Goal: Task Accomplishment & Management: Use online tool/utility

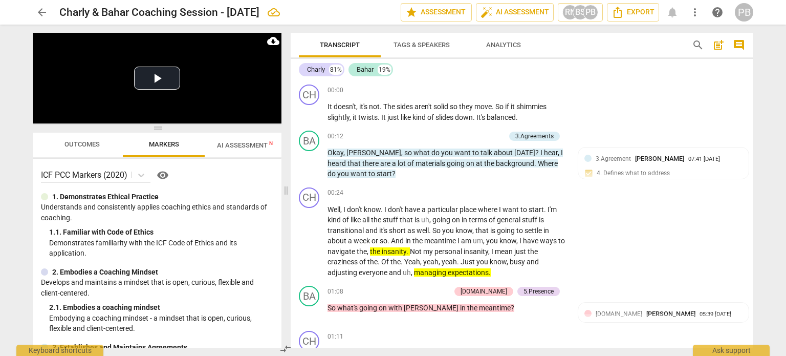
scroll to position [2667, 0]
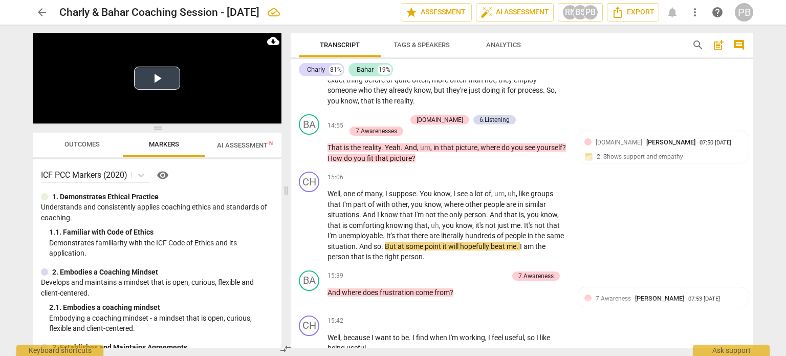
click at [164, 79] on button "Play Video" at bounding box center [157, 78] width 46 height 23
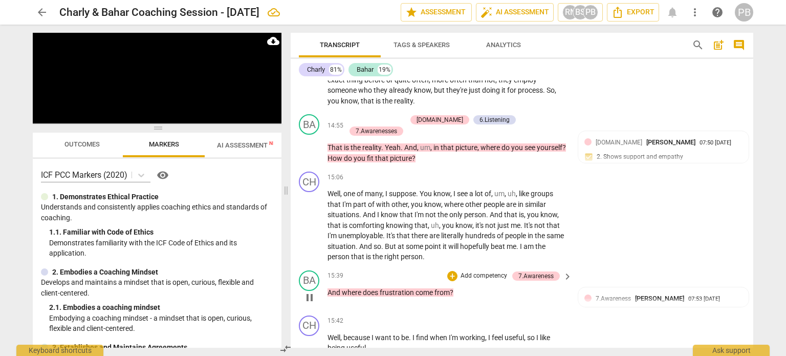
click at [492, 271] on p "Add competency" at bounding box center [484, 275] width 49 height 9
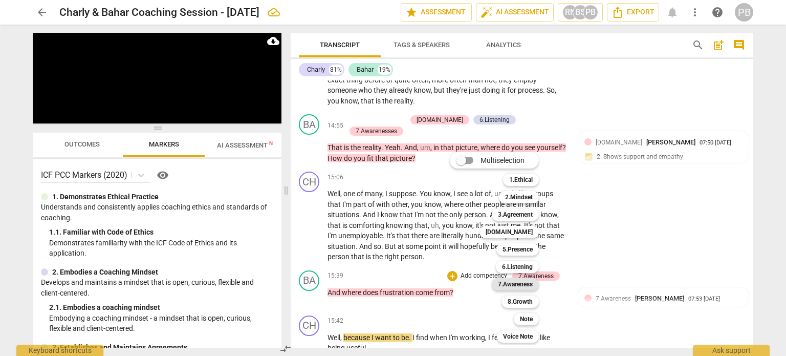
click at [510, 282] on b "7.Awareness" at bounding box center [515, 284] width 35 height 12
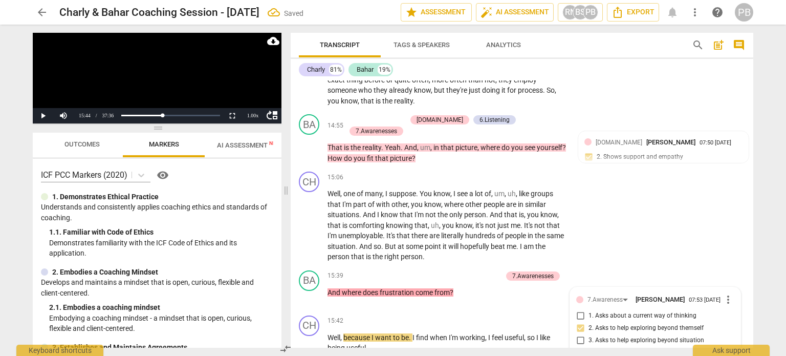
scroll to position [2859, 0]
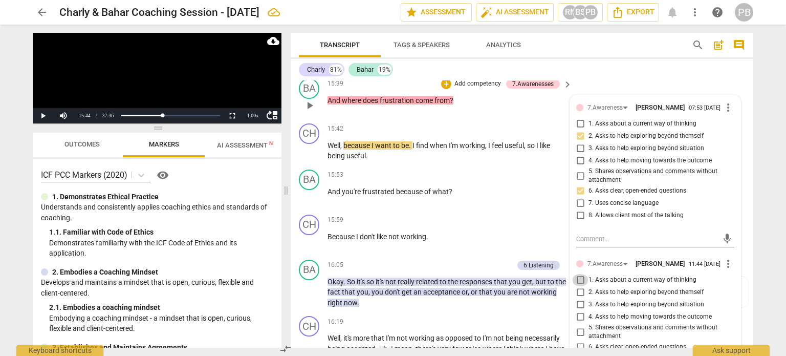
click at [576, 274] on input "1. Asks about a current way of thinking" at bounding box center [580, 280] width 16 height 12
checkbox input "true"
click at [467, 261] on p "Add competency" at bounding box center [489, 265] width 49 height 9
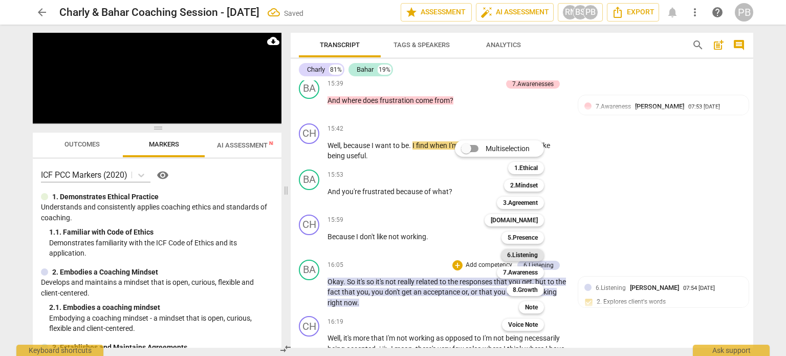
click at [526, 250] on b "6.Listening" at bounding box center [522, 255] width 31 height 12
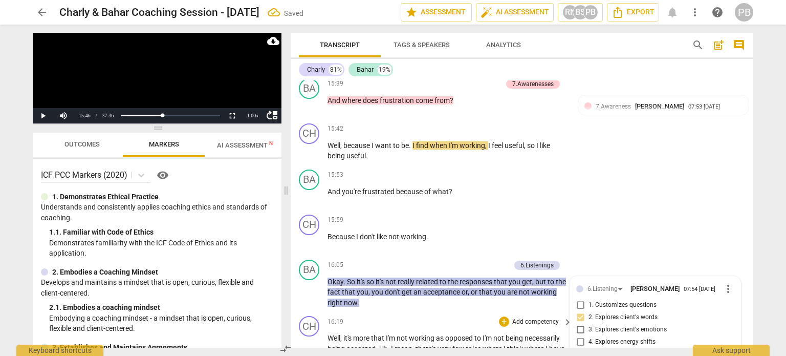
scroll to position [3017, 0]
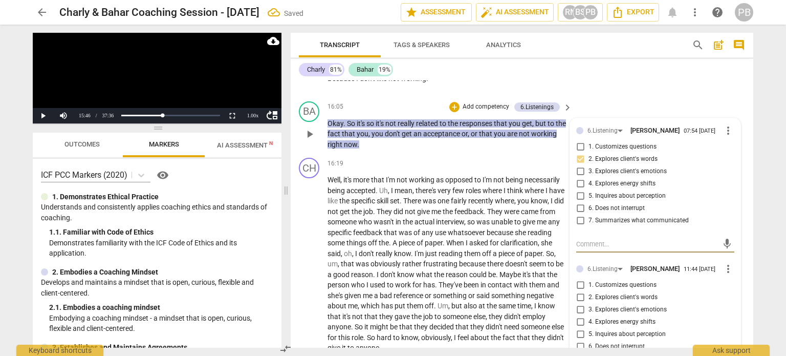
click at [576, 291] on input "2. Explores client's words" at bounding box center [580, 297] width 16 height 12
checkbox input "true"
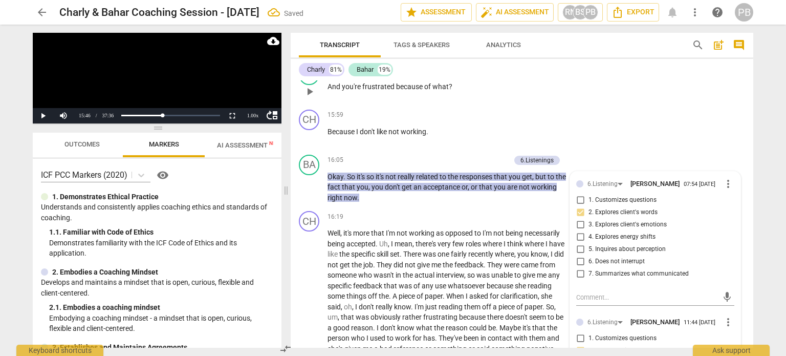
scroll to position [2914, 0]
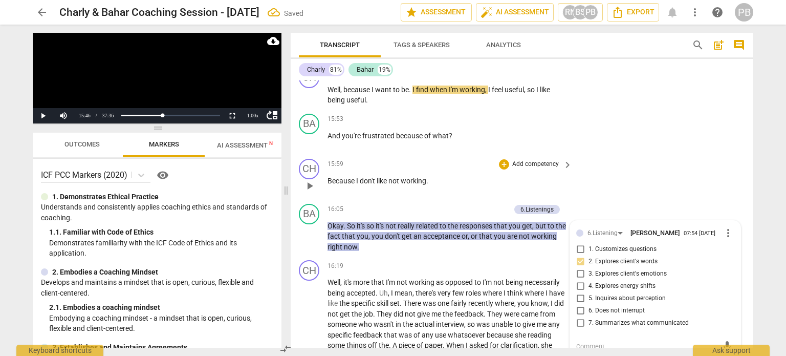
click at [710, 155] on div "CH play_arrow pause 15:59 + Add competency keyboard_arrow_right Because I don't…" at bounding box center [522, 177] width 463 height 45
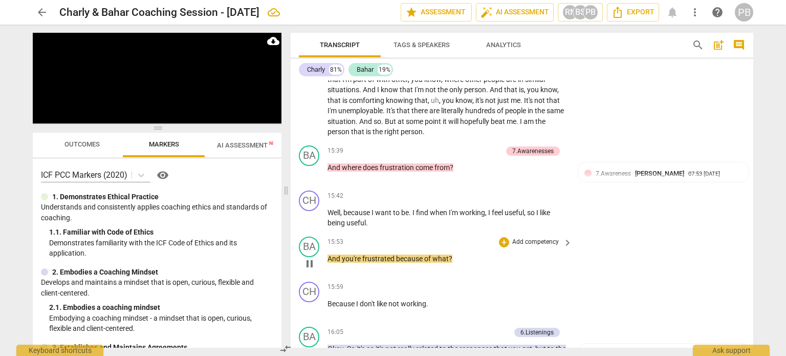
scroll to position [2761, 0]
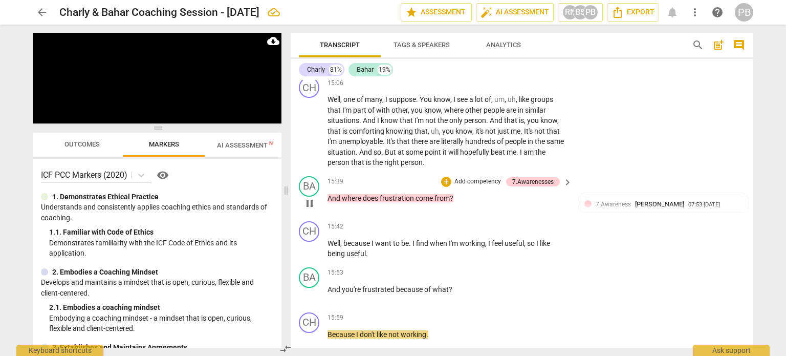
click at [471, 177] on p "Add competency" at bounding box center [478, 181] width 49 height 9
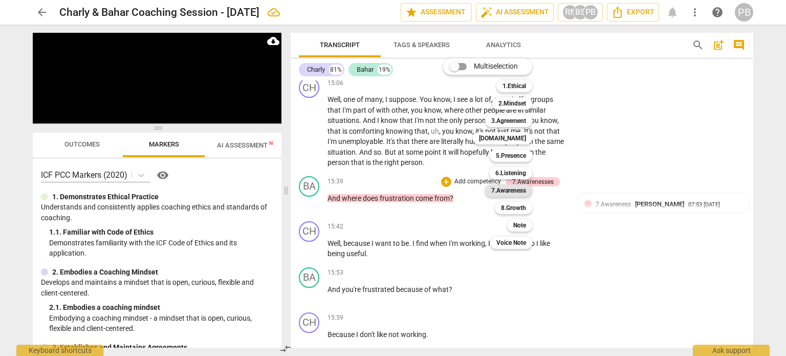
click at [516, 188] on b "7.Awareness" at bounding box center [509, 190] width 35 height 12
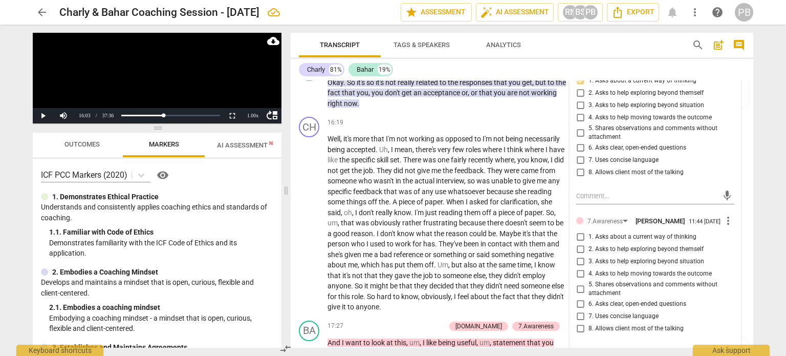
scroll to position [3068, 0]
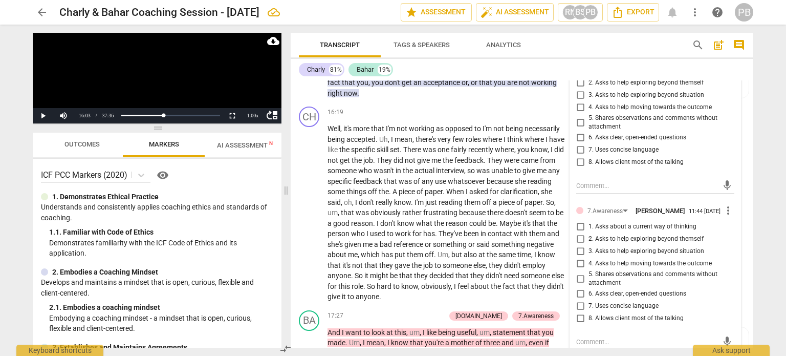
click at [725, 204] on span "more_vert" at bounding box center [728, 210] width 12 height 12
drag, startPoint x: 739, startPoint y: 214, endPoint x: 439, endPoint y: 37, distance: 347.9
click at [739, 213] on li "Delete" at bounding box center [736, 210] width 35 height 19
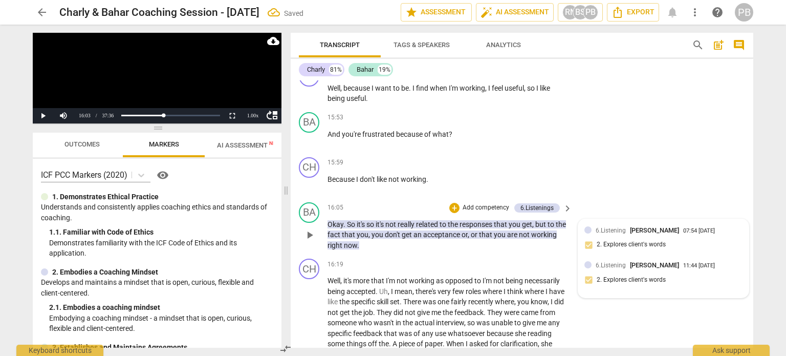
scroll to position [2914, 0]
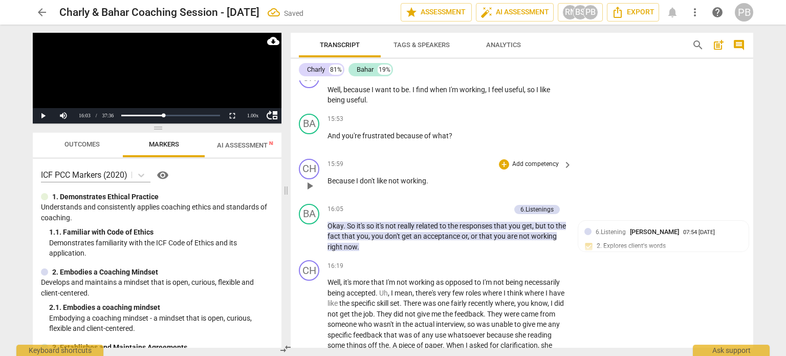
click at [680, 155] on div "CH play_arrow pause 15:59 + Add competency keyboard_arrow_right Because I don't…" at bounding box center [522, 177] width 463 height 45
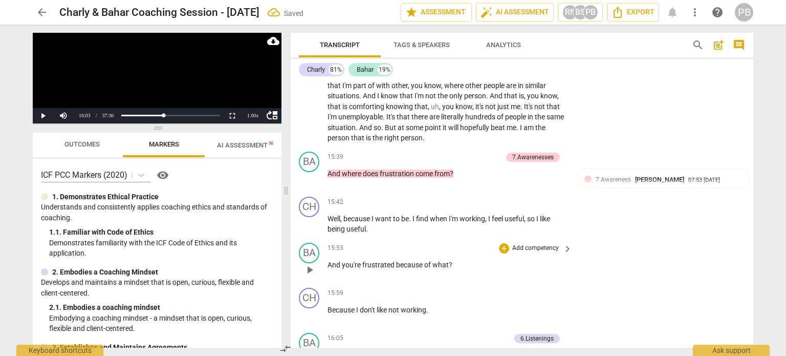
scroll to position [2761, 0]
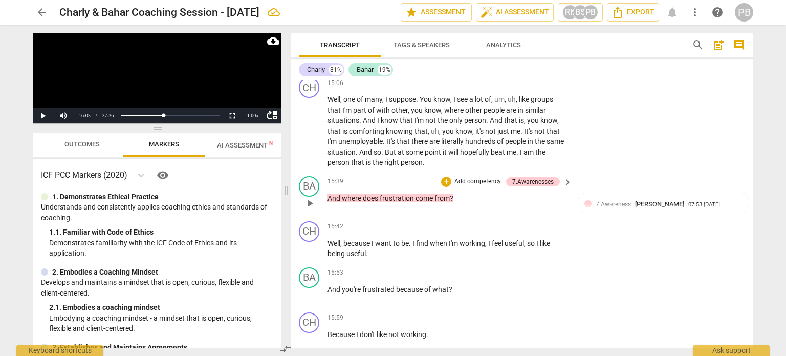
click at [311, 197] on span "play_arrow" at bounding box center [310, 203] width 12 height 12
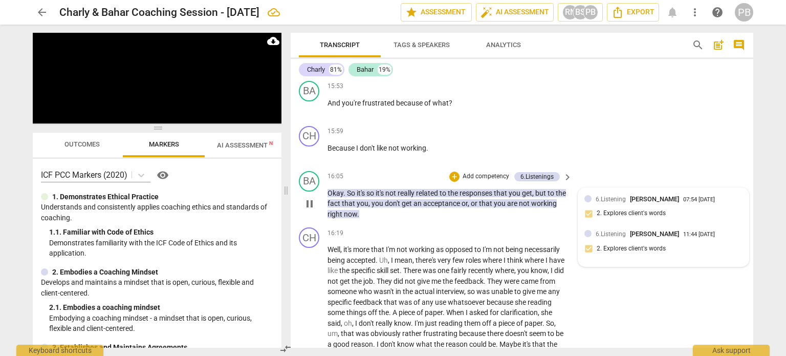
scroll to position [2966, 0]
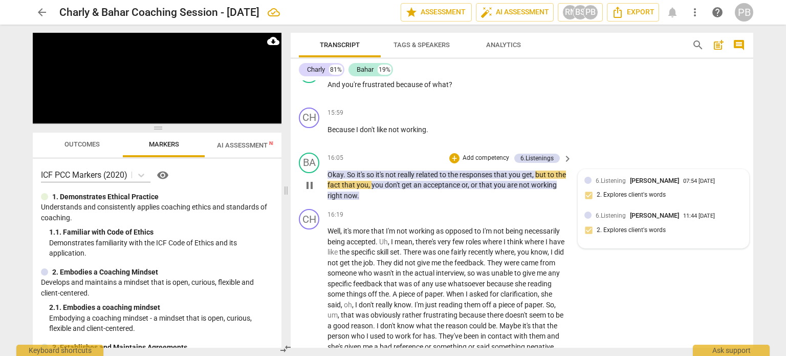
click at [593, 210] on div "6.Listening [PERSON_NAME] 11:44 [DATE]" at bounding box center [664, 215] width 158 height 10
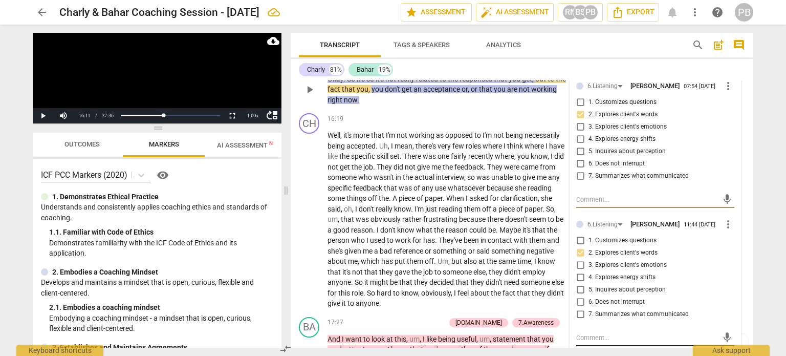
scroll to position [3068, 0]
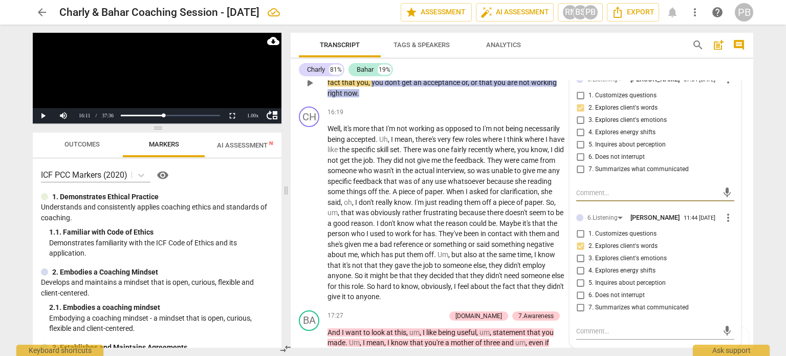
click at [723, 211] on span "more_vert" at bounding box center [728, 217] width 12 height 12
drag, startPoint x: 733, startPoint y: 208, endPoint x: 438, endPoint y: 32, distance: 343.5
click at [732, 208] on li "Delete" at bounding box center [736, 208] width 35 height 19
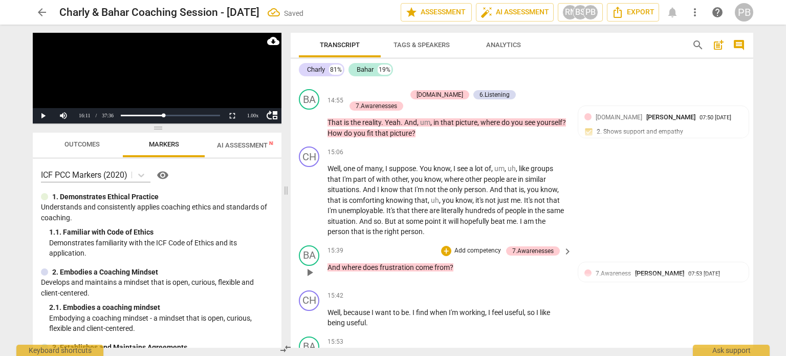
scroll to position [2710, 0]
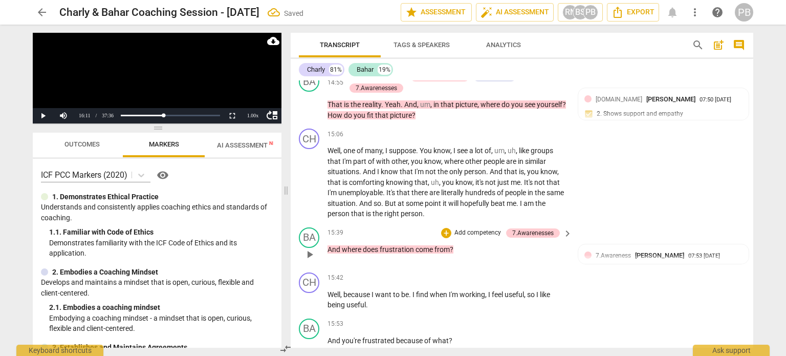
click at [463, 228] on p "Add competency" at bounding box center [478, 232] width 49 height 9
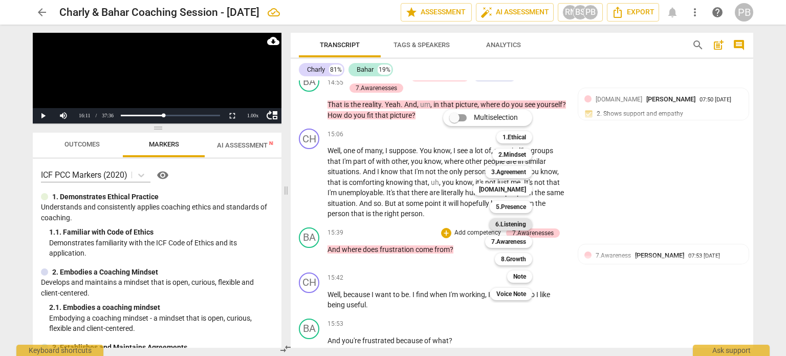
click at [510, 220] on b "6.Listening" at bounding box center [511, 224] width 31 height 12
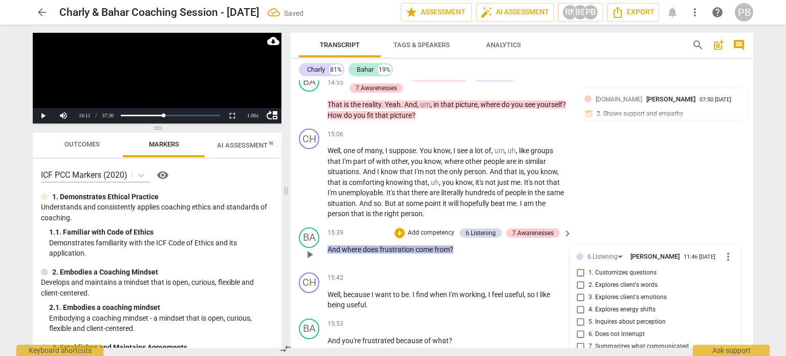
scroll to position [2711, 0]
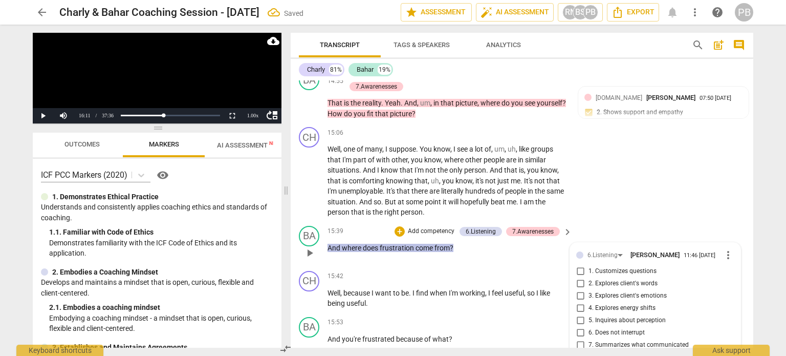
click at [584, 278] on input "2. Explores client's words" at bounding box center [580, 284] width 16 height 12
checkbox input "true"
click at [432, 227] on p "Add competency" at bounding box center [431, 231] width 49 height 9
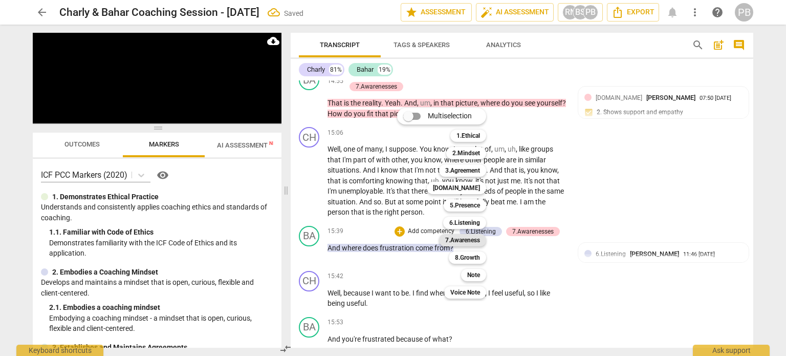
click at [467, 235] on b "7.Awareness" at bounding box center [462, 240] width 35 height 12
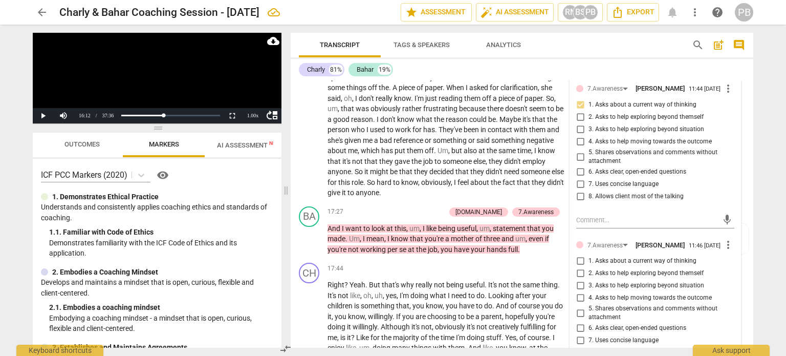
scroll to position [3223, 0]
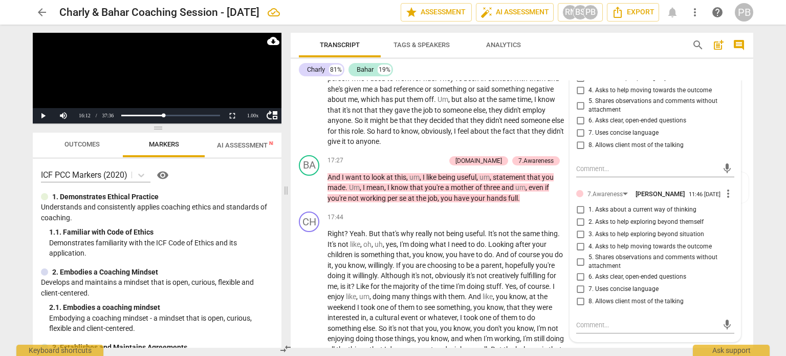
click at [725, 187] on span "more_vert" at bounding box center [728, 193] width 12 height 12
drag, startPoint x: 734, startPoint y: 201, endPoint x: 433, endPoint y: 36, distance: 342.8
click at [733, 201] on li "Delete" at bounding box center [736, 197] width 35 height 19
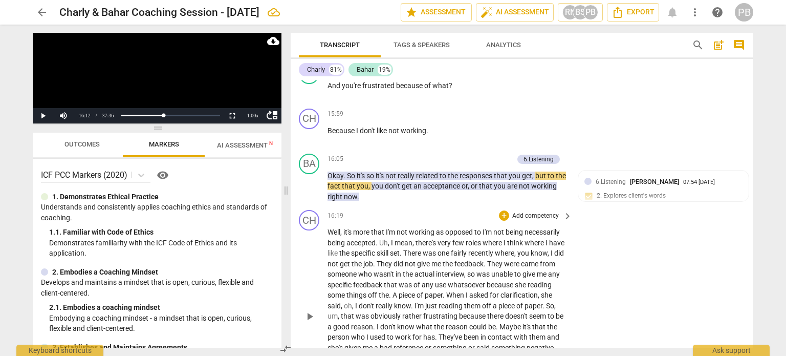
scroll to position [2967, 0]
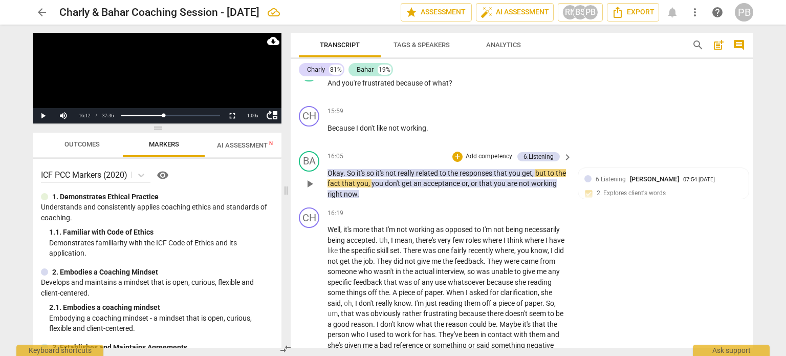
click at [305, 178] on span "play_arrow" at bounding box center [310, 184] width 12 height 12
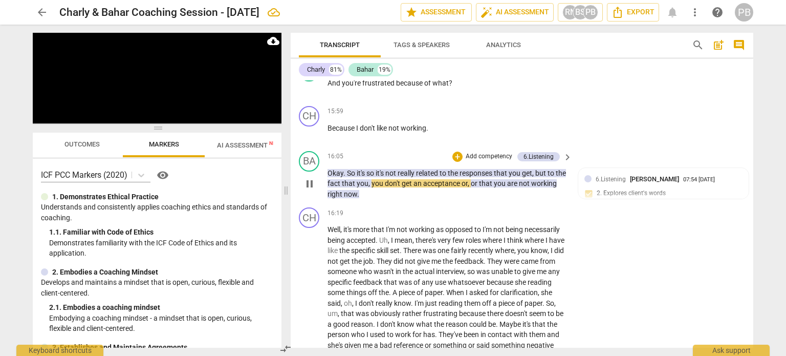
click at [305, 178] on span "pause" at bounding box center [310, 184] width 12 height 12
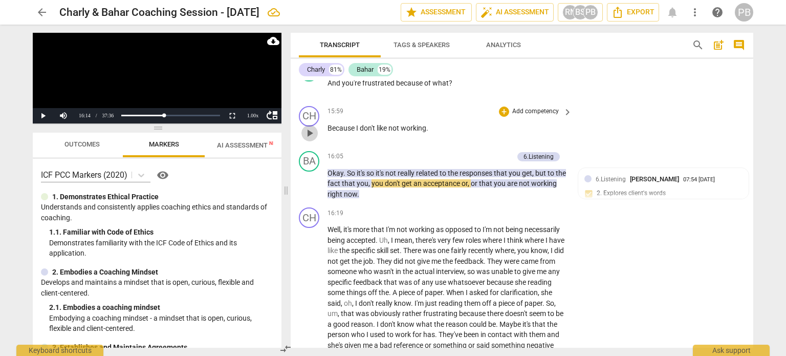
click at [310, 127] on span "play_arrow" at bounding box center [310, 133] width 12 height 12
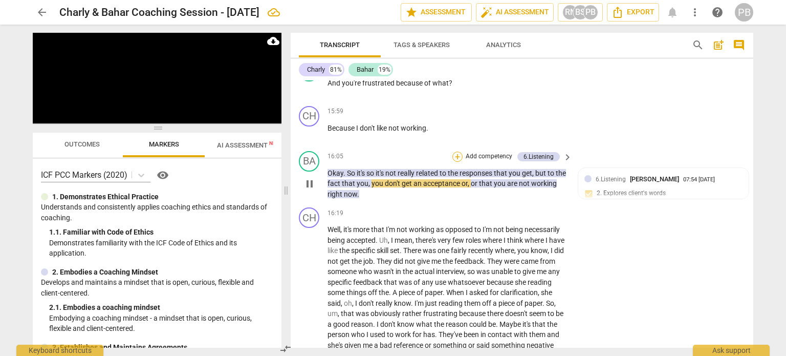
click at [456, 152] on div "+" at bounding box center [458, 157] width 10 height 10
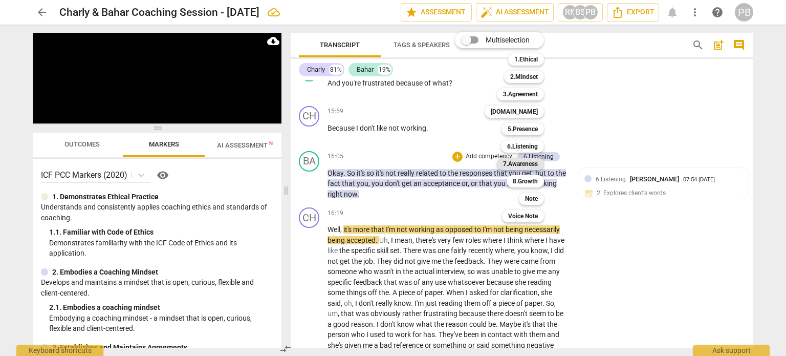
click at [515, 161] on b "7.Awareness" at bounding box center [520, 164] width 35 height 12
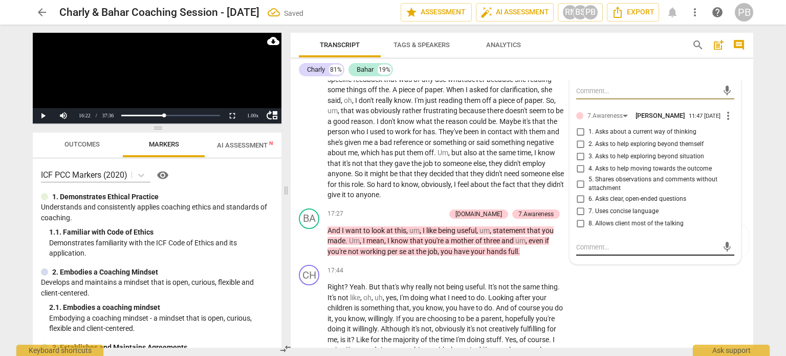
scroll to position [3172, 0]
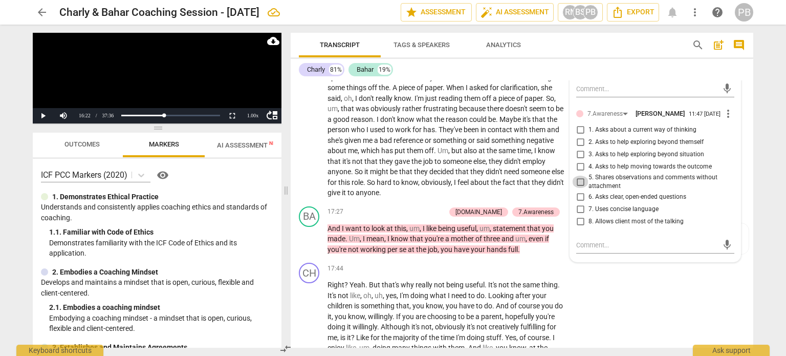
click at [580, 176] on input "5. Shares observations and comments without attachment" at bounding box center [580, 182] width 16 height 12
checkbox input "true"
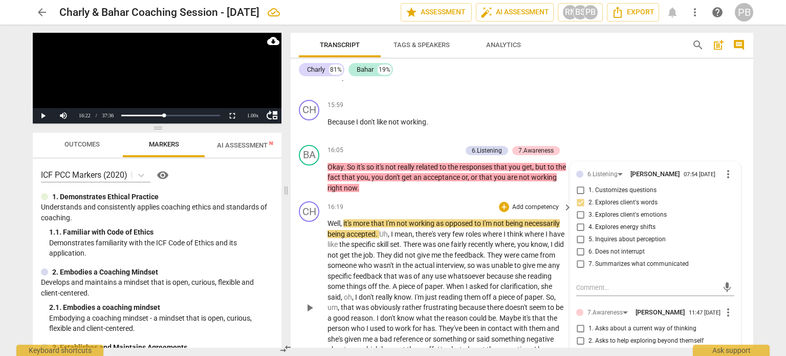
scroll to position [2967, 0]
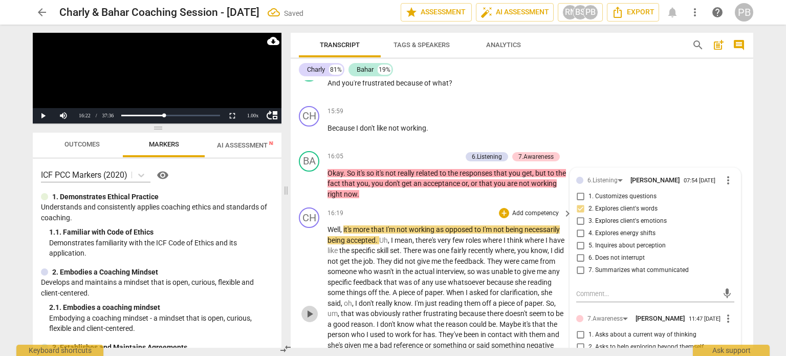
click at [310, 308] on span "play_arrow" at bounding box center [310, 314] width 12 height 12
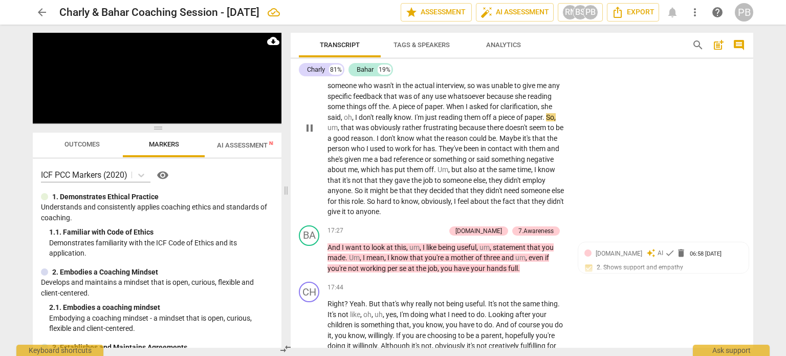
scroll to position [3121, 0]
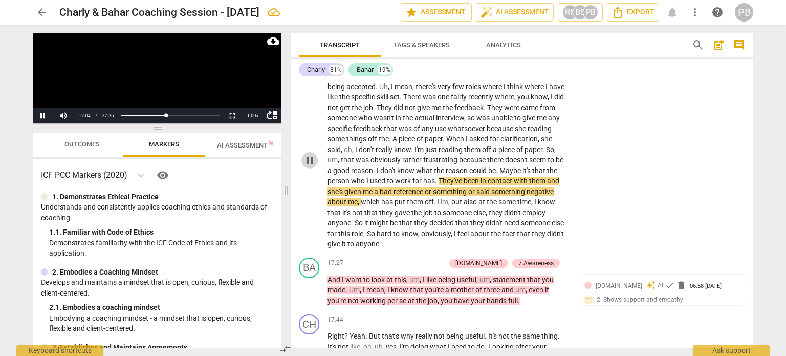
click at [308, 154] on span "pause" at bounding box center [310, 160] width 12 height 12
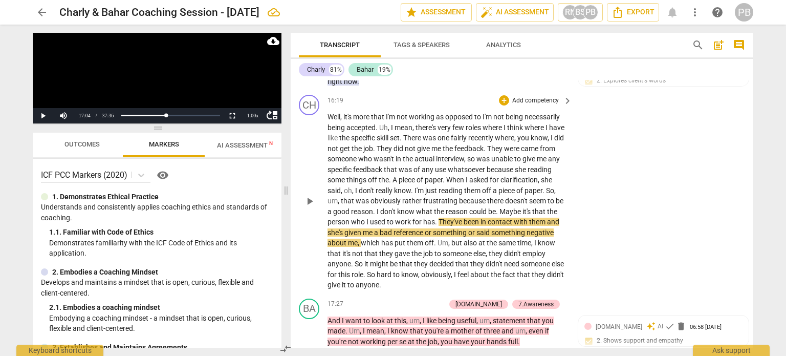
scroll to position [3018, 0]
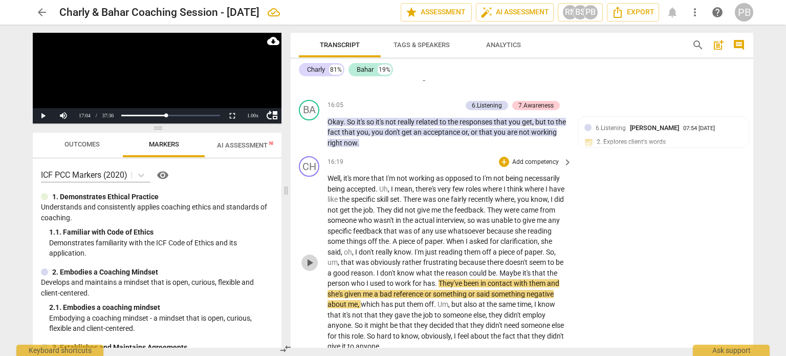
drag, startPoint x: 311, startPoint y: 230, endPoint x: 341, endPoint y: 235, distance: 29.6
click at [312, 257] on span "play_arrow" at bounding box center [310, 263] width 12 height 12
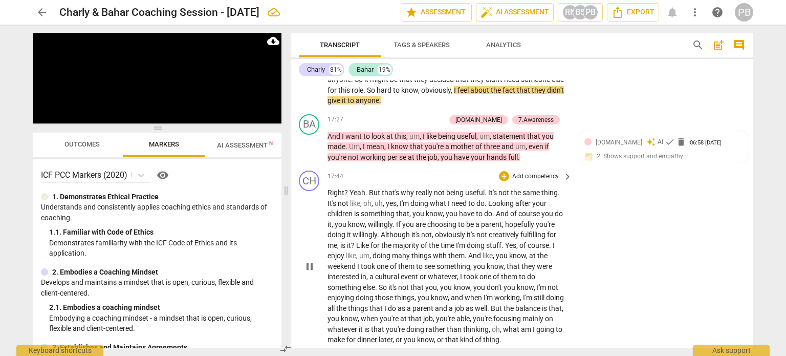
scroll to position [3274, 0]
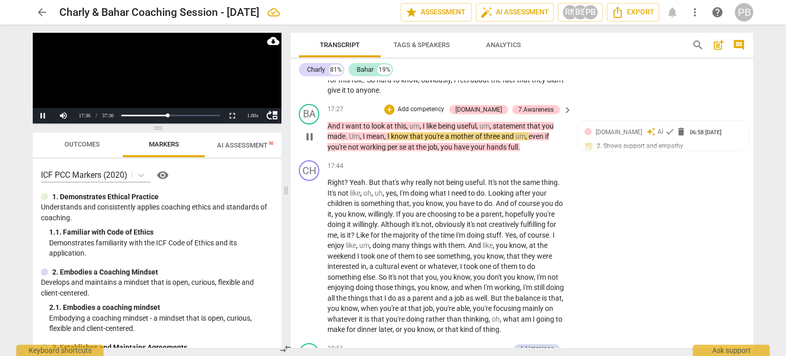
click at [342, 122] on span "I" at bounding box center [344, 126] width 4 height 8
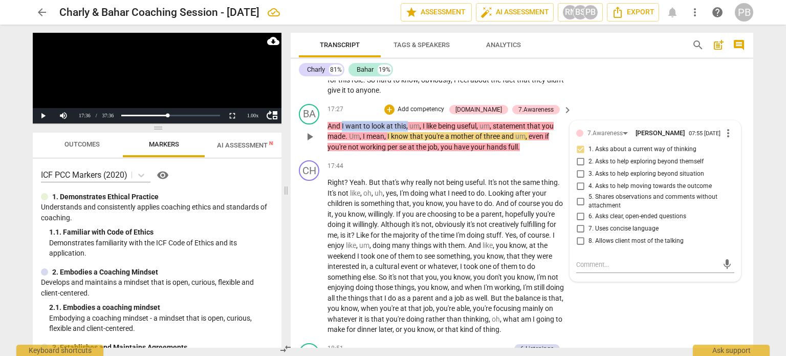
drag, startPoint x: 342, startPoint y: 94, endPoint x: 408, endPoint y: 94, distance: 66.1
click at [408, 121] on p "And I want to look at this , um , I like being useful , um , statement that you…" at bounding box center [448, 137] width 240 height 32
click at [444, 78] on span "keyboard_arrow_down" at bounding box center [443, 83] width 12 height 12
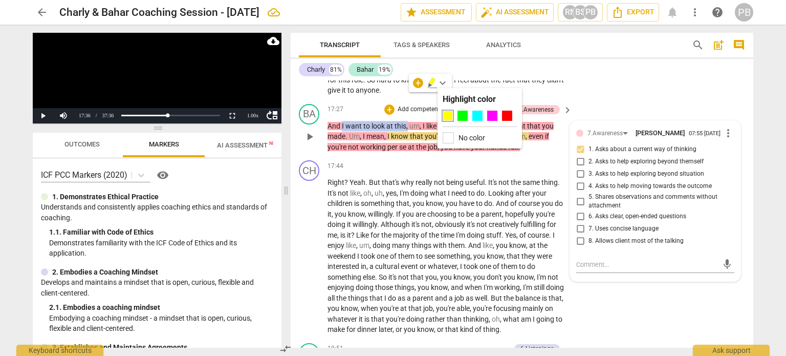
click at [395, 122] on span "this" at bounding box center [401, 126] width 12 height 8
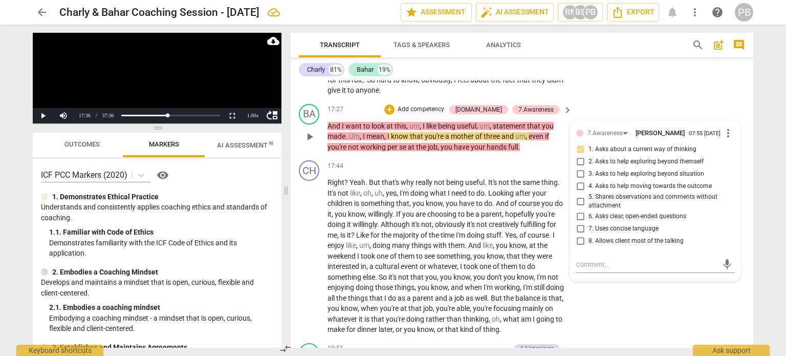
click at [341, 122] on span "And" at bounding box center [335, 126] width 14 height 8
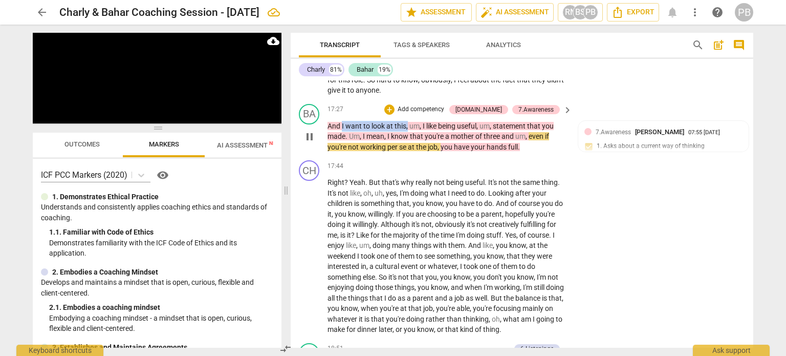
drag, startPoint x: 342, startPoint y: 94, endPoint x: 407, endPoint y: 94, distance: 65.5
click at [407, 121] on p "And I want to look at this , um , I like being useful , um , statement that you…" at bounding box center [448, 137] width 240 height 32
click at [432, 81] on icon "button" at bounding box center [432, 81] width 6 height 7
drag, startPoint x: 387, startPoint y: 95, endPoint x: 361, endPoint y: 95, distance: 26.1
click at [361, 122] on span "want" at bounding box center [355, 126] width 18 height 8
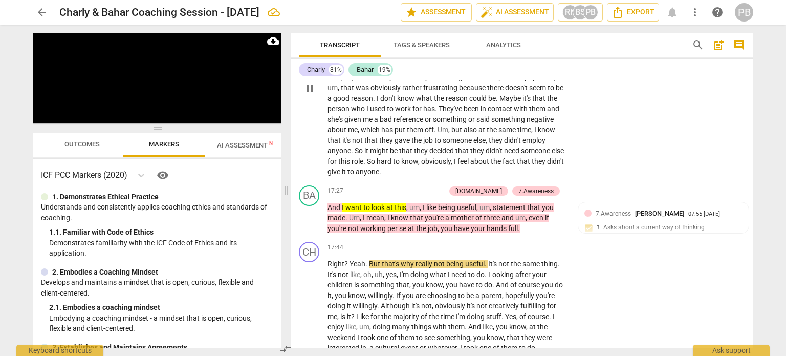
scroll to position [3172, 0]
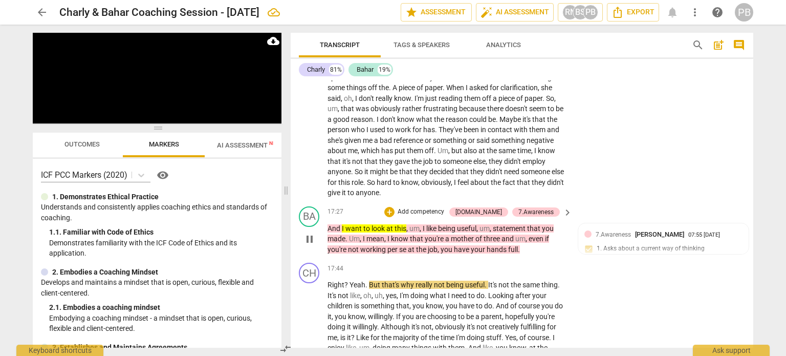
click at [445, 207] on p "Add competency" at bounding box center [421, 211] width 49 height 9
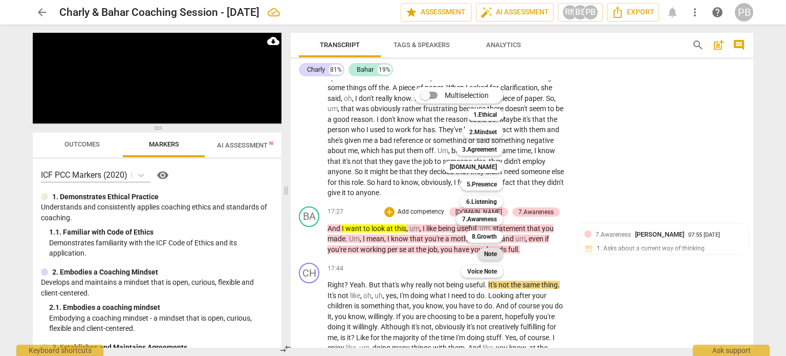
click at [499, 252] on div "Note" at bounding box center [490, 254] width 25 height 12
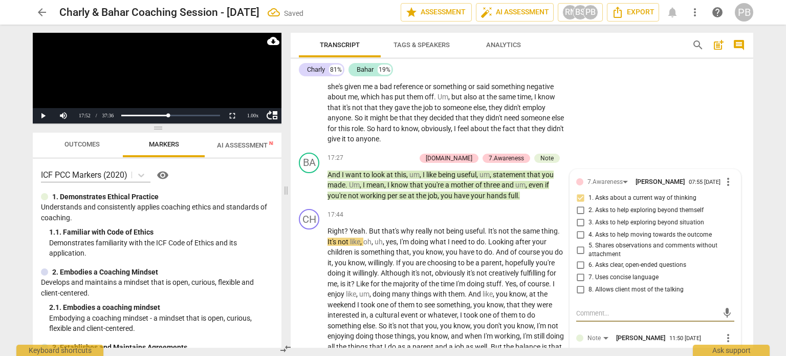
scroll to position [3274, 0]
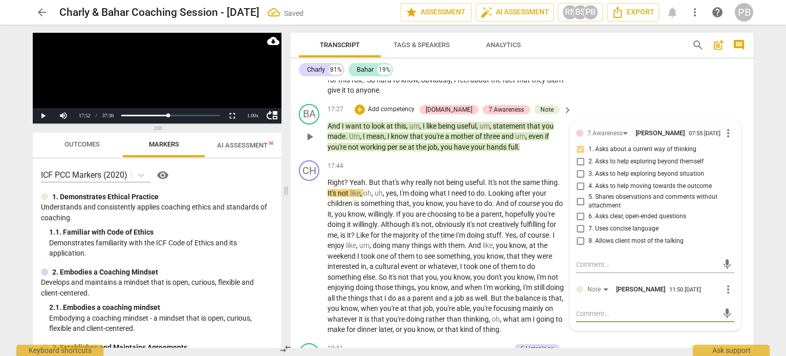
click at [589, 309] on textarea at bounding box center [648, 314] width 142 height 10
type textarea "C"
type textarea "Ca"
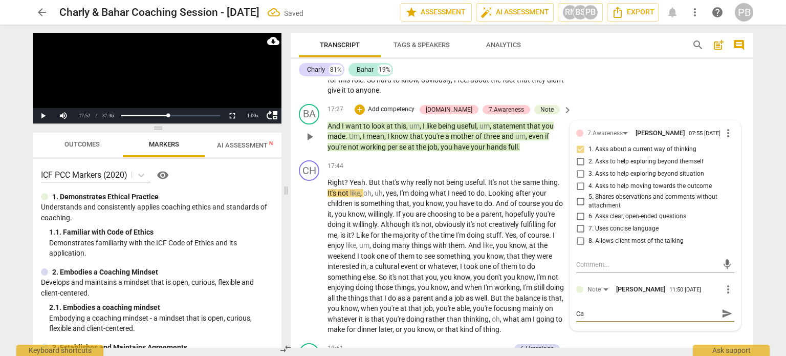
type textarea "Car"
type textarea "Care"
type textarea "Caref"
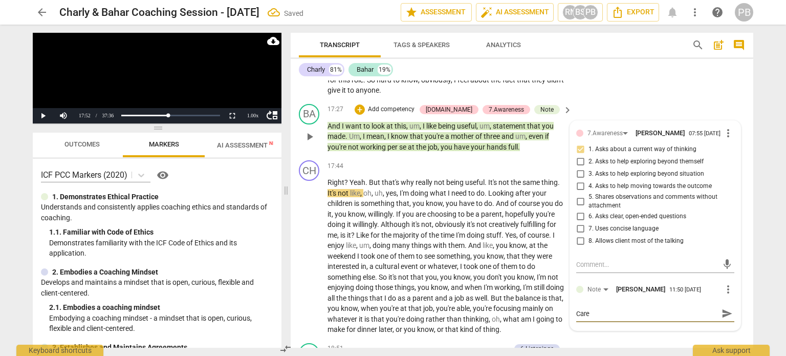
type textarea "Caref"
type textarea "Carefu"
type textarea "Careful"
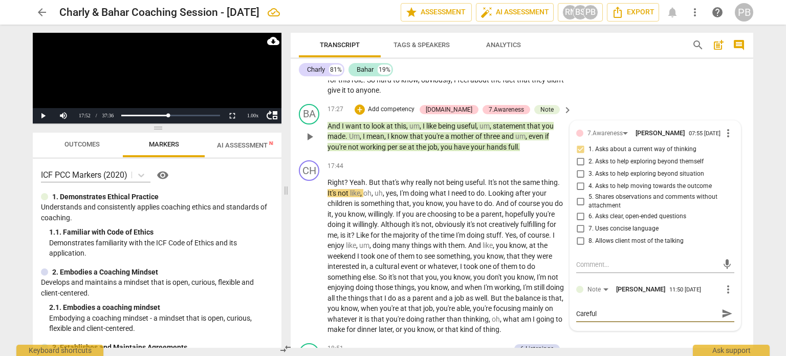
type textarea "Careful"
type textarea "Careful o"
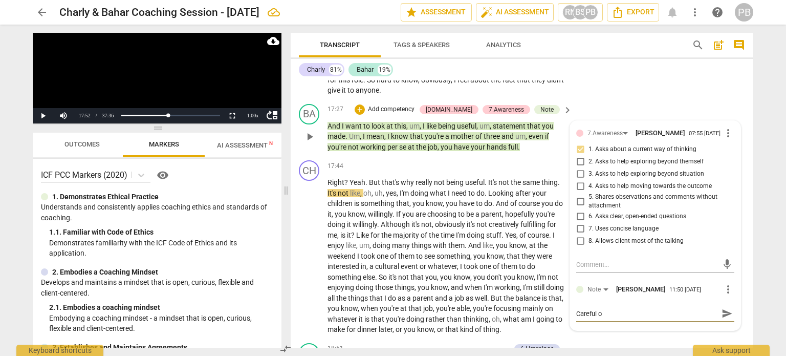
type textarea "Careful o"
type textarea "Careful o f"
type textarea "Careful o ft"
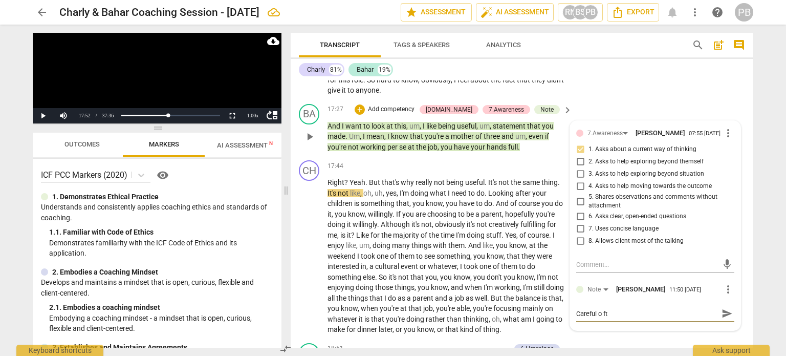
type textarea "Careful o f"
type textarea "Careful o"
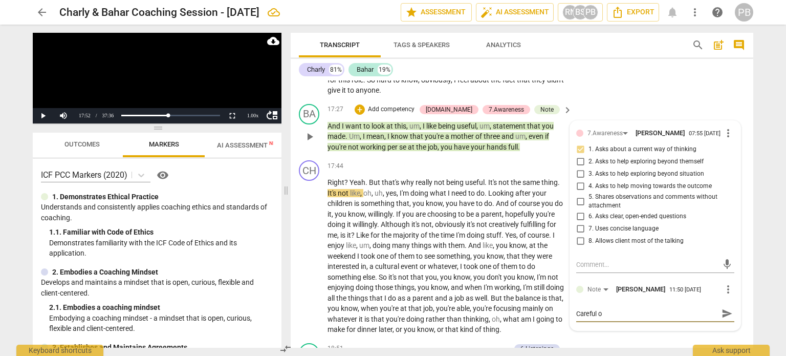
type textarea "Careful o"
type textarea "Careful of"
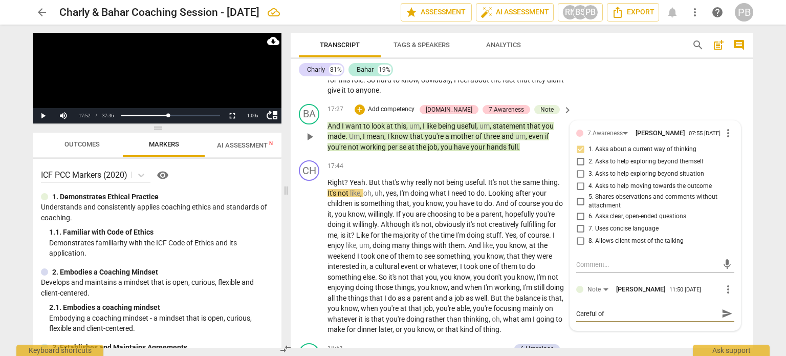
type textarea "Careful of t"
type textarea "Careful of th"
type textarea "Careful of thi"
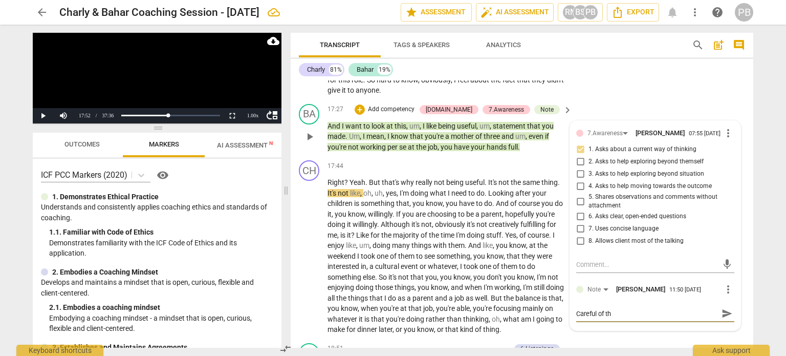
type textarea "Careful of thi"
type textarea "Careful of this"
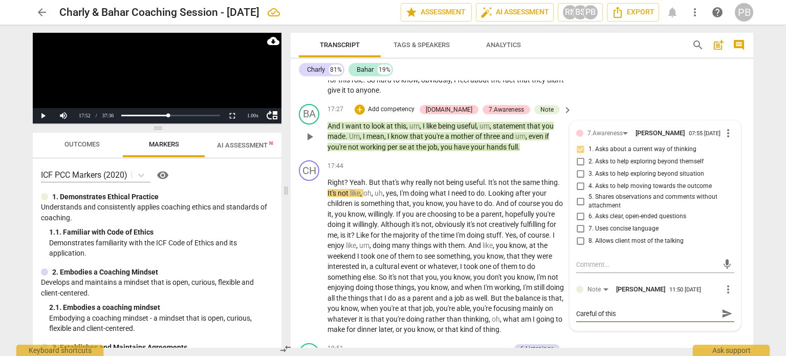
type textarea "Careful of this i"
type textarea "Careful of this it"
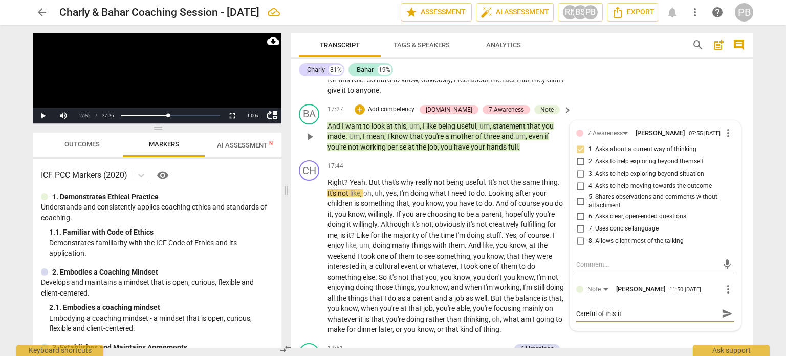
type textarea "Careful of this it"
type textarea "Careful of this it w"
type textarea "Careful of this it wa"
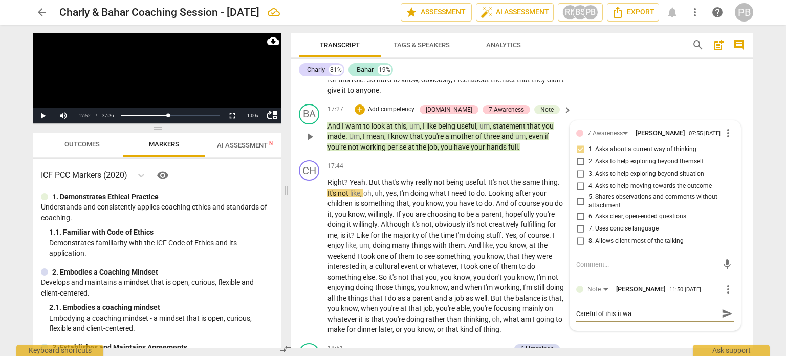
type textarea "Careful of this it was"
type textarea "Careful of this it wa"
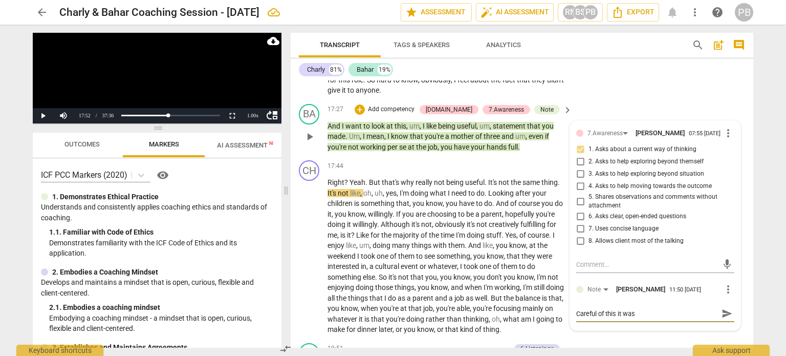
type textarea "Careful of this it wa"
type textarea "Careful of this it w"
type textarea "Careful of this it"
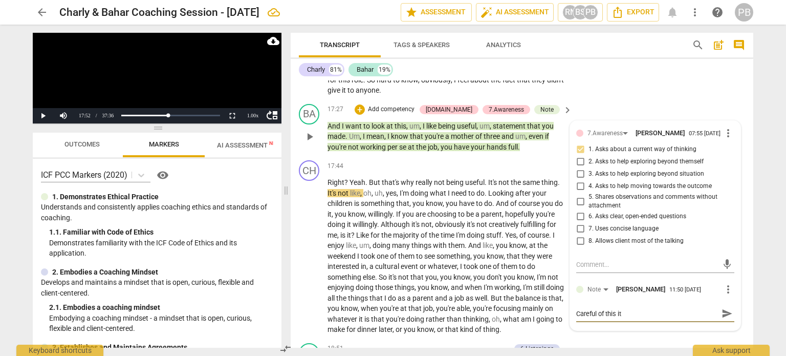
type textarea "Careful of this it i"
type textarea "Careful of this it is"
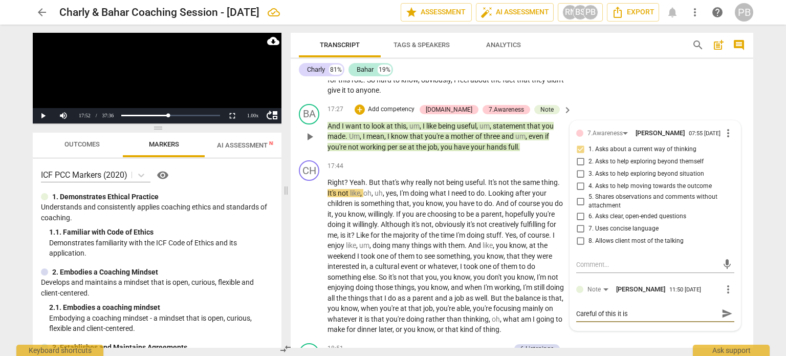
type textarea "Careful of this it is"
type textarea "Careful of this it is l"
type textarea "Careful of this it is le"
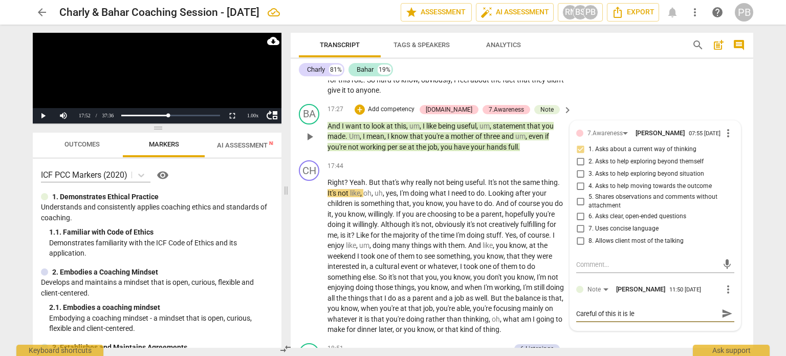
type textarea "Careful of this it is lea"
type textarea "Careful of this it is lead"
type textarea "Careful of this it is leadi"
type textarea "Careful of this it is leadin"
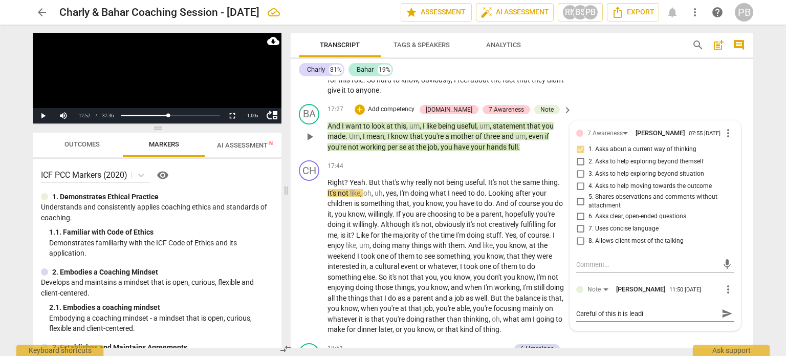
type textarea "Careful of this it is leadin"
type textarea "Careful of this it is leading"
type textarea "Careful of this it is leading."
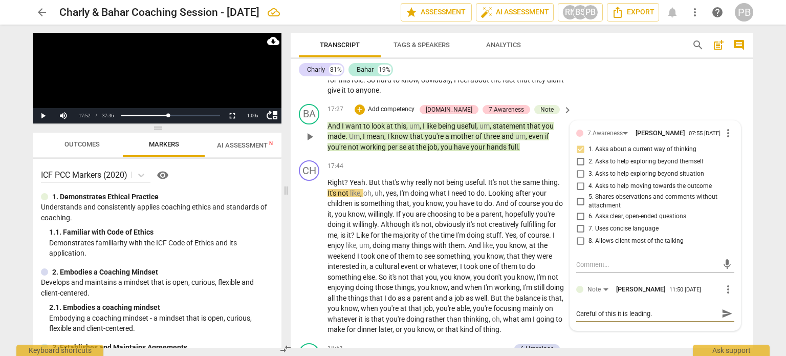
type textarea "Careful of this it is leading.."
type textarea "Careful of this it is leading..."
type textarea "Careful of this it is leading...."
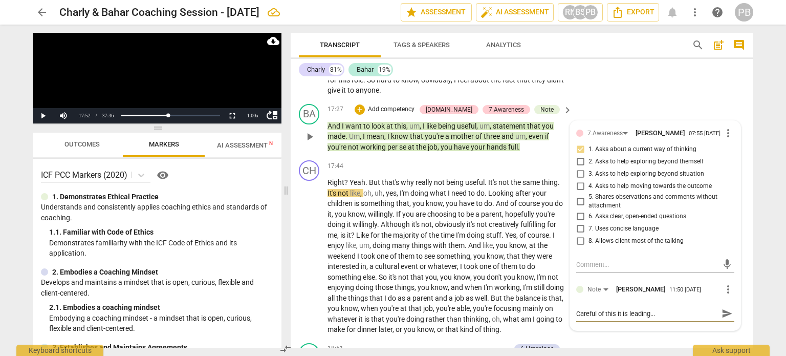
type textarea "Careful of this it is leading...."
type textarea "Careful of this it is leading....I"
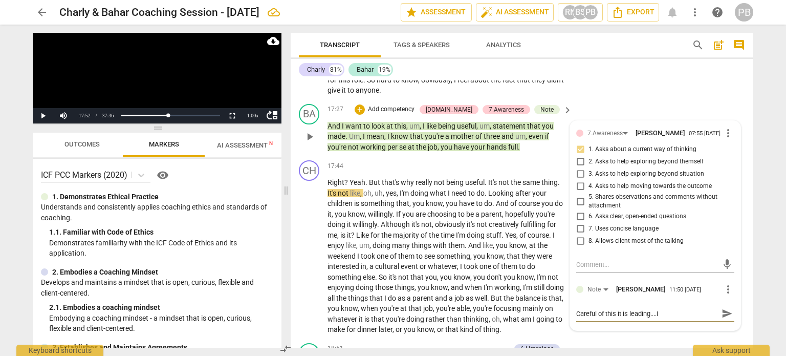
type textarea "Careful of this it is leading....I w"
type textarea "Careful of this it is leading....I wa"
type textarea "Careful of this it is leading....I wan"
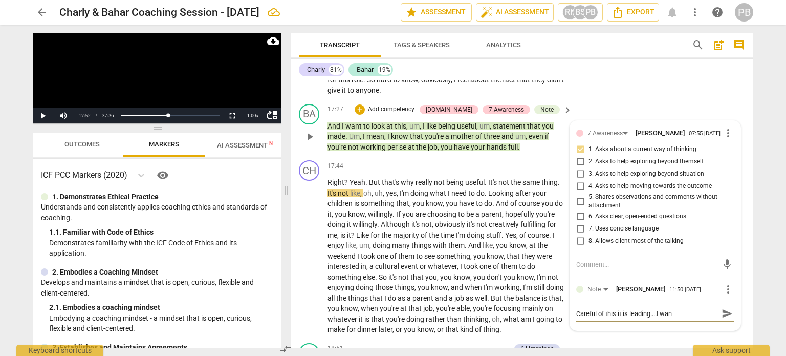
type textarea "Careful of this it is leading....I want"
type textarea "Careful of this it is leading....I want t"
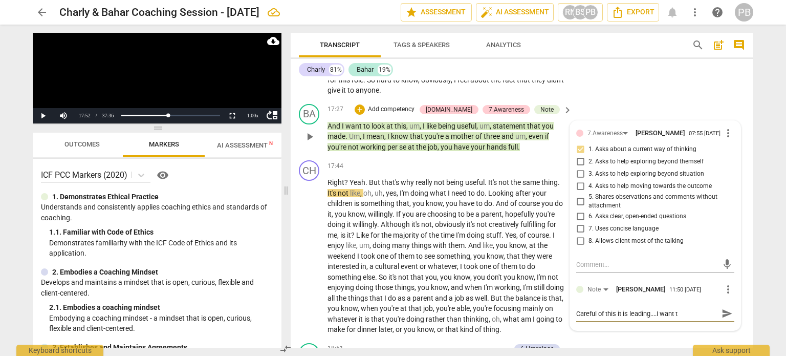
type textarea "Careful of this it is leading....I want to"
type textarea "Careful of this it is leading....I want to l"
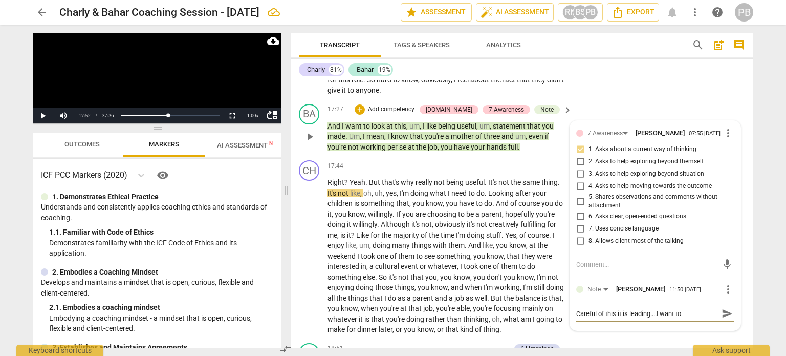
type textarea "Careful of this it is leading....I want to l"
type textarea "Careful of this it is leading....I want to lo"
type textarea "Careful of this it is leading....I want to loo"
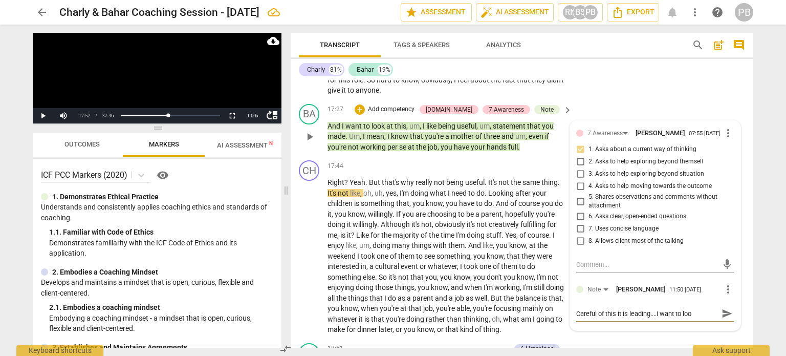
type textarea "Careful of this it is leading....I want to look"
type textarea "Careful of this it is leading....I want to look a"
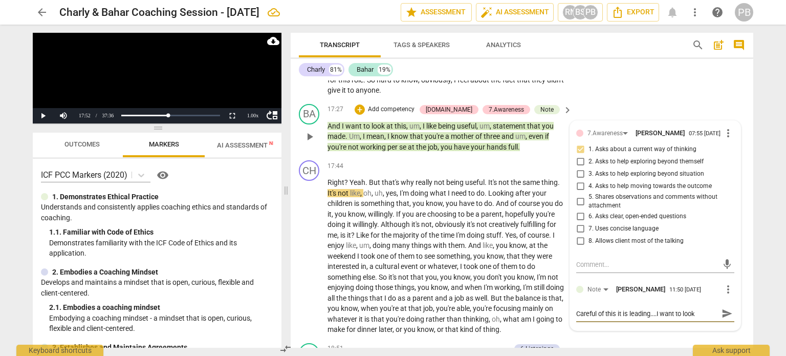
type textarea "Careful of this it is leading....I want to look a"
type textarea "Careful of this it is leading....I want to look at"
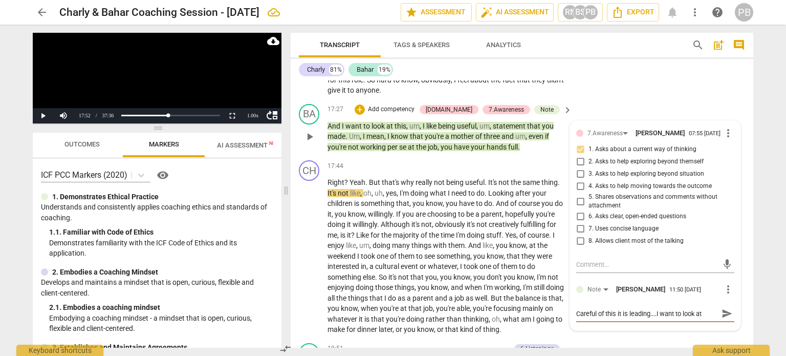
type textarea "Careful of this it is leading....I want to look at t"
type textarea "Careful of this it is leading....I want to look at th"
type textarea "Careful of this it is leading....I want to look at thi"
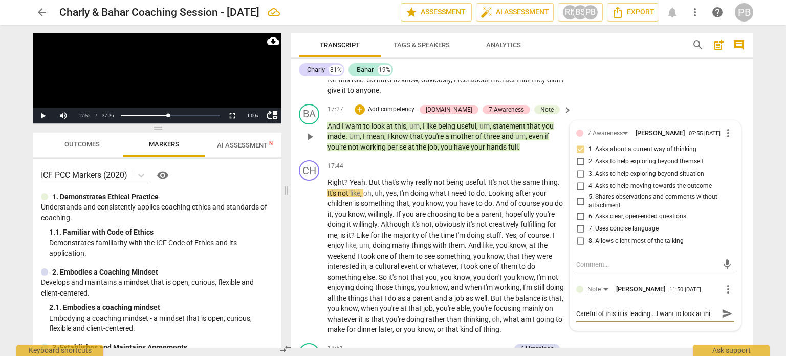
type textarea "Careful of this it is leading....I want to look at this"
type textarea "Careful of this it is leading....I want to look at this -"
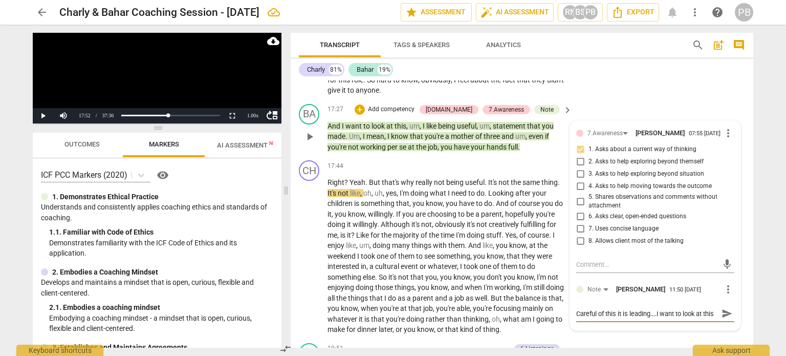
type textarea "Careful of this it is leading....I want to look at this -"
type textarea "Careful of this it is leading....I want to look at this - d"
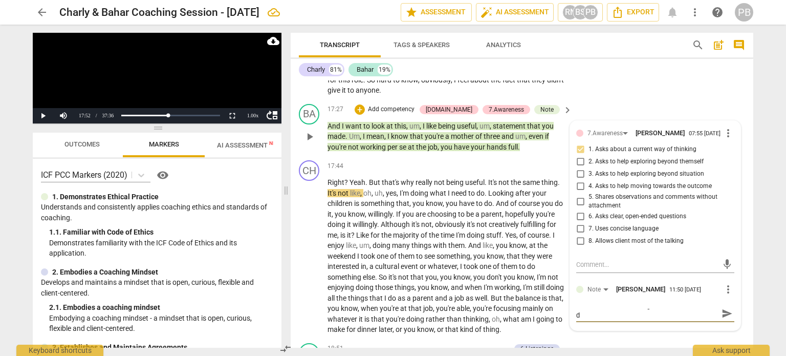
type textarea "Careful of this it is leading....I want to look at this - do"
type textarea "Careful of this it is leading....I want to look at this - doe"
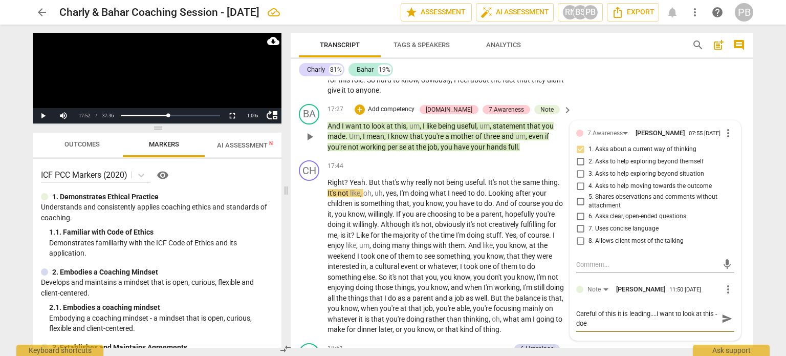
type textarea "Careful of this it is leading....I want to look at this - does"
type textarea "Careful of this it is leading....I want to look at this - does s"
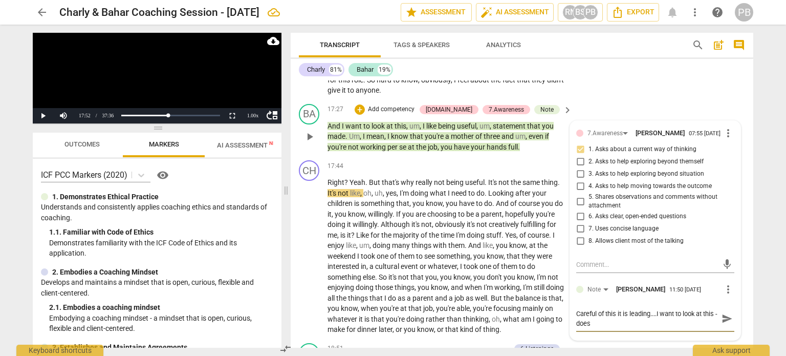
type textarea "Careful of this it is leading....I want to look at this - does s"
type textarea "Careful of this it is leading....I want to look at this - does sh"
type textarea "Careful of this it is leading....I want to look at this - does she"
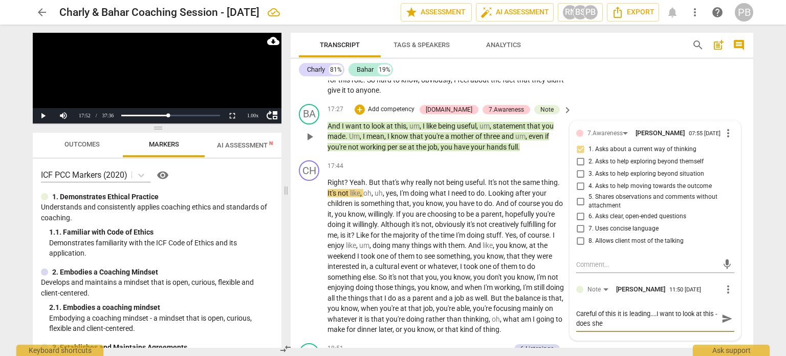
type textarea "Careful of this it is leading....I want to look at this - does she?"
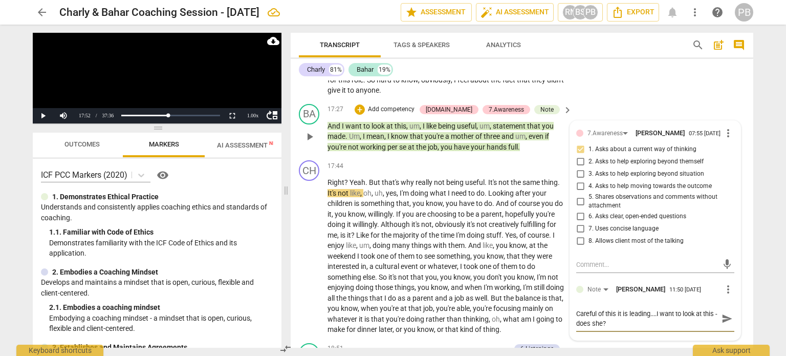
type textarea "Careful of this it is leading....I want to look at this - does she?"
type textarea "Careful of this it is leading....I want to look at this - does she? A"
type textarea "Careful of this it is leading....I want to look at this - does she? An"
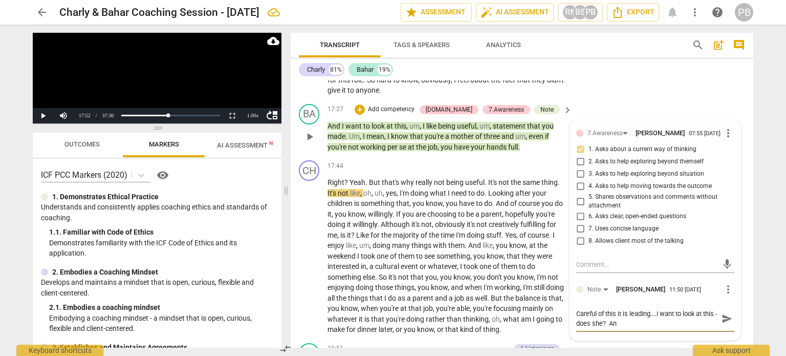
type textarea "Careful of this it is leading....I want to look at this - does she? And"
type textarea "Careful of this it is leading....I want to look at this - does she? And y"
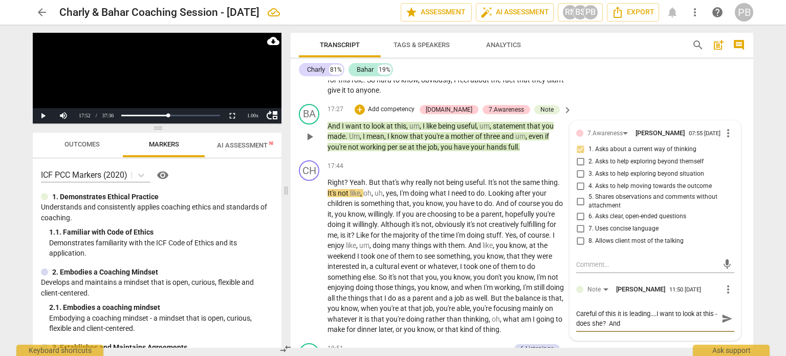
type textarea "Careful of this it is leading....I want to look at this - does she? And y"
type textarea "Careful of this it is leading....I want to look at this - does she? And yo"
type textarea "Careful of this it is leading....I want to look at this - does she? And you"
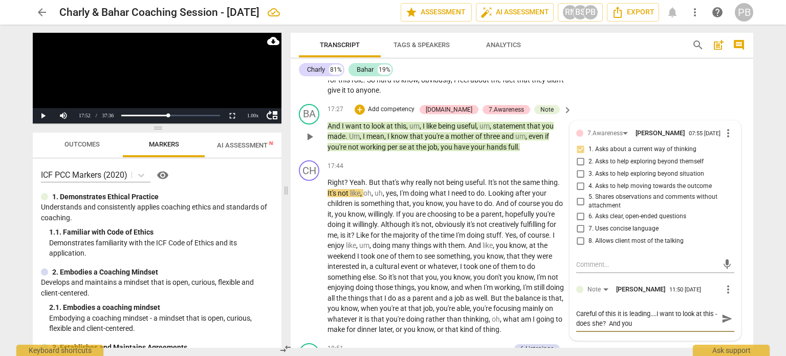
type textarea "Careful of this it is leading....I want to look at this - does she? And you"
type textarea "Careful of this it is leading....I want to look at this - does she? And you j"
type textarea "Careful of this it is leading....I want to look at this - does she? And you ju"
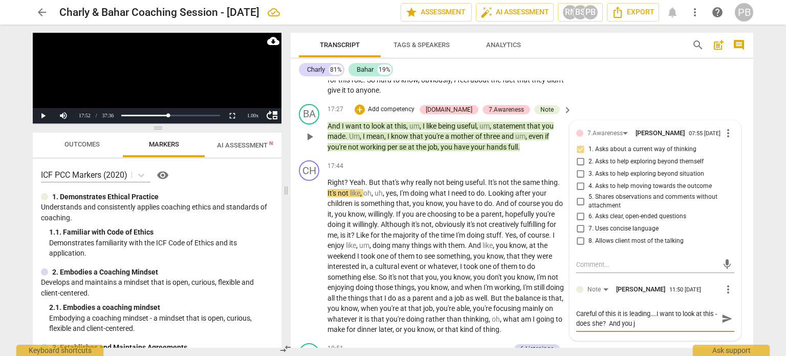
type textarea "Careful of this it is leading....I want to look at this - does she? And you ju"
type textarea "Careful of this it is leading....I want to look at this - does she? And you jus"
type textarea "Careful of this it is leading....I want to look at this - does she? And you just"
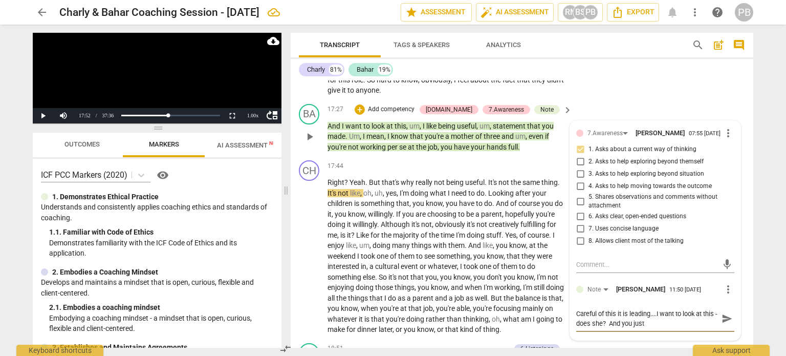
type textarea "Careful of this it is leading....I want to look at this - does she? And you just"
type textarea "Careful of this it is leading....I want to look at this - does she? And you jus…"
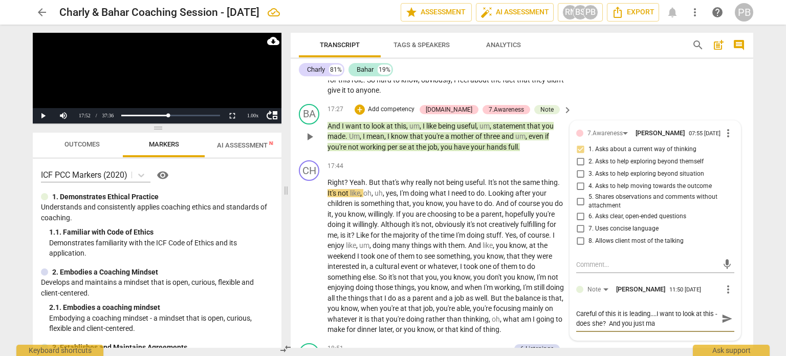
type textarea "Careful of this it is leading....I want to look at this - does she? And you jus…"
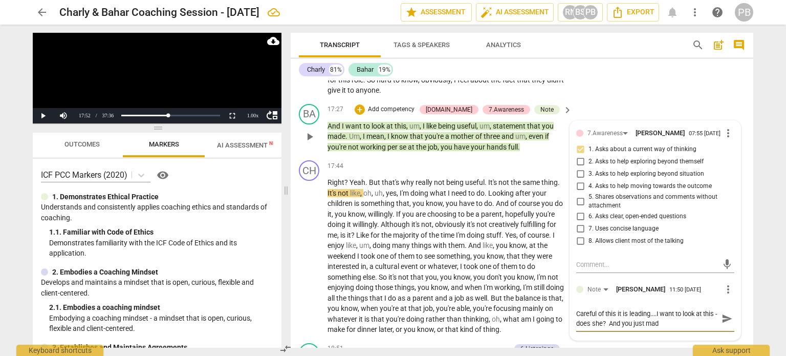
type textarea "Careful of this it is leading....I want to look at this - does she? And you jus…"
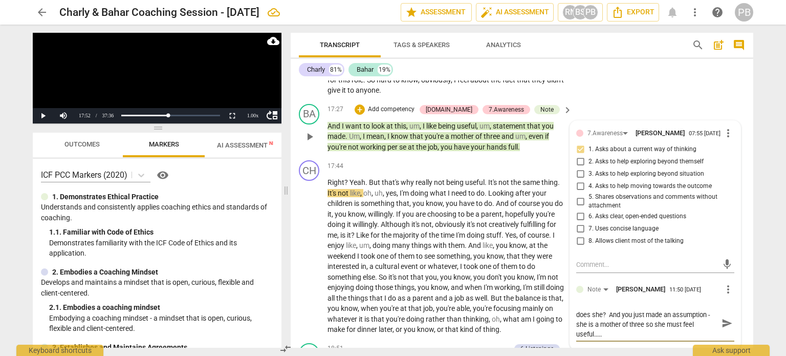
click at [723, 317] on span "send" at bounding box center [727, 322] width 11 height 11
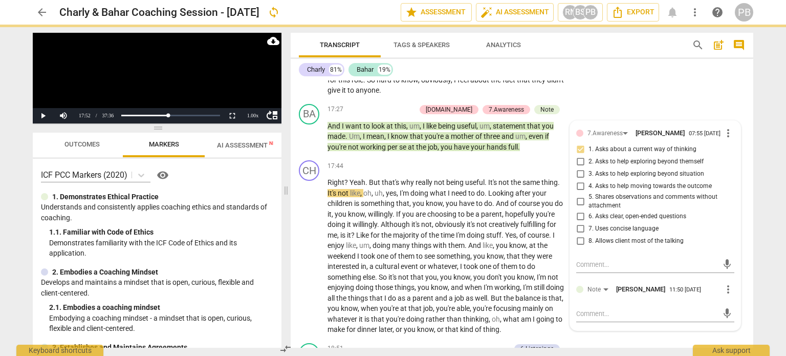
scroll to position [0, 0]
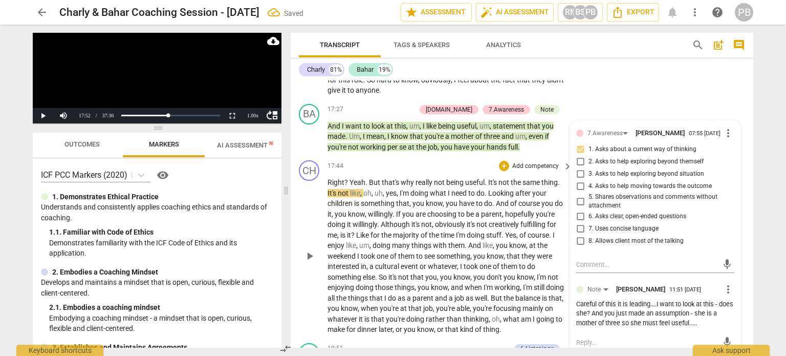
click at [329, 178] on span "Right" at bounding box center [336, 182] width 17 height 8
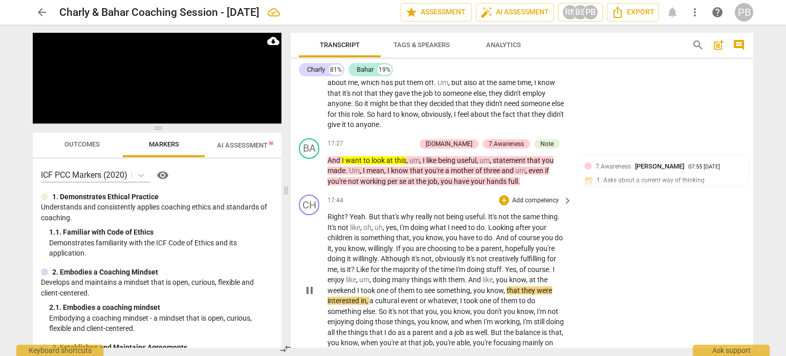
scroll to position [3223, 0]
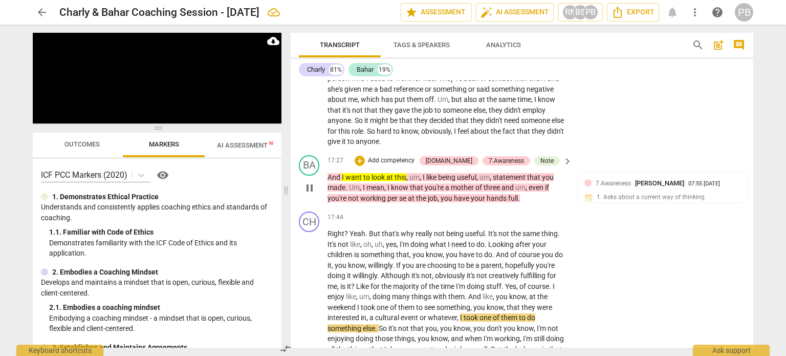
click at [373, 173] on span "look" at bounding box center [379, 177] width 15 height 8
click at [416, 156] on p "Add competency" at bounding box center [391, 160] width 49 height 9
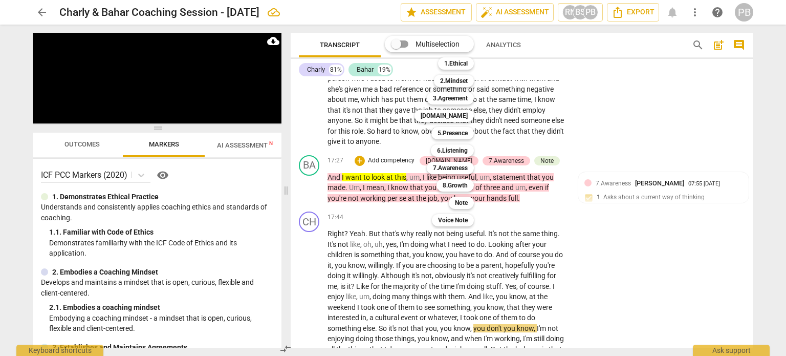
click at [631, 187] on div at bounding box center [393, 178] width 786 height 356
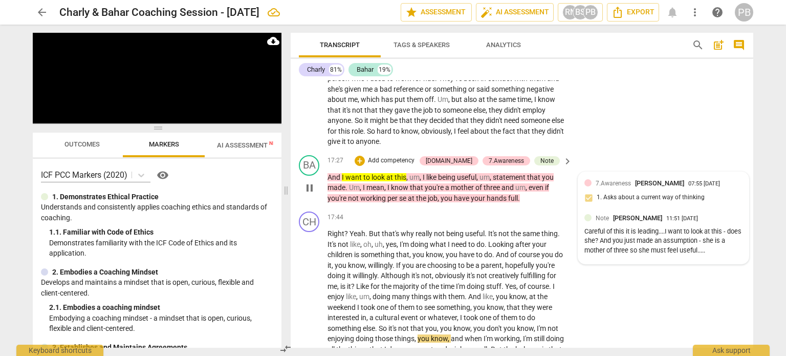
click at [649, 214] on span "[PERSON_NAME]" at bounding box center [637, 218] width 49 height 8
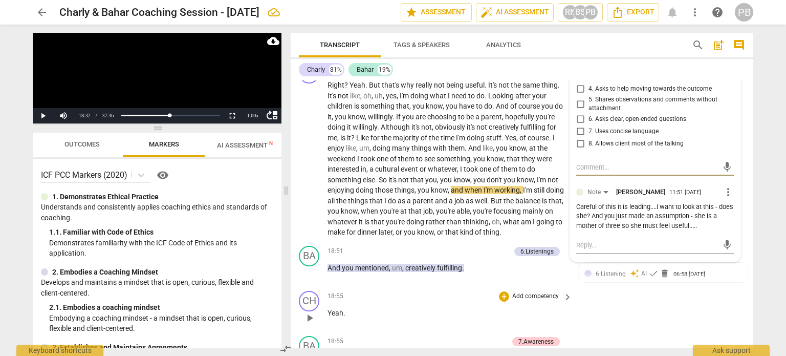
scroll to position [3377, 0]
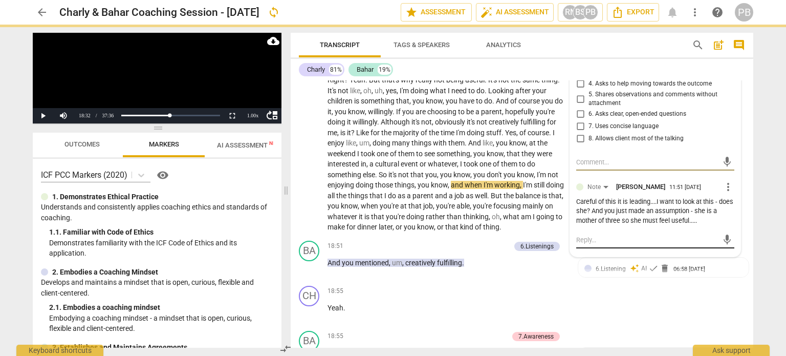
click at [594, 235] on textarea at bounding box center [648, 240] width 142 height 10
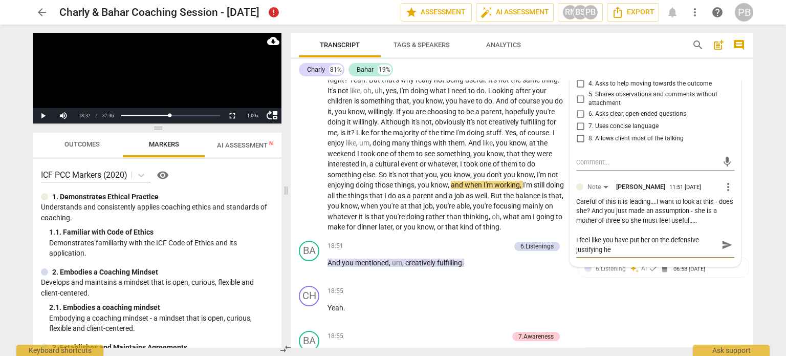
scroll to position [0, 0]
drag, startPoint x: 721, startPoint y: 229, endPoint x: 709, endPoint y: 227, distance: 13.0
click at [722, 244] on span "send" at bounding box center [727, 249] width 11 height 11
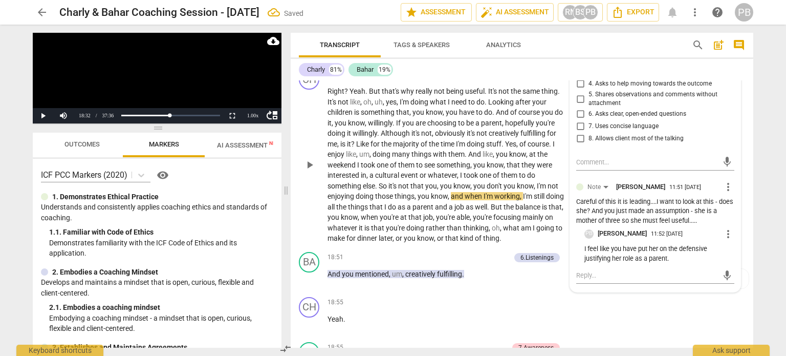
click at [307, 159] on span "play_arrow" at bounding box center [310, 165] width 12 height 12
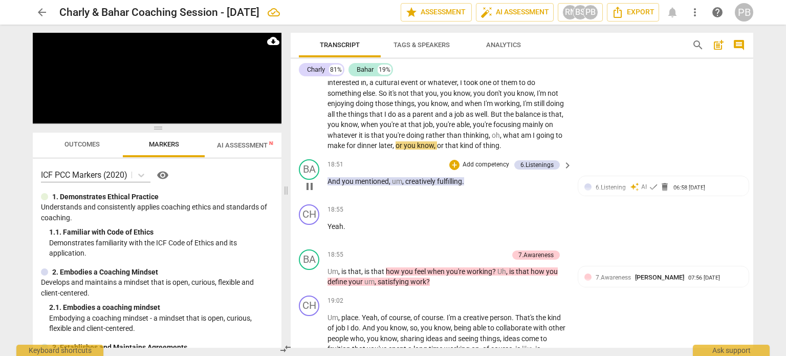
scroll to position [3479, 0]
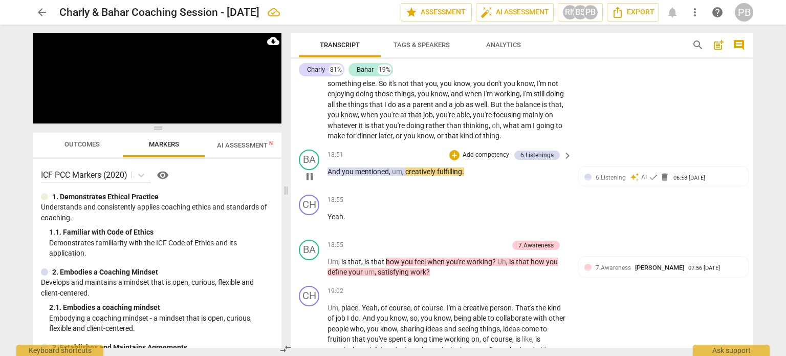
click at [476, 151] on p "Add competency" at bounding box center [486, 155] width 49 height 9
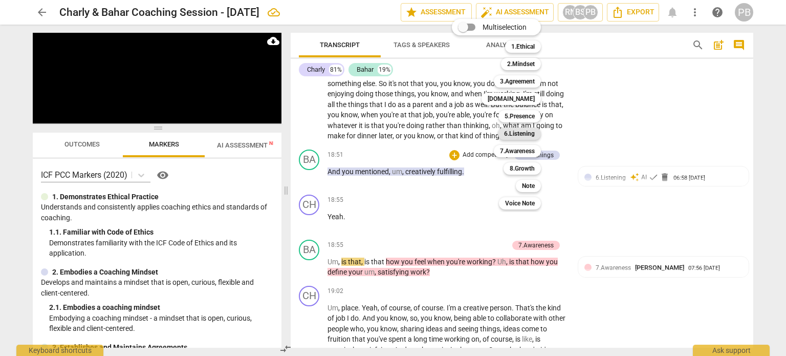
click at [512, 133] on b "6.Listening" at bounding box center [519, 133] width 31 height 12
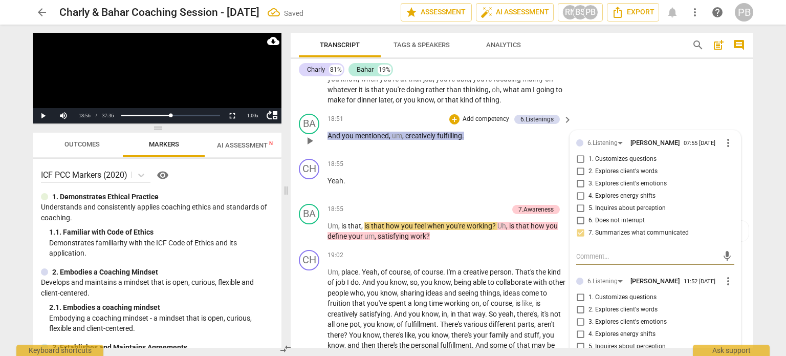
scroll to position [3530, 0]
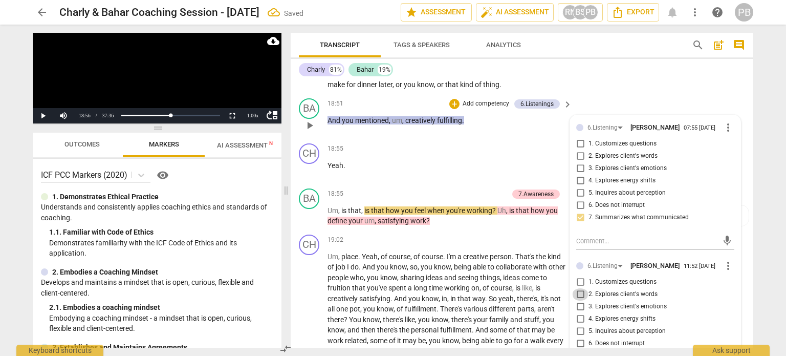
click at [580, 288] on input "2. Explores client's words" at bounding box center [580, 294] width 16 height 12
click at [307, 164] on span "play_arrow" at bounding box center [310, 170] width 12 height 12
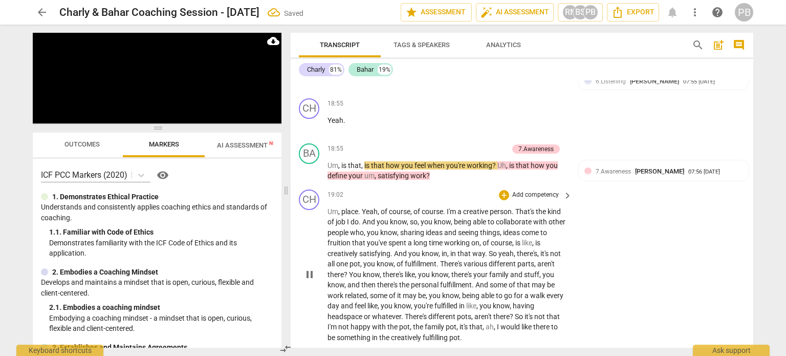
scroll to position [3582, 0]
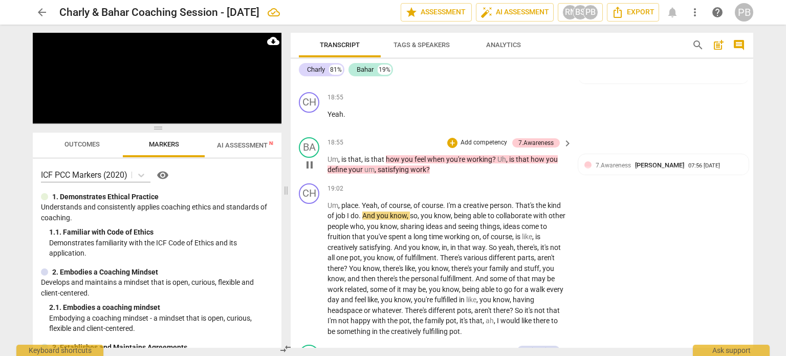
click at [474, 138] on p "Add competency" at bounding box center [484, 142] width 49 height 9
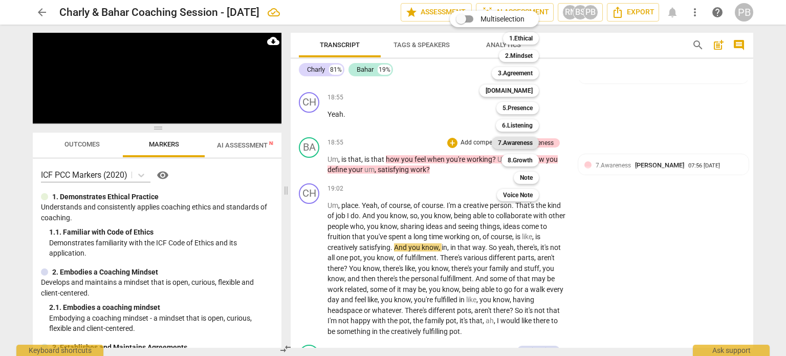
click at [518, 139] on b "7.Awareness" at bounding box center [515, 143] width 35 height 12
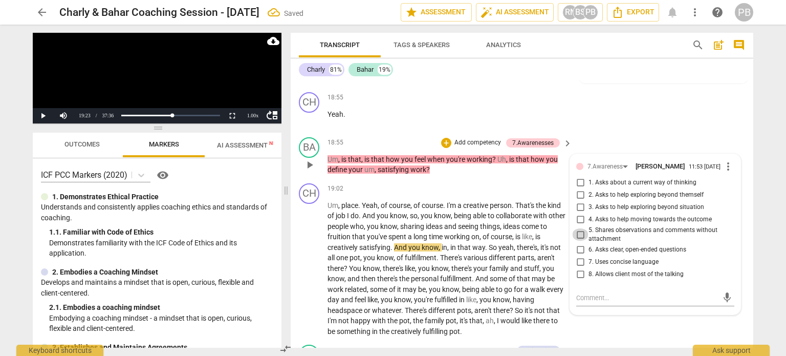
click at [575, 228] on input "5. Shares observations and comments without attachment" at bounding box center [580, 234] width 16 height 12
click at [595, 293] on textarea at bounding box center [648, 298] width 142 height 10
click at [723, 292] on span "send" at bounding box center [727, 297] width 11 height 11
click at [310, 262] on span "play_arrow" at bounding box center [310, 268] width 12 height 12
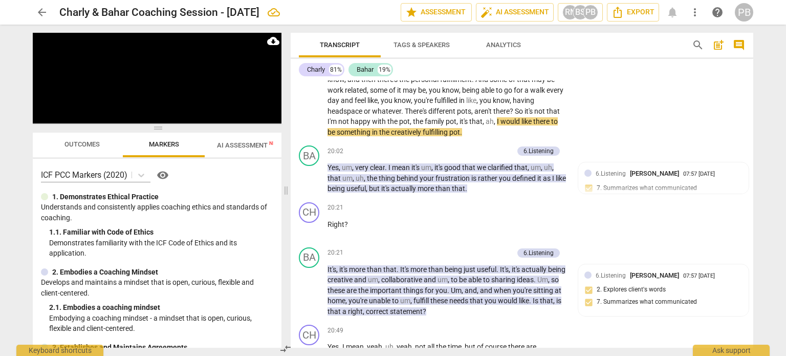
scroll to position [3786, 0]
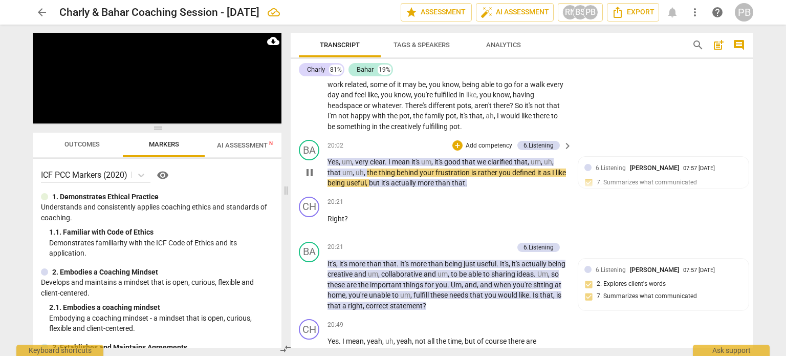
click at [465, 141] on p "Add competency" at bounding box center [489, 145] width 49 height 9
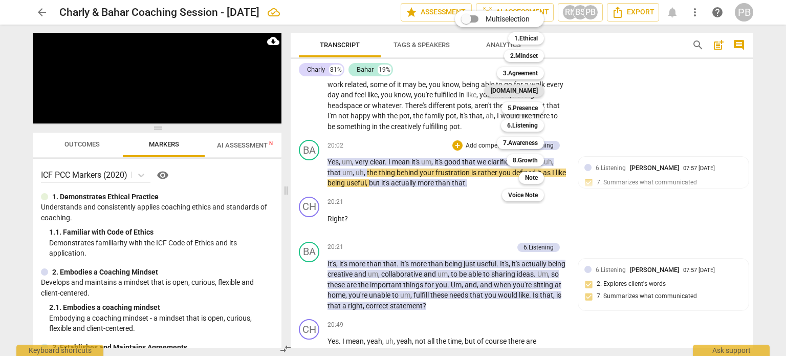
click at [526, 90] on b "[DOMAIN_NAME]" at bounding box center [514, 90] width 47 height 12
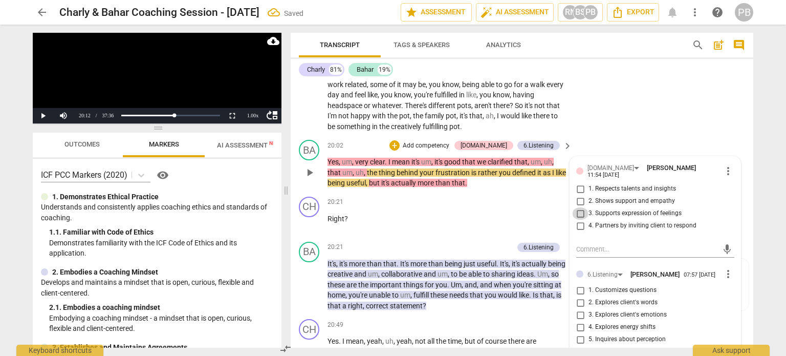
click at [577, 207] on input "3. Supports expression of feelings" at bounding box center [580, 213] width 16 height 12
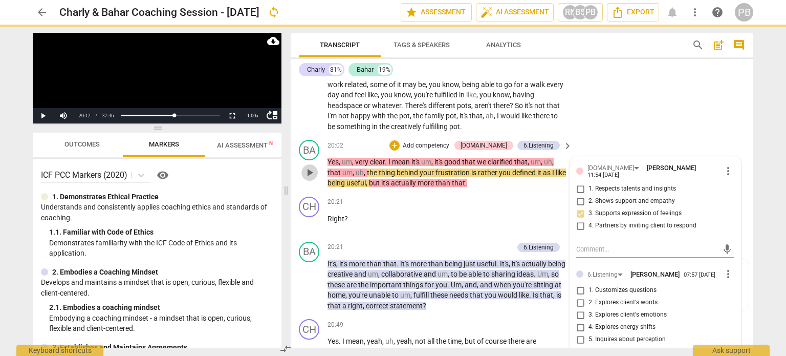
click at [306, 166] on span "play_arrow" at bounding box center [310, 172] width 12 height 12
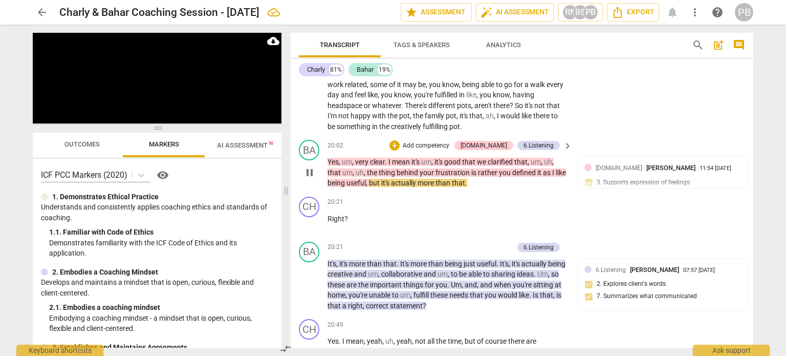
click at [442, 141] on p "Add competency" at bounding box center [426, 145] width 49 height 9
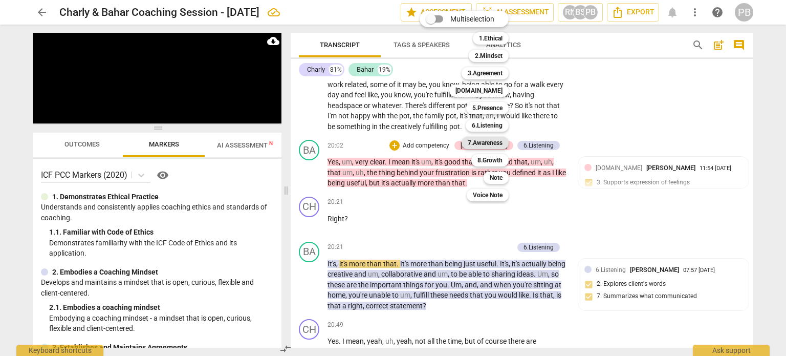
click at [480, 139] on b "7.Awareness" at bounding box center [485, 143] width 35 height 12
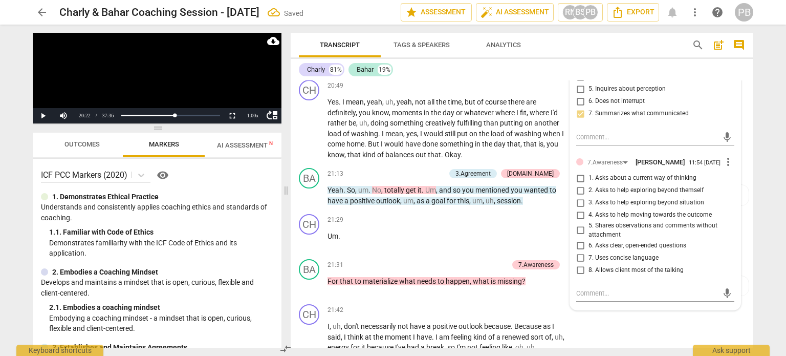
scroll to position [4042, 0]
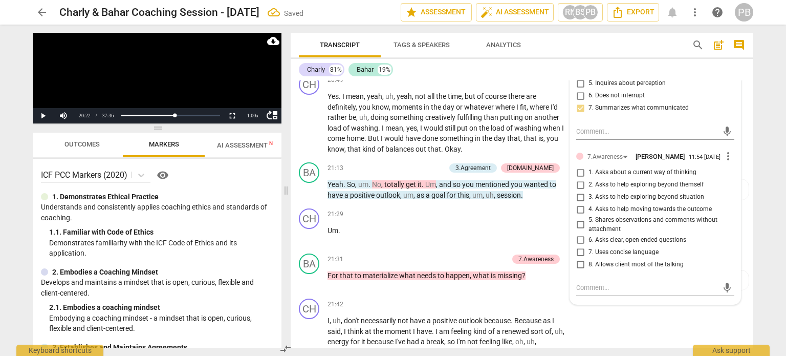
click at [580, 219] on input "5. Shares observations and comments without attachment" at bounding box center [580, 225] width 16 height 12
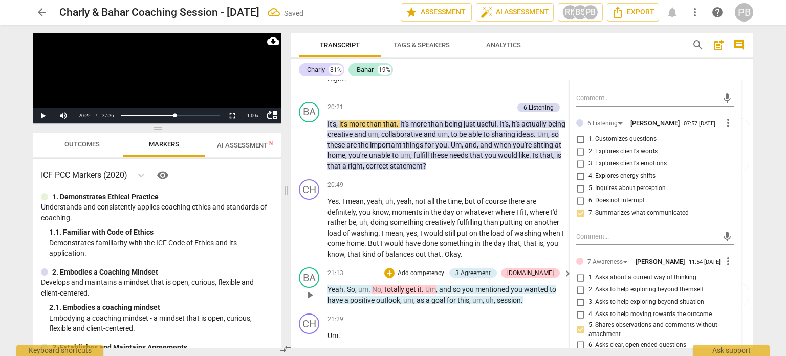
scroll to position [3889, 0]
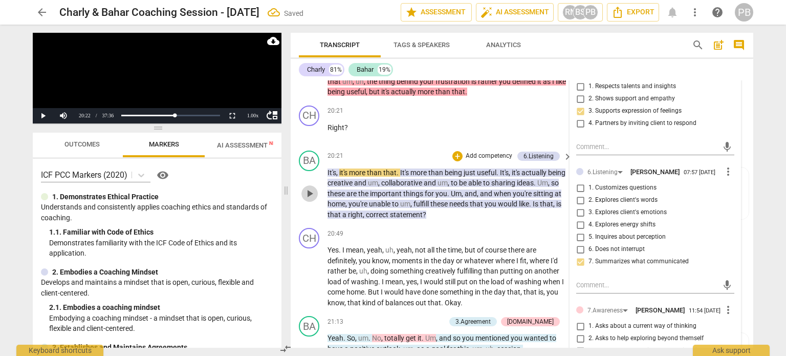
click at [309, 187] on span "play_arrow" at bounding box center [310, 193] width 12 height 12
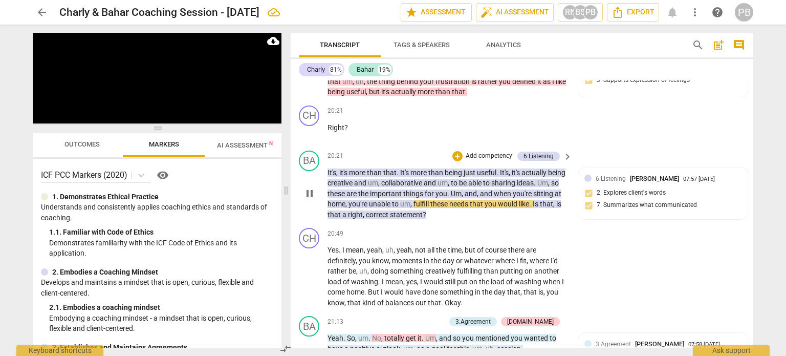
click at [479, 152] on p "Add competency" at bounding box center [489, 156] width 49 height 9
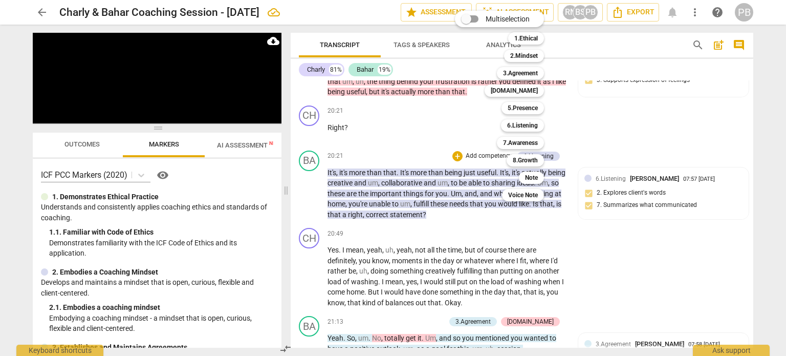
click at [672, 237] on div at bounding box center [393, 178] width 786 height 356
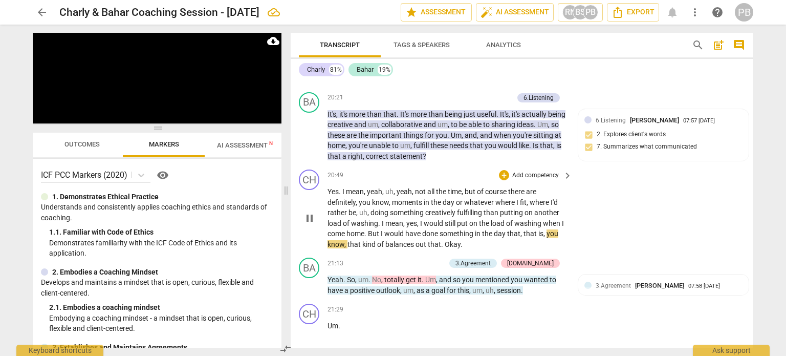
scroll to position [3991, 0]
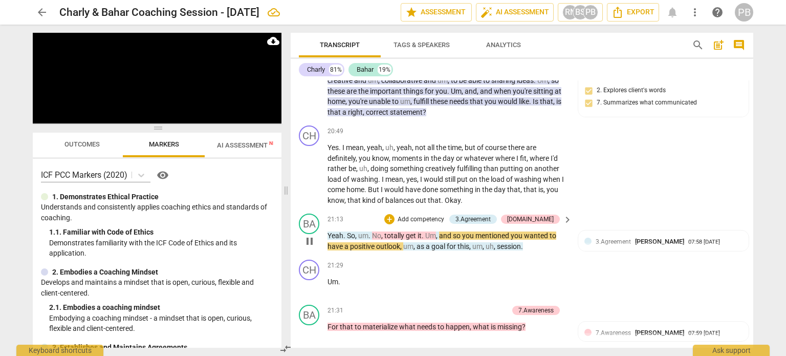
click at [420, 214] on div "+ Add competency" at bounding box center [415, 219] width 61 height 10
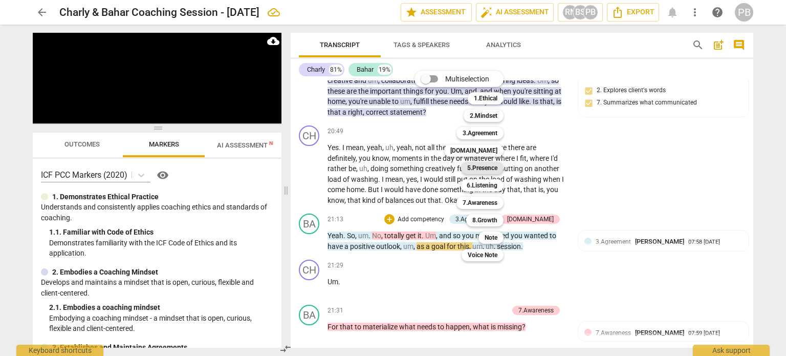
click at [483, 165] on b "5.Presence" at bounding box center [482, 168] width 30 height 12
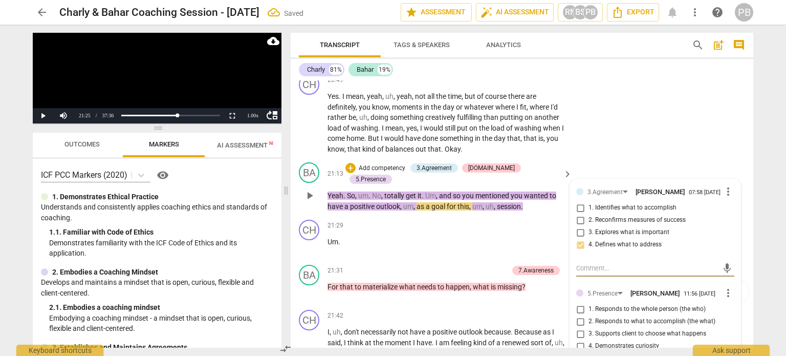
scroll to position [4094, 0]
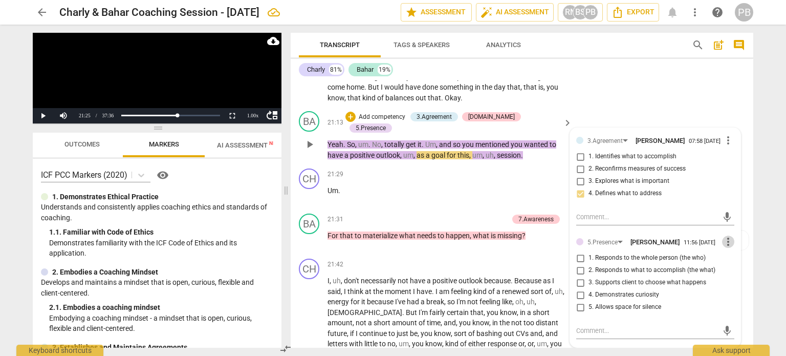
click at [722, 236] on span "more_vert" at bounding box center [728, 242] width 12 height 12
click at [738, 211] on li "Delete" at bounding box center [736, 213] width 35 height 19
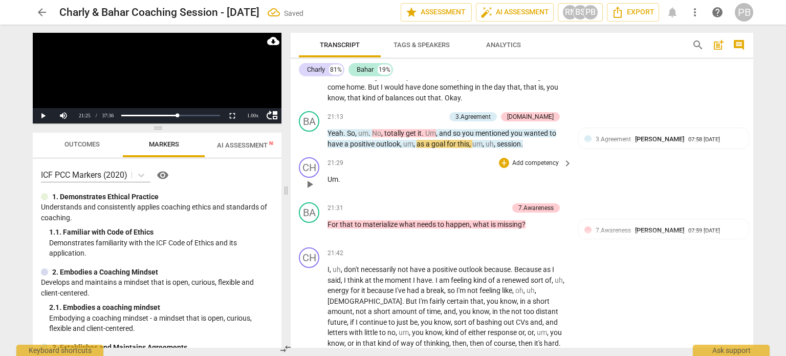
scroll to position [4042, 0]
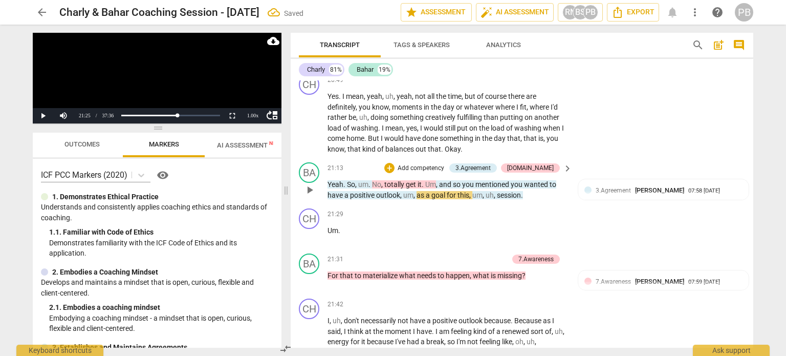
click at [431, 164] on p "Add competency" at bounding box center [421, 168] width 49 height 9
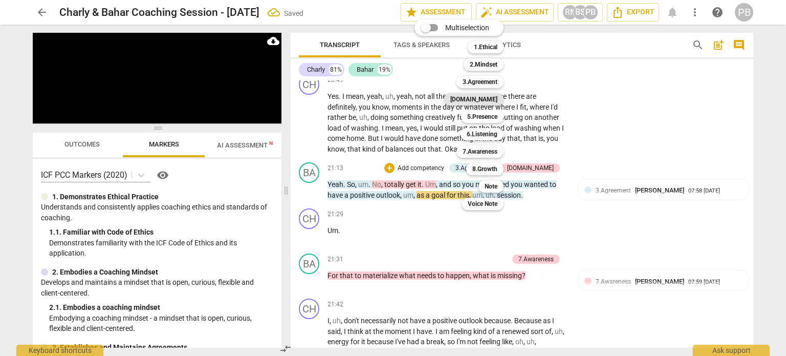
click at [479, 98] on b "[DOMAIN_NAME]" at bounding box center [474, 99] width 47 height 12
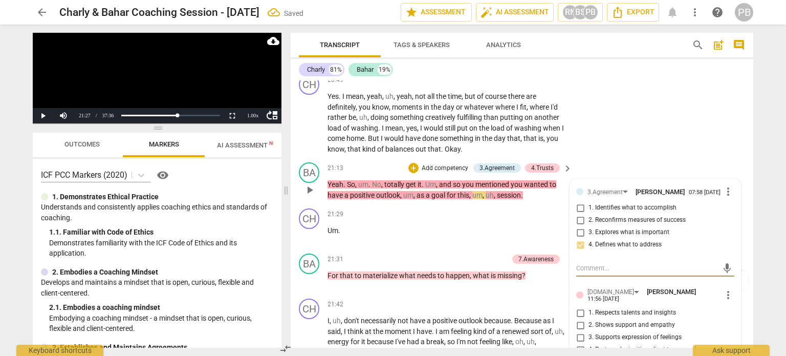
click at [578, 319] on input "2. Shows support and empathy" at bounding box center [580, 325] width 16 height 12
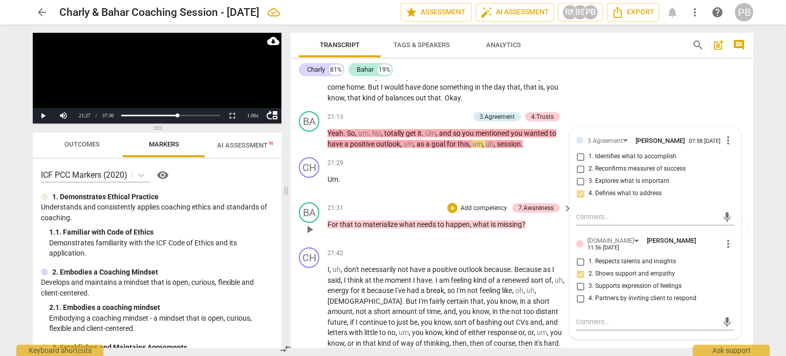
click at [462, 204] on p "Add competency" at bounding box center [484, 208] width 49 height 9
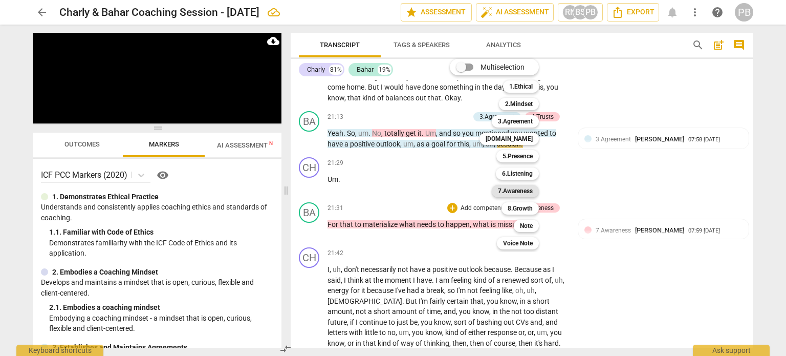
click at [511, 191] on b "7.Awareness" at bounding box center [515, 191] width 35 height 12
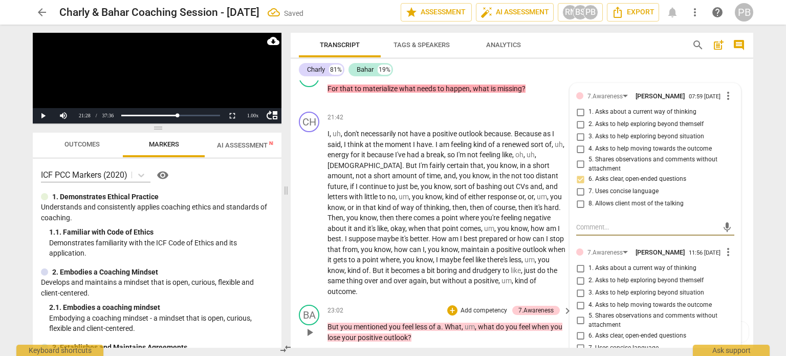
scroll to position [4247, 0]
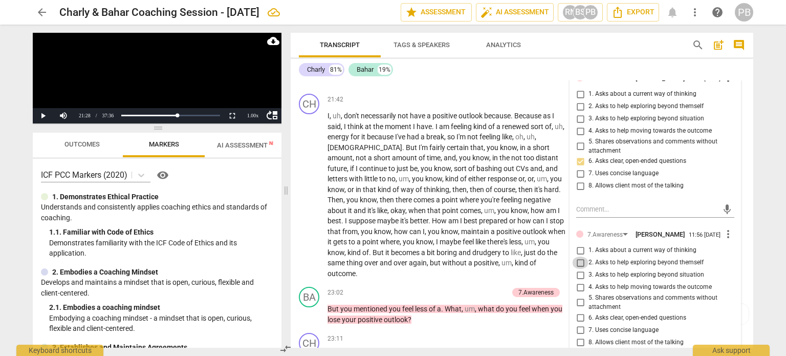
click at [578, 257] on input "2. Asks to help exploring beyond themself" at bounding box center [580, 263] width 16 height 12
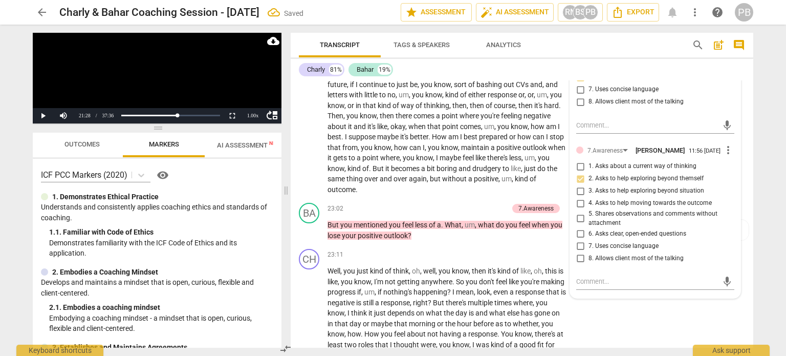
scroll to position [4350, 0]
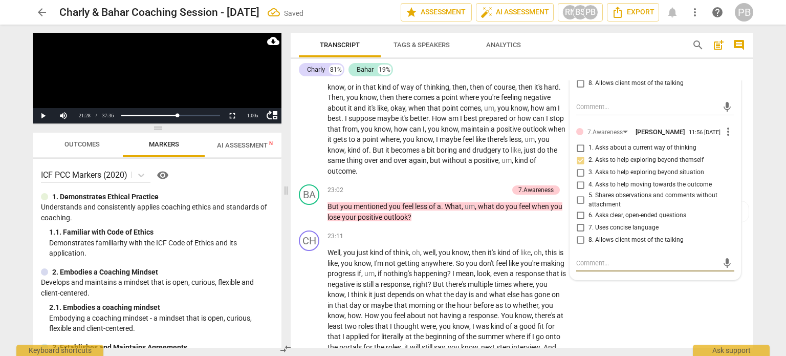
click at [614, 258] on textarea at bounding box center [648, 263] width 142 height 10
click at [722, 258] on span "send" at bounding box center [727, 263] width 11 height 11
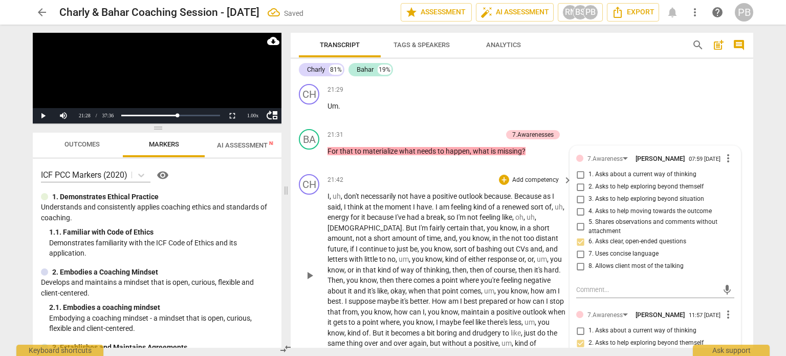
scroll to position [4145, 0]
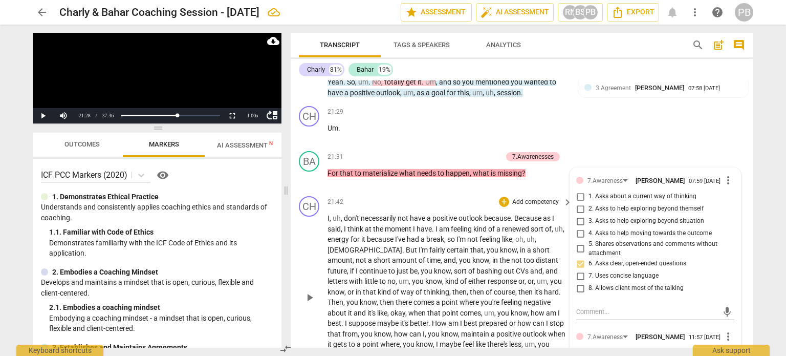
click at [310, 291] on span "play_arrow" at bounding box center [310, 297] width 12 height 12
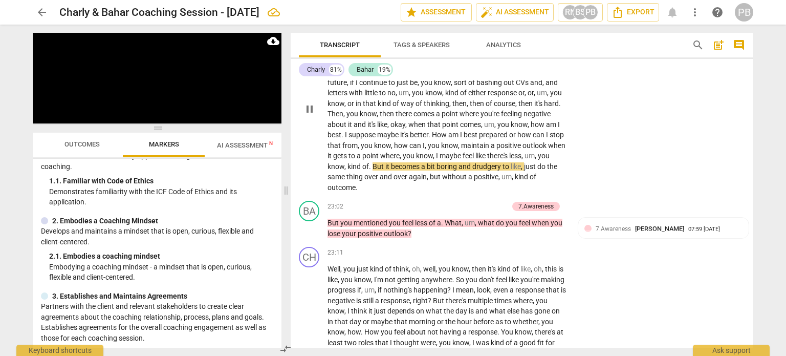
scroll to position [4350, 0]
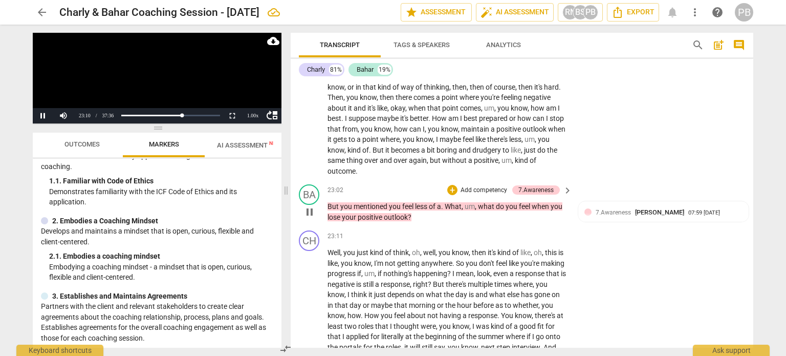
click at [492, 186] on p "Add competency" at bounding box center [484, 190] width 49 height 9
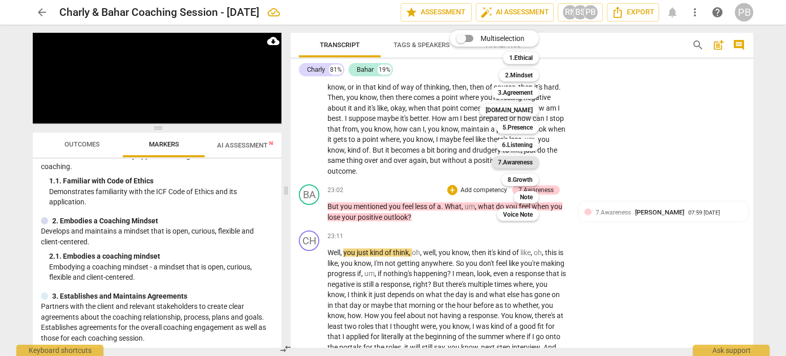
click at [521, 165] on b "7.Awareness" at bounding box center [515, 162] width 35 height 12
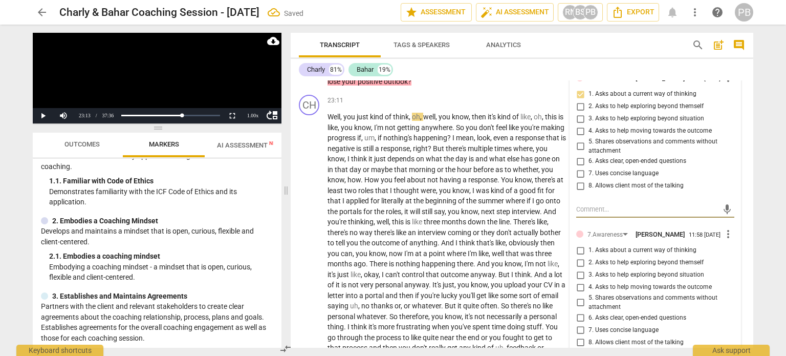
scroll to position [4503, 0]
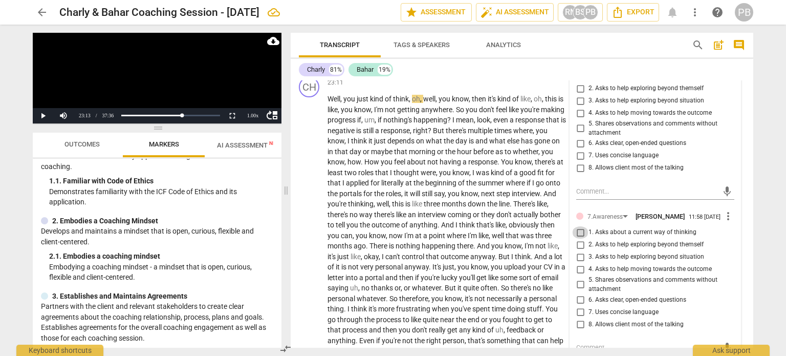
click at [577, 226] on input "1. Asks about a current way of thinking" at bounding box center [580, 232] width 16 height 12
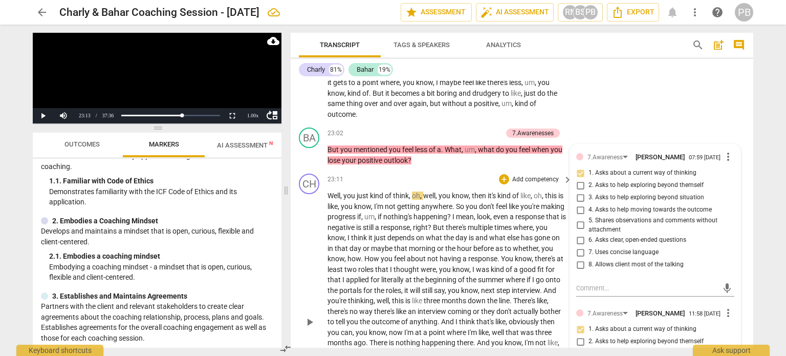
scroll to position [4401, 0]
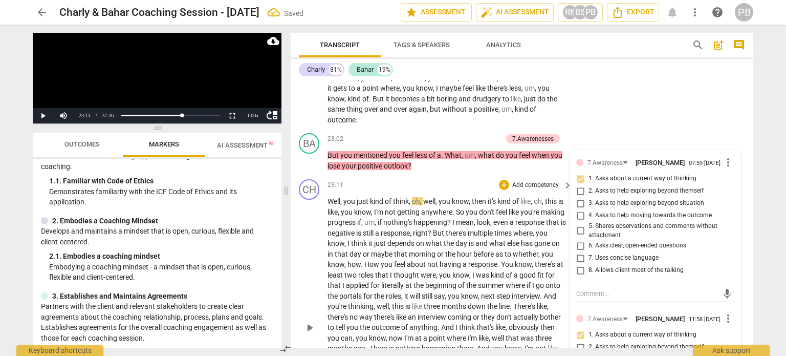
click at [308, 322] on span "play_arrow" at bounding box center [310, 328] width 12 height 12
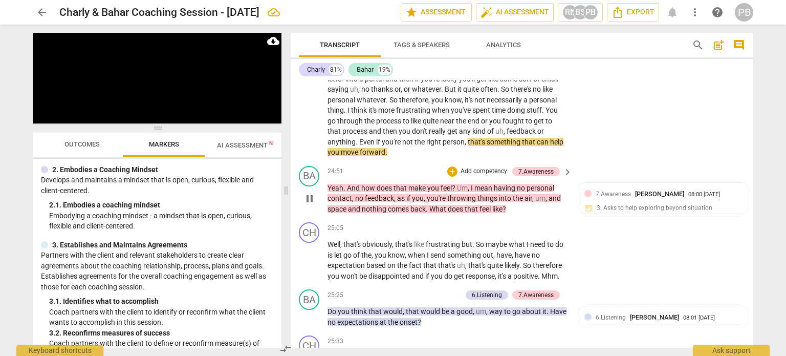
scroll to position [4708, 0]
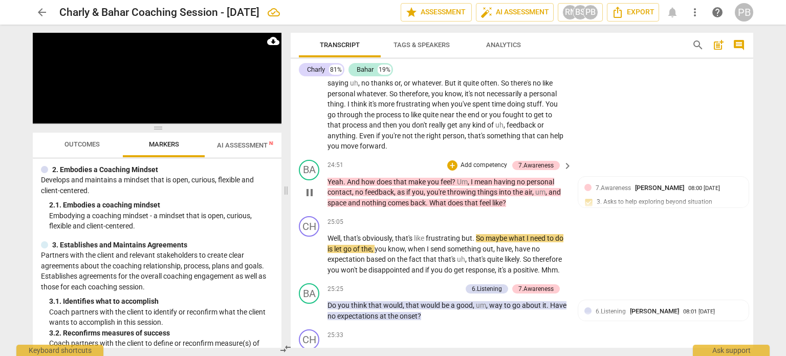
click at [487, 161] on p "Add competency" at bounding box center [484, 165] width 49 height 9
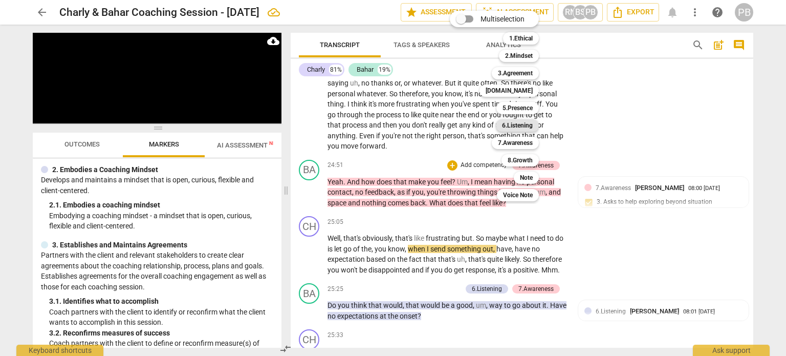
click at [523, 124] on b "6.Listening" at bounding box center [517, 125] width 31 height 12
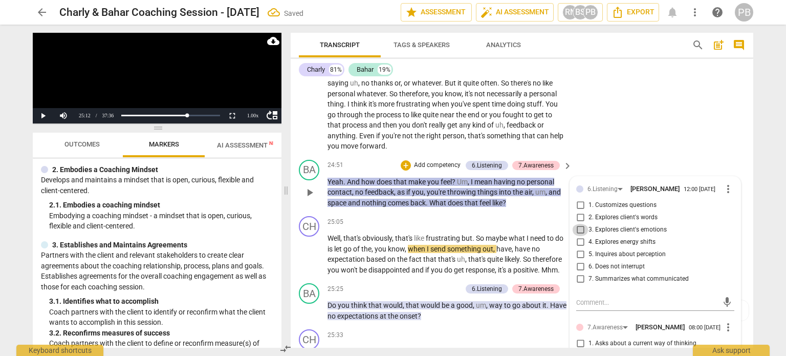
click at [578, 224] on input "3. Explores client's emotions" at bounding box center [580, 230] width 16 height 12
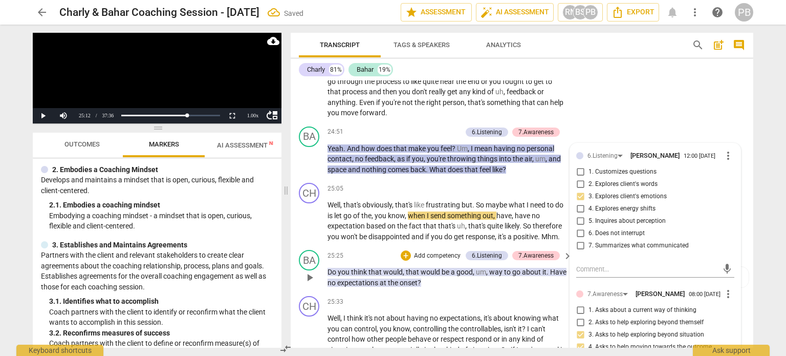
scroll to position [4759, 0]
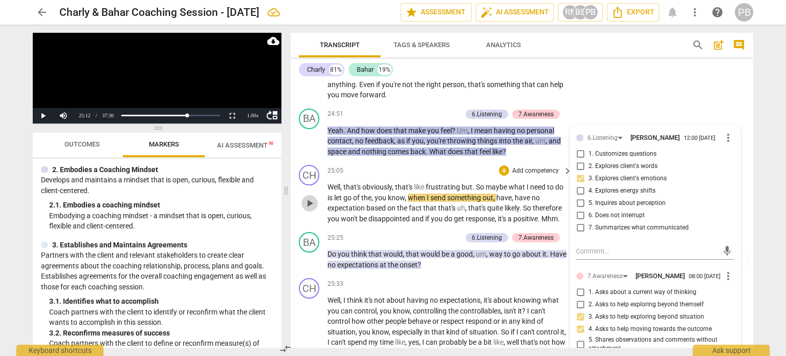
click at [312, 197] on span "play_arrow" at bounding box center [310, 203] width 12 height 12
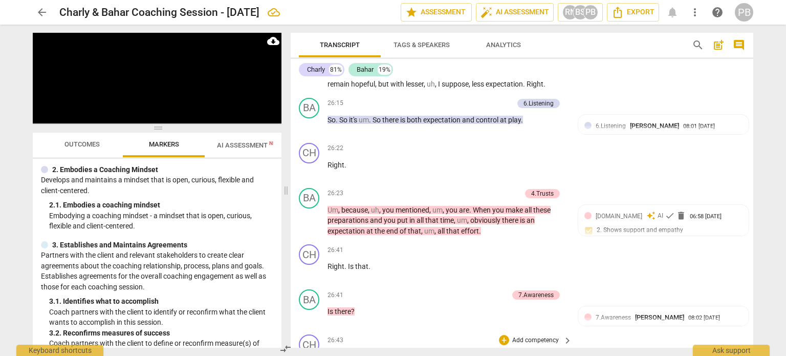
scroll to position [5015, 0]
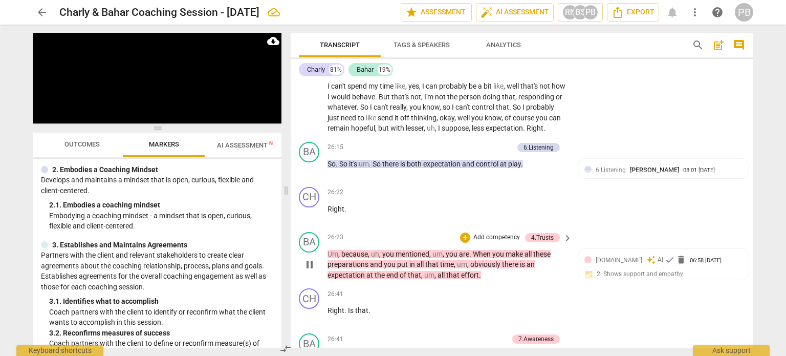
click at [481, 233] on p "Add competency" at bounding box center [497, 237] width 49 height 9
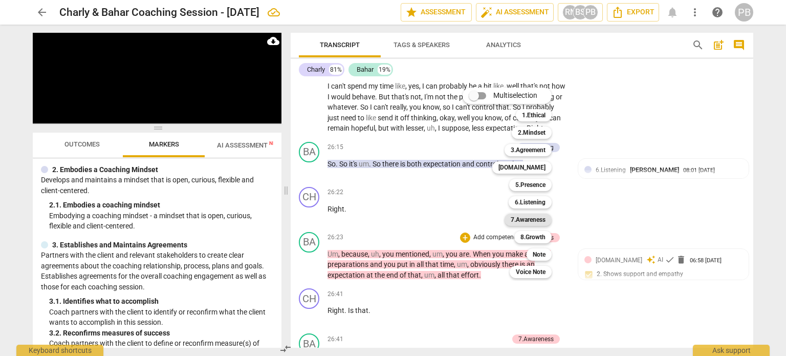
scroll to position [5307, 0]
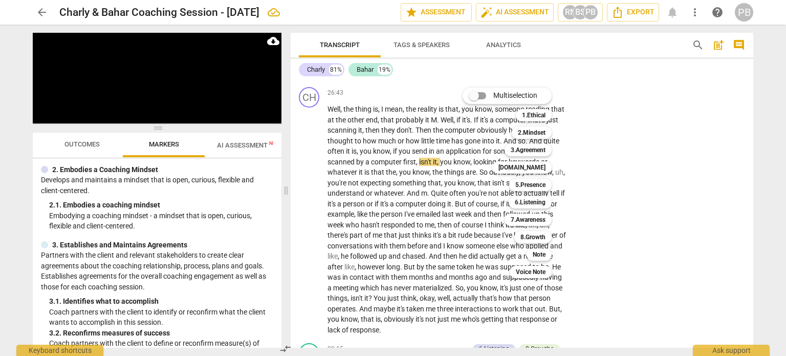
click at [612, 90] on div at bounding box center [393, 178] width 786 height 356
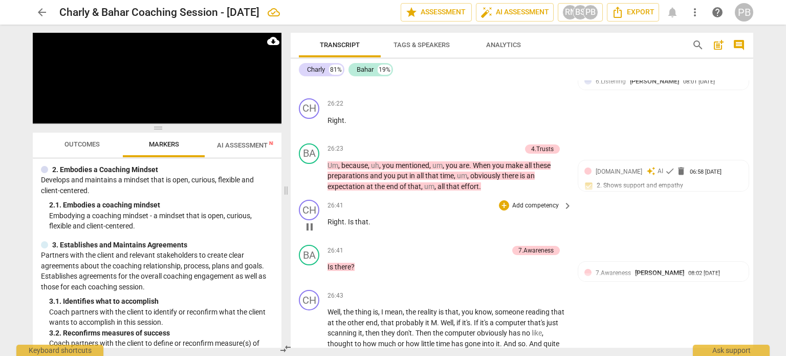
scroll to position [5102, 0]
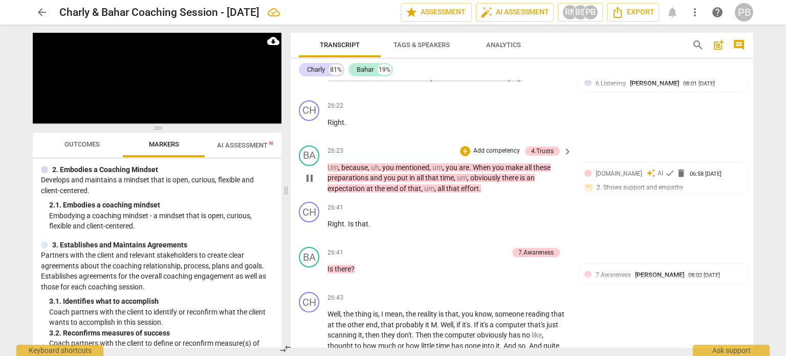
click at [488, 146] on p "Add competency" at bounding box center [497, 150] width 49 height 9
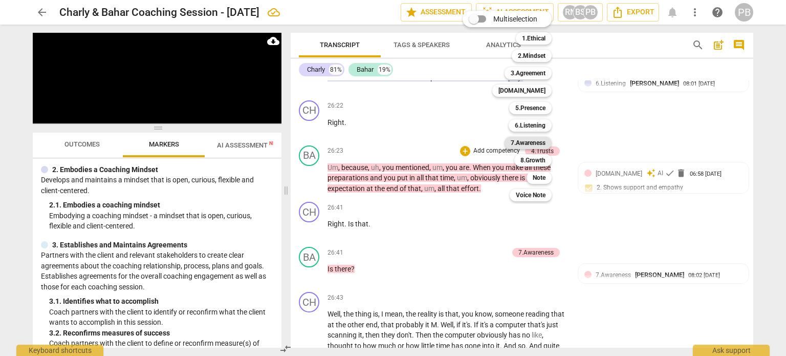
click at [518, 139] on b "7.Awareness" at bounding box center [528, 143] width 35 height 12
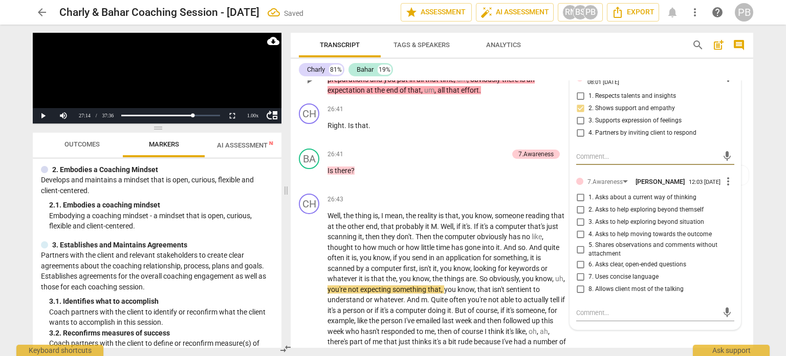
scroll to position [5204, 0]
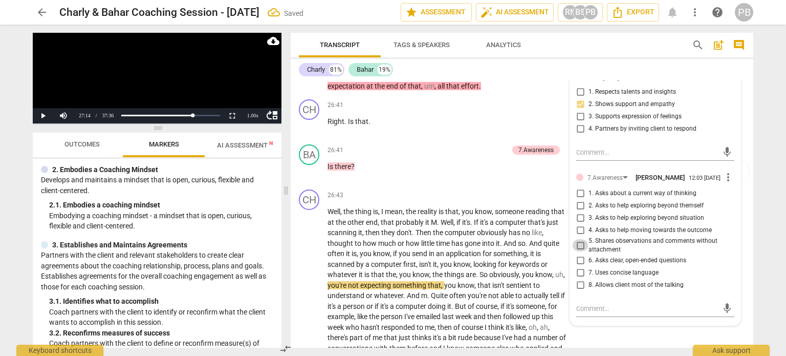
click at [581, 239] on input "5. Shares observations and comments without attachment" at bounding box center [580, 245] width 16 height 12
click at [314, 316] on span "play_arrow" at bounding box center [310, 322] width 12 height 12
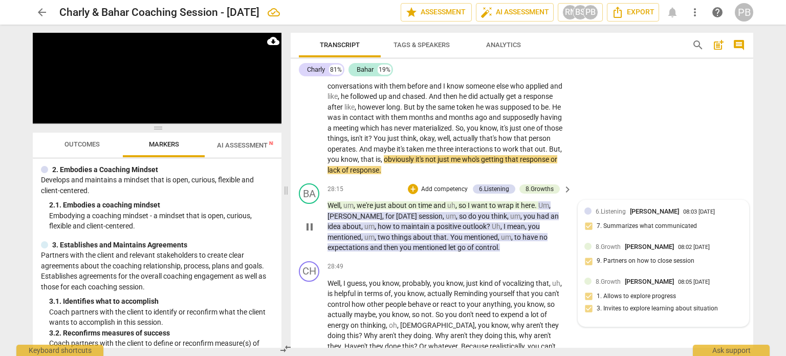
scroll to position [5512, 0]
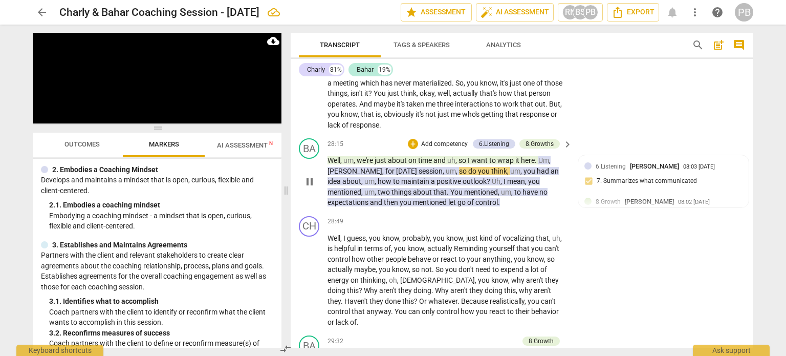
click at [471, 156] on span "I" at bounding box center [470, 160] width 4 height 8
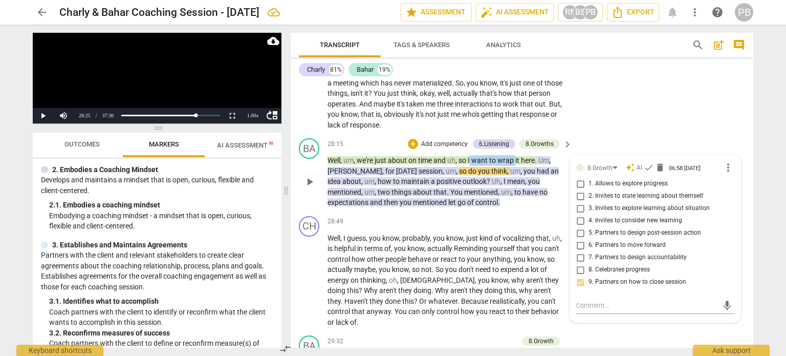
drag, startPoint x: 471, startPoint y: 102, endPoint x: 514, endPoint y: 106, distance: 43.2
click at [515, 155] on p "Well , um , we're just about on time and uh , so I want to wrap it here . Um , …" at bounding box center [448, 181] width 240 height 53
click at [543, 90] on icon "button" at bounding box center [540, 92] width 10 height 12
click at [439, 140] on p "Add competency" at bounding box center [444, 144] width 49 height 9
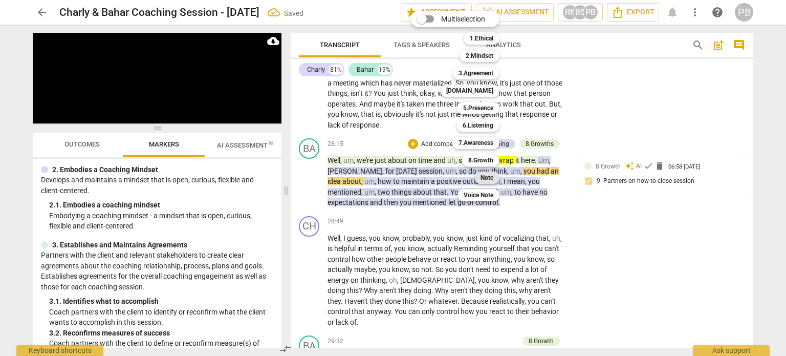
click at [480, 180] on div "Note" at bounding box center [487, 178] width 25 height 12
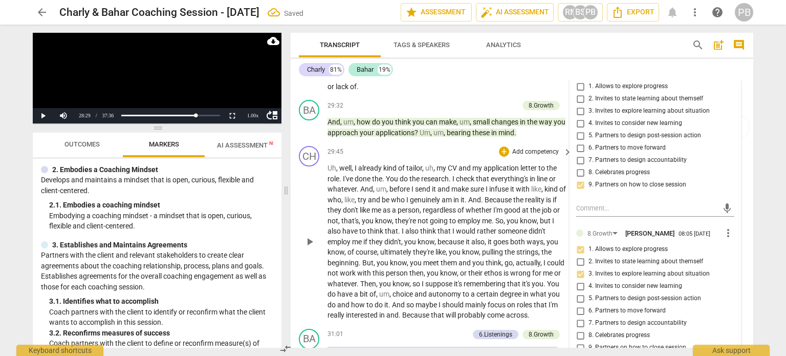
scroll to position [5768, 0]
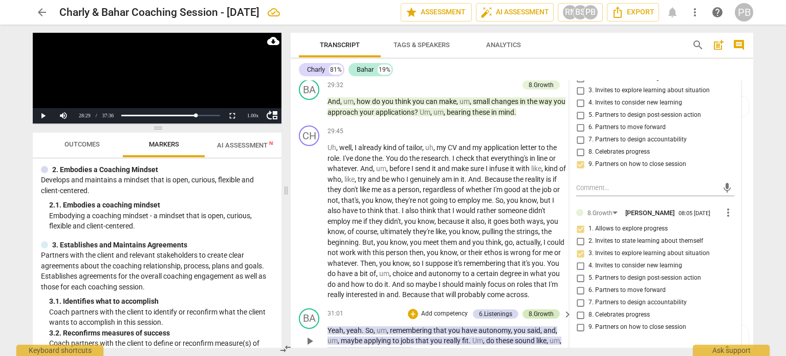
drag, startPoint x: 584, startPoint y: 299, endPoint x: 535, endPoint y: 243, distance: 74.0
click at [584, 346] on textarea at bounding box center [648, 351] width 142 height 10
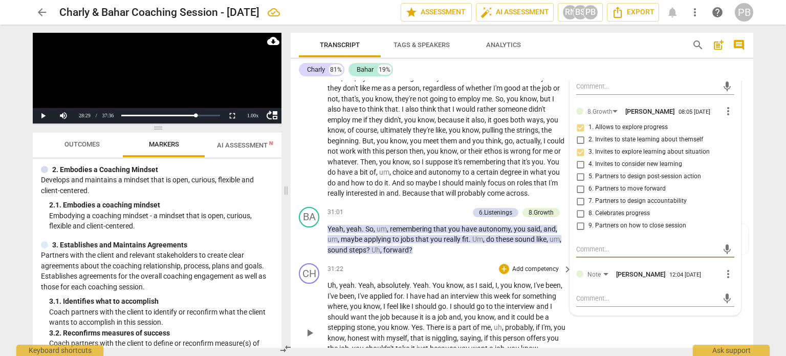
scroll to position [5870, 0]
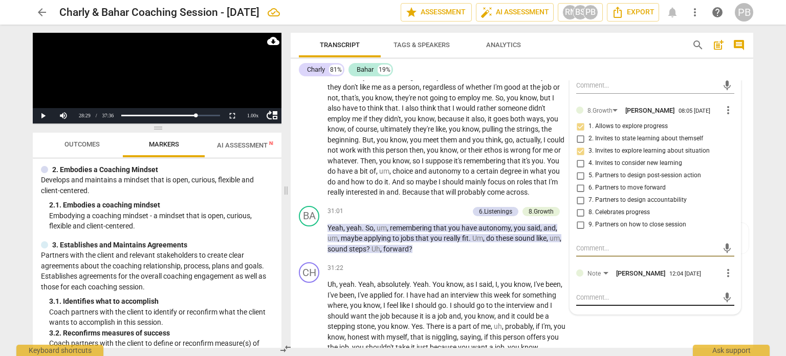
click at [585, 292] on textarea at bounding box center [648, 297] width 142 height 10
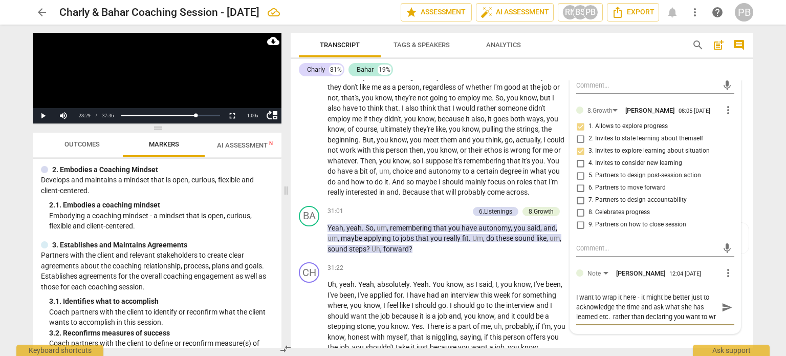
scroll to position [8, 0]
click at [729, 302] on span "send" at bounding box center [727, 307] width 11 height 11
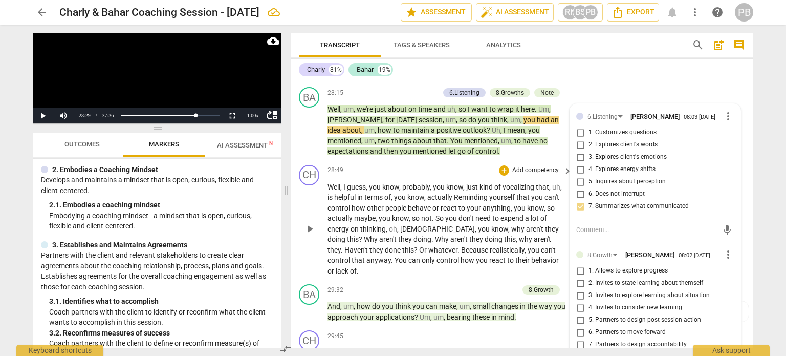
scroll to position [5512, 0]
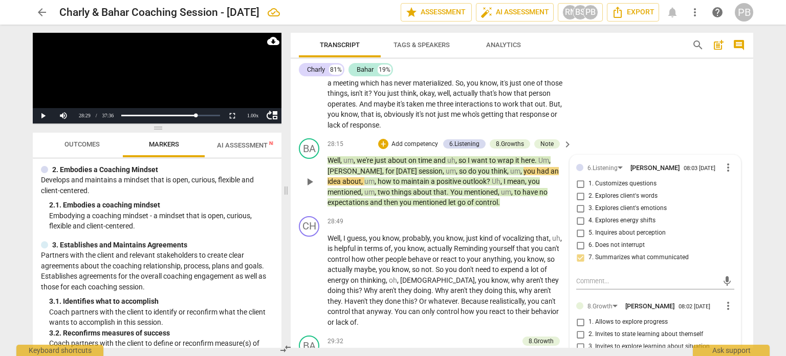
click at [311, 176] on span "play_arrow" at bounding box center [310, 182] width 12 height 12
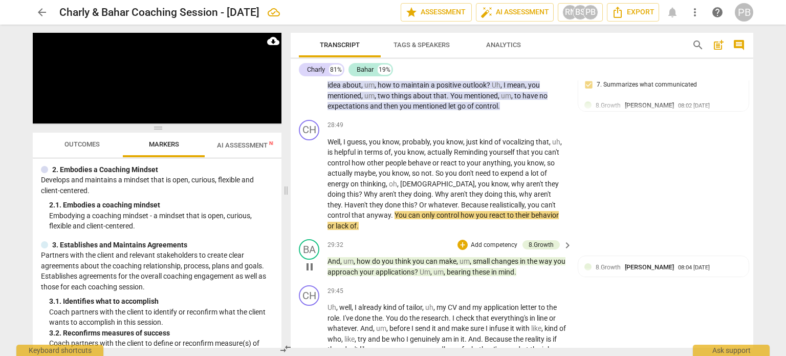
scroll to position [5614, 0]
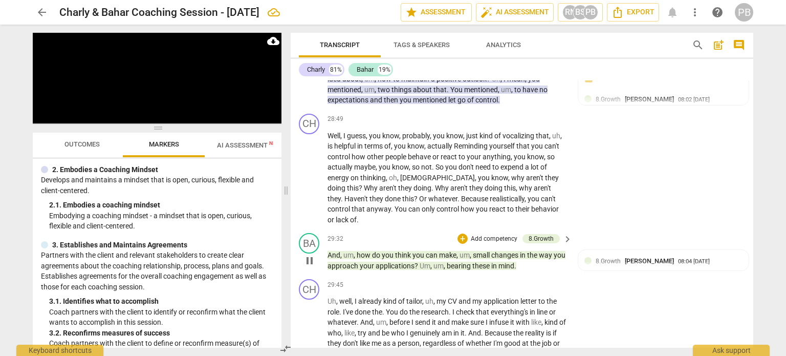
click at [473, 235] on p "Add competency" at bounding box center [494, 239] width 49 height 9
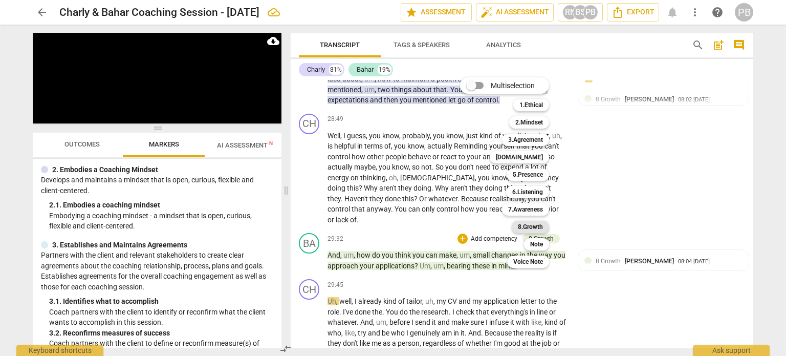
click at [533, 223] on b "8.Growth" at bounding box center [530, 227] width 25 height 12
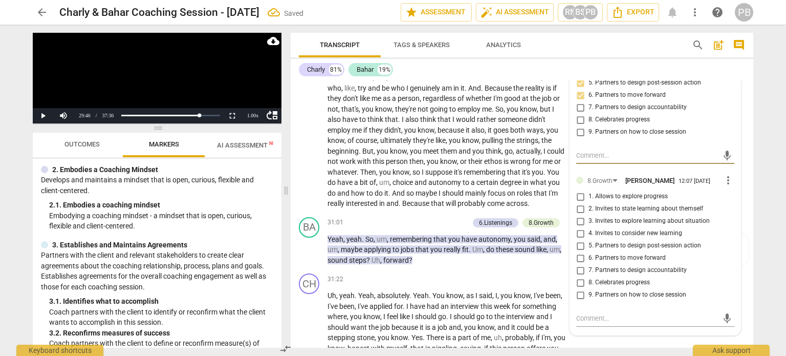
scroll to position [5870, 0]
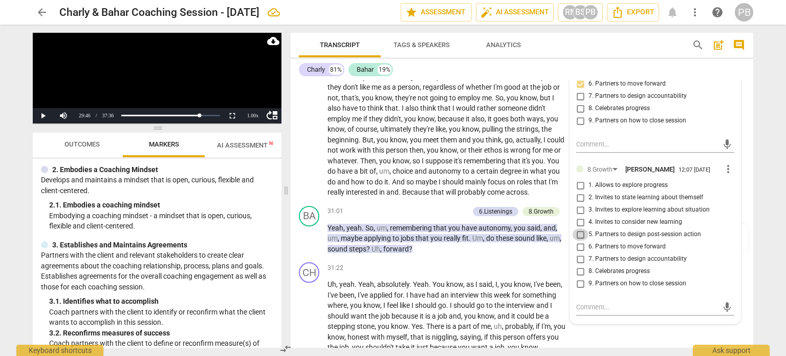
click at [576, 228] on input "5. Partners to design post-session action" at bounding box center [580, 234] width 16 height 12
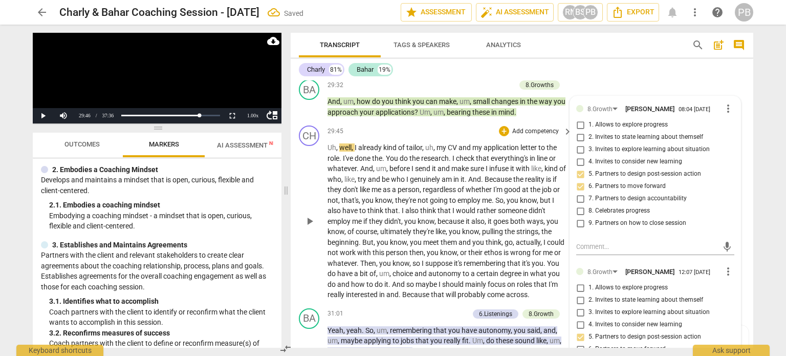
scroll to position [5716, 0]
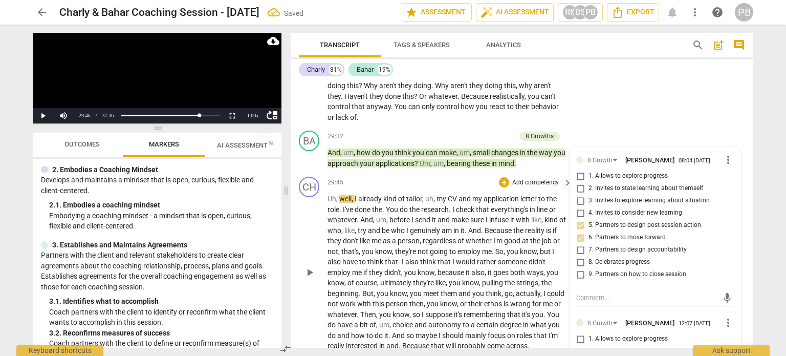
click at [307, 266] on span "play_arrow" at bounding box center [310, 272] width 12 height 12
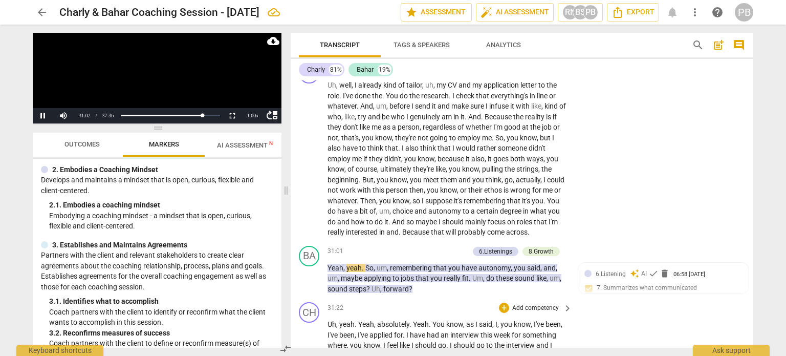
scroll to position [5870, 0]
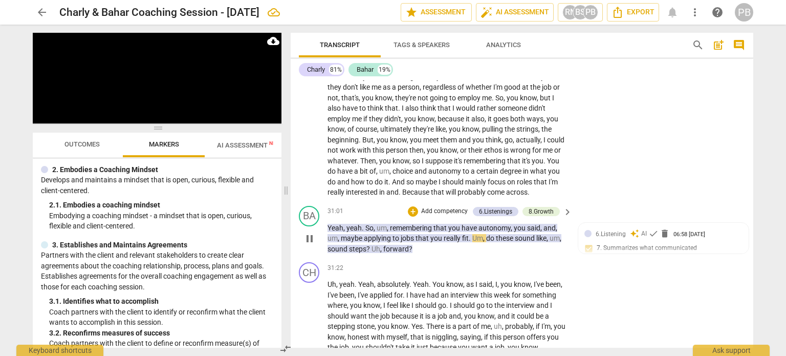
click at [455, 207] on p "Add competency" at bounding box center [444, 211] width 49 height 9
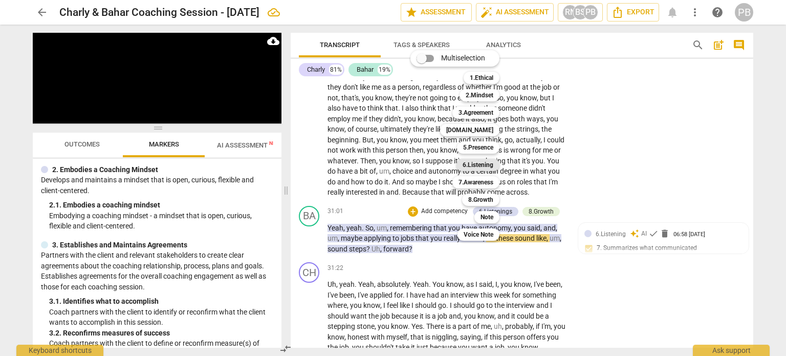
click at [467, 167] on b "6.Listening" at bounding box center [478, 165] width 31 height 12
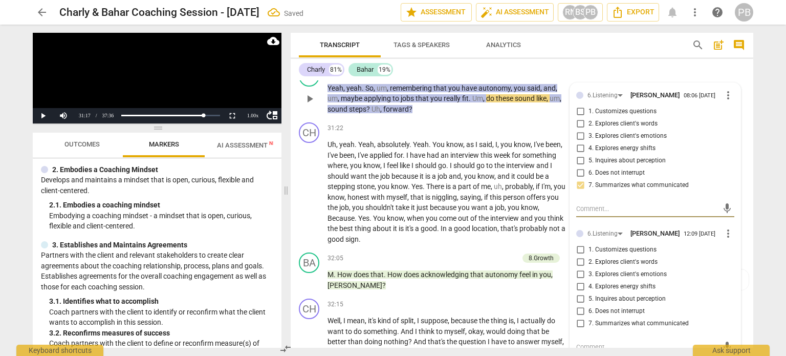
scroll to position [6024, 0]
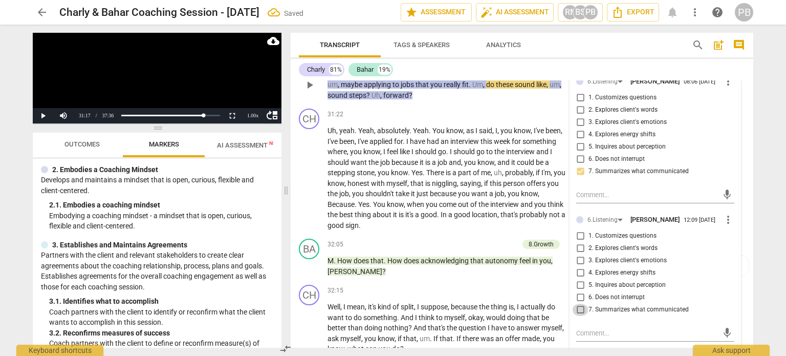
click at [579, 304] on input "7. Summarizes what communicated" at bounding box center [580, 310] width 16 height 12
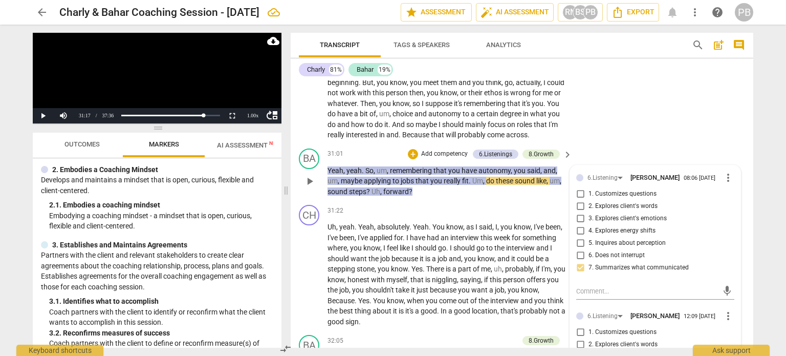
scroll to position [5921, 0]
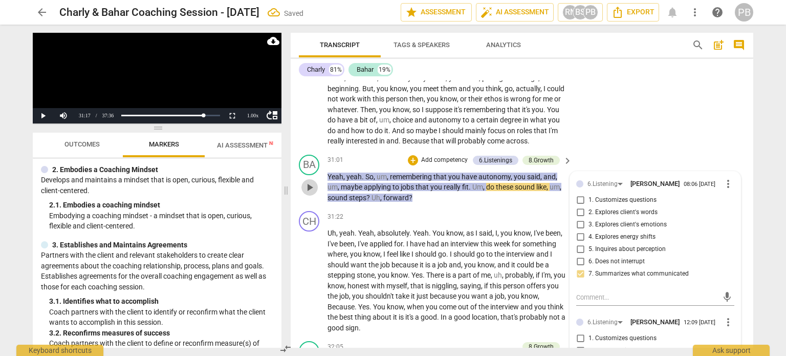
click at [312, 181] on span "play_arrow" at bounding box center [310, 187] width 12 height 12
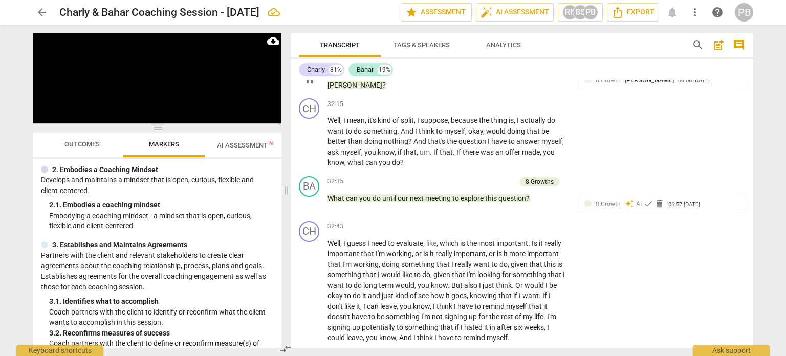
scroll to position [6228, 0]
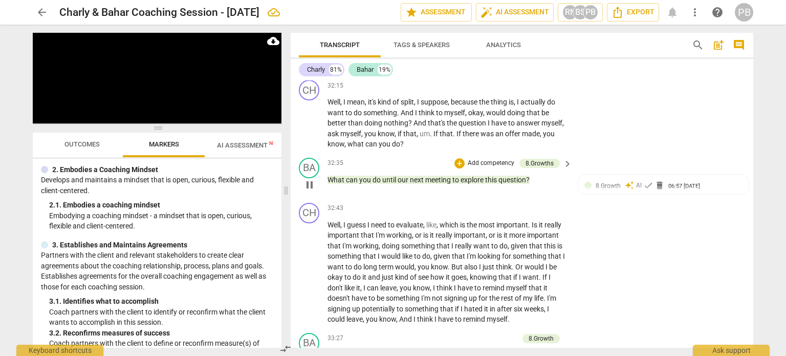
click at [469, 159] on p "Add competency" at bounding box center [491, 163] width 49 height 9
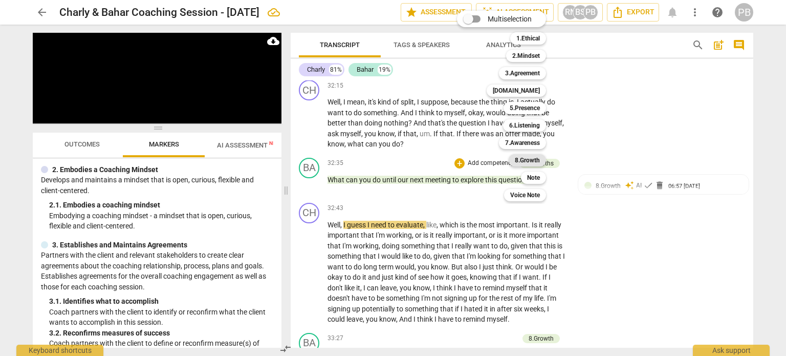
click at [535, 157] on b "8.Growth" at bounding box center [527, 160] width 25 height 12
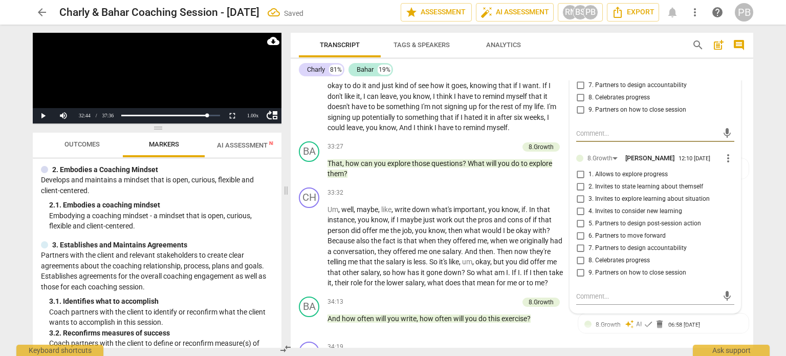
scroll to position [6433, 0]
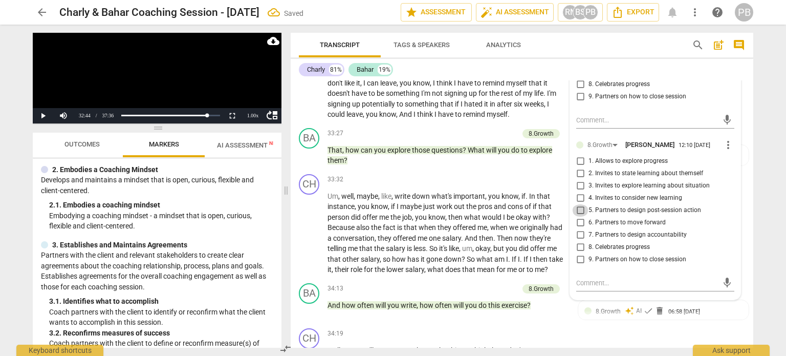
click at [579, 204] on input "5. Partners to design post-session action" at bounding box center [580, 210] width 16 height 12
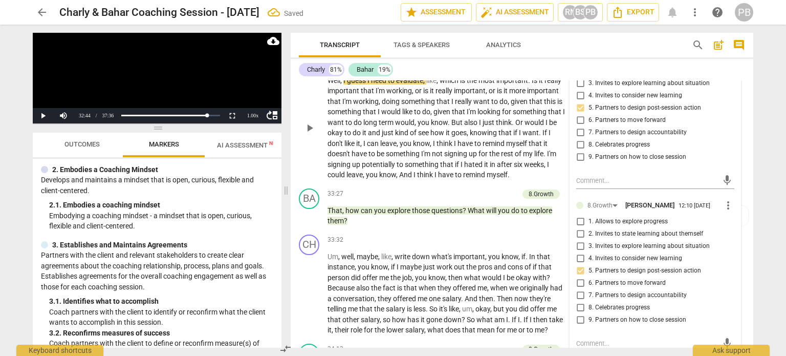
scroll to position [6228, 0]
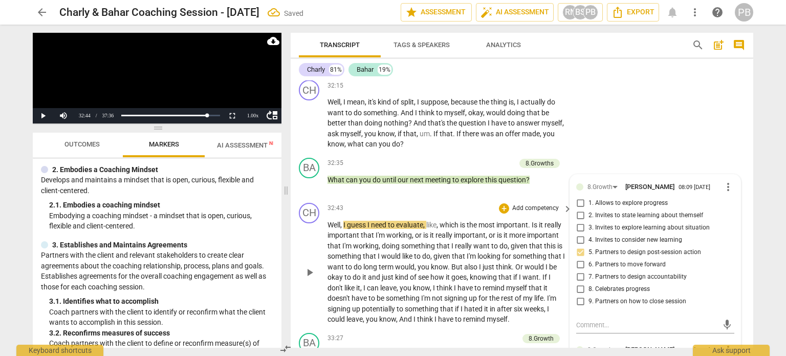
click at [306, 266] on span "play_arrow" at bounding box center [310, 272] width 12 height 12
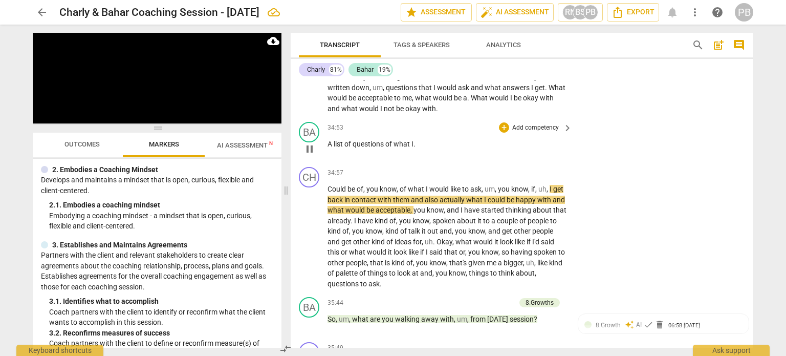
scroll to position [6740, 0]
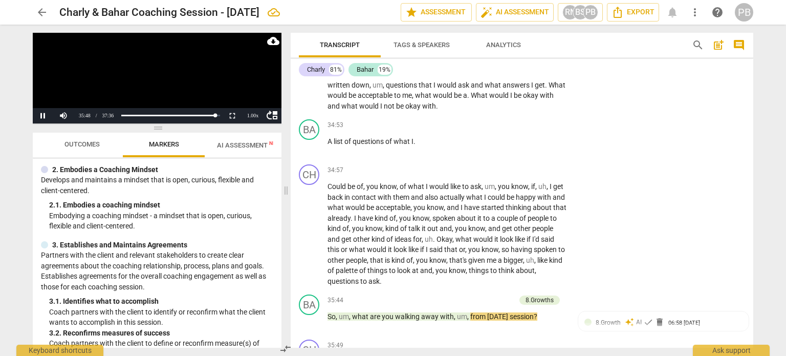
click at [111, 165] on p "2. Embodies a Coaching Mindset" at bounding box center [105, 169] width 106 height 11
click at [459, 295] on div "+" at bounding box center [460, 300] width 10 height 10
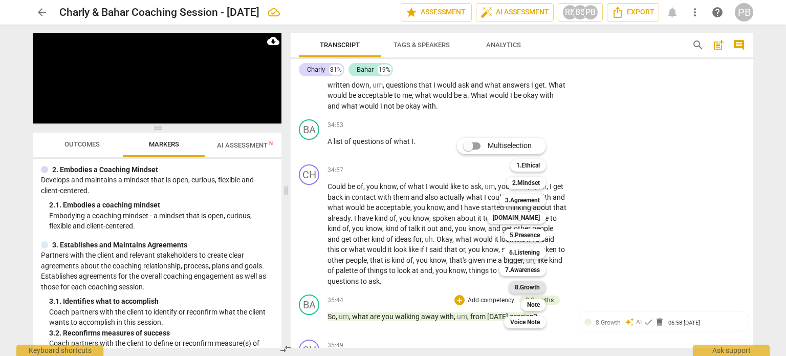
click at [540, 284] on b "8.Growth" at bounding box center [527, 287] width 25 height 12
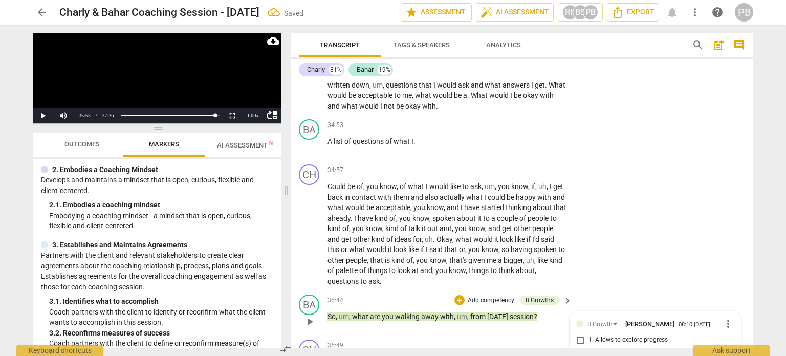
scroll to position [6921, 0]
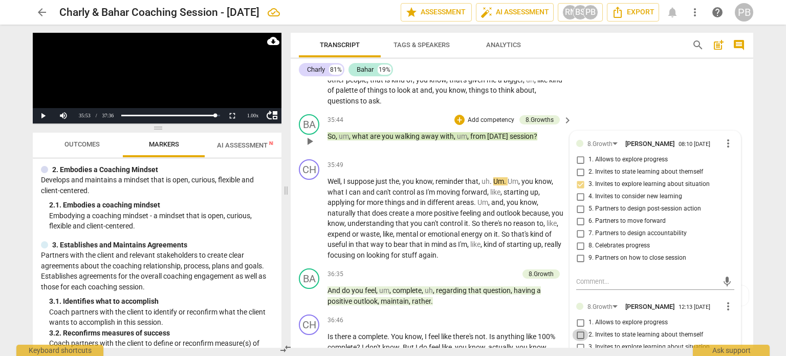
click at [576, 329] on input "2. Invites to state learning about themself" at bounding box center [580, 335] width 16 height 12
click at [317, 290] on span "play_arrow" at bounding box center [310, 296] width 16 height 12
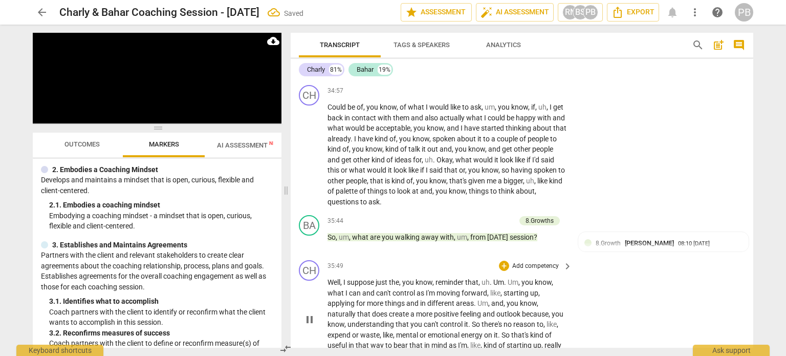
scroll to position [6818, 0]
click at [307, 315] on span "pause" at bounding box center [310, 321] width 12 height 12
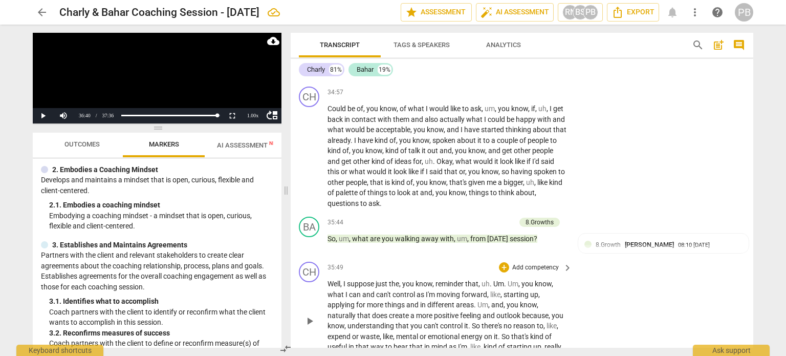
click at [307, 315] on span "play_arrow" at bounding box center [310, 321] width 12 height 12
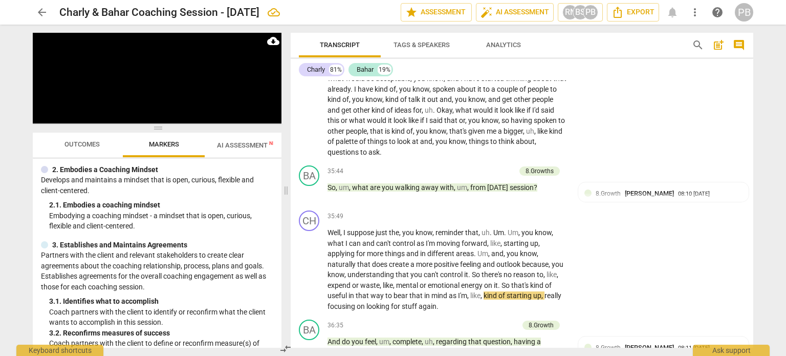
scroll to position [6921, 0]
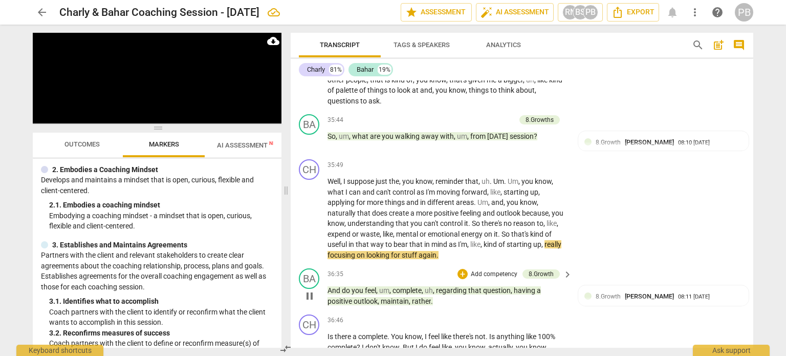
click at [479, 270] on p "Add competency" at bounding box center [494, 274] width 49 height 9
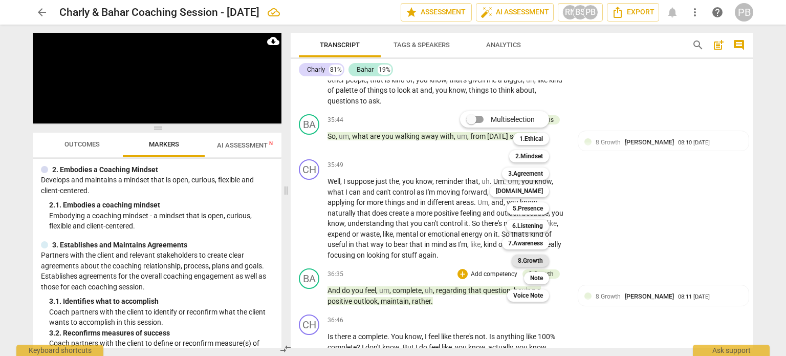
click at [522, 265] on b "8.Growth" at bounding box center [530, 260] width 25 height 12
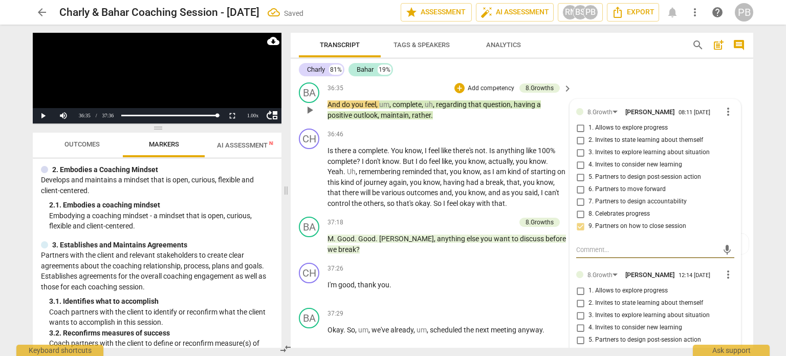
scroll to position [7124, 0]
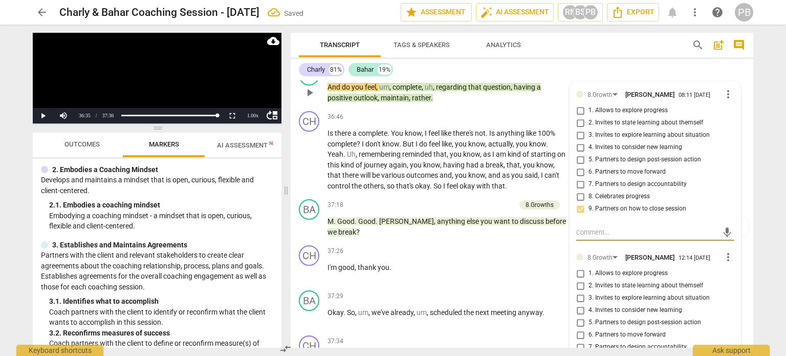
click at [313, 221] on span "play_arrow" at bounding box center [310, 227] width 12 height 12
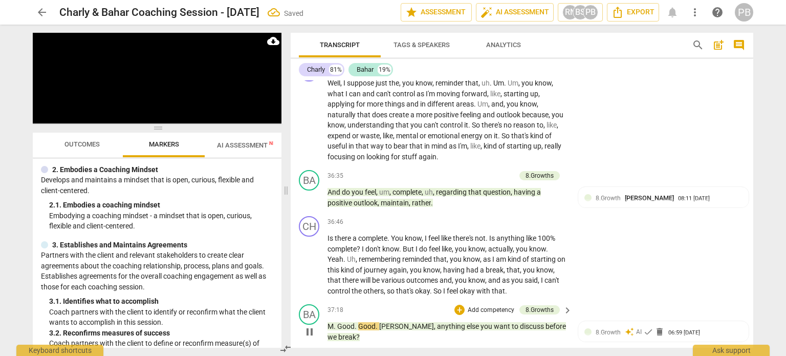
scroll to position [6968, 0]
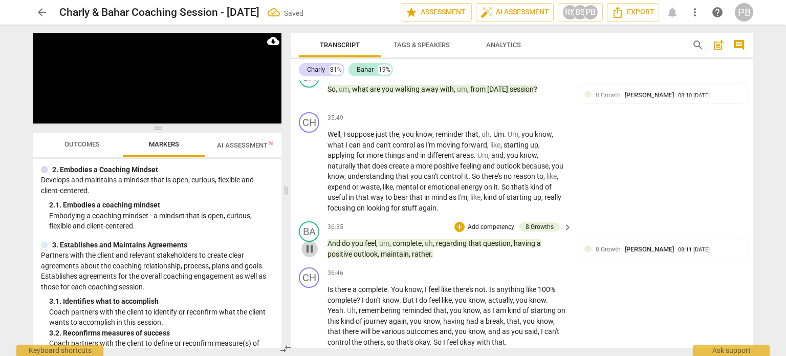
click at [311, 243] on span "pause" at bounding box center [310, 249] width 12 height 12
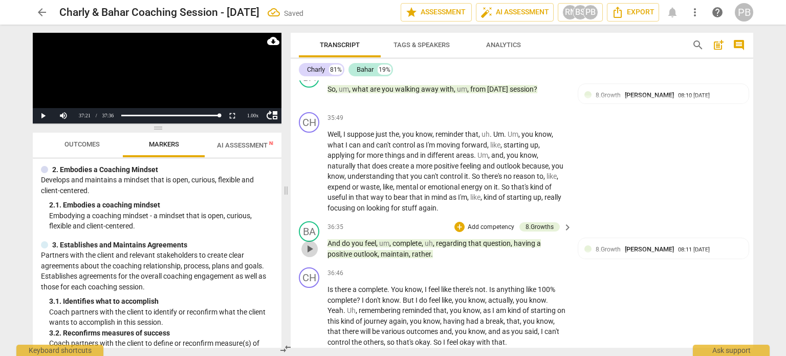
click at [311, 243] on span "play_arrow" at bounding box center [310, 249] width 12 height 12
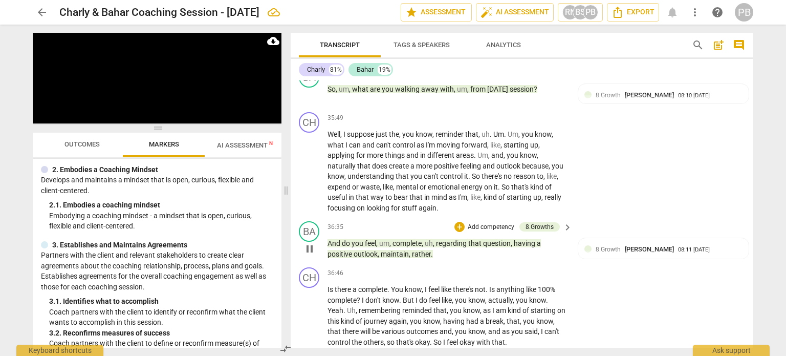
click at [487, 223] on p "Add competency" at bounding box center [491, 227] width 49 height 9
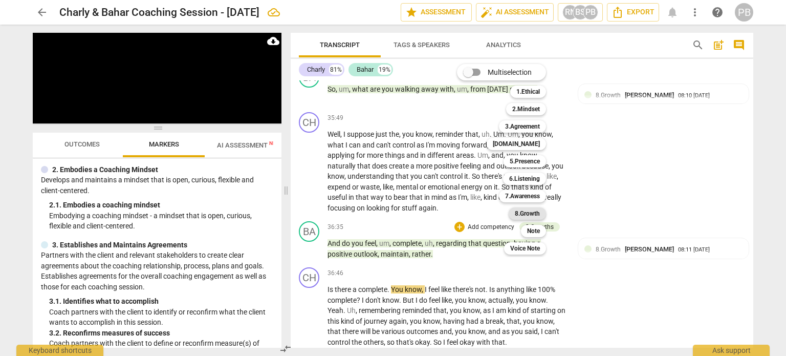
click at [538, 216] on b "8.Growth" at bounding box center [527, 213] width 25 height 12
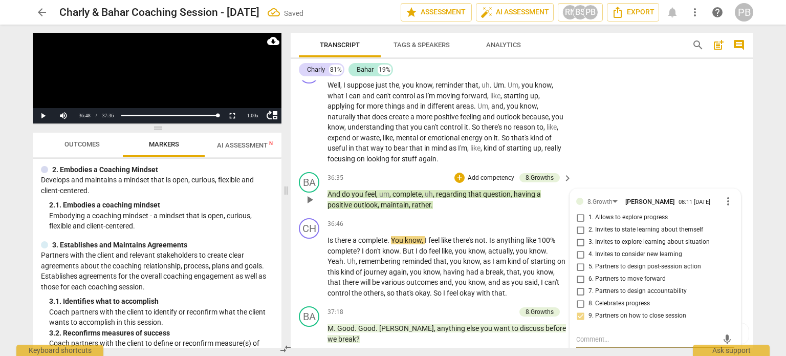
scroll to position [7121, 0]
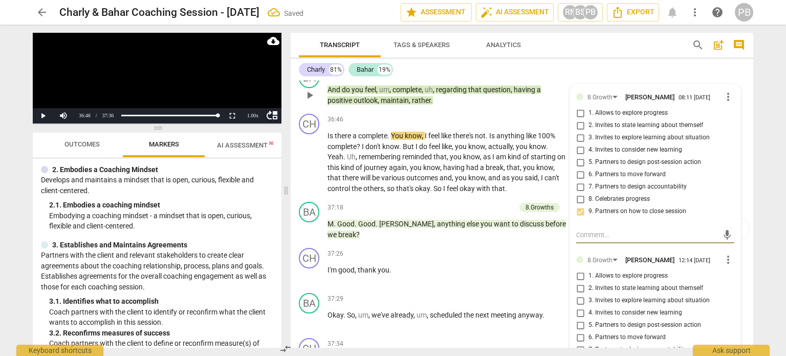
click at [579, 270] on input "1. Allows to explore progress" at bounding box center [580, 276] width 16 height 12
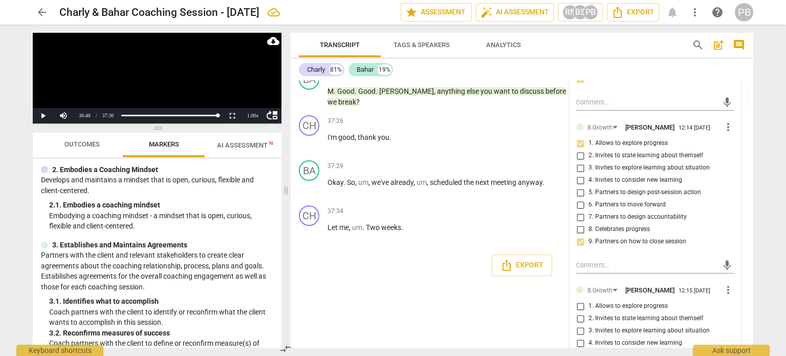
scroll to position [7275, 0]
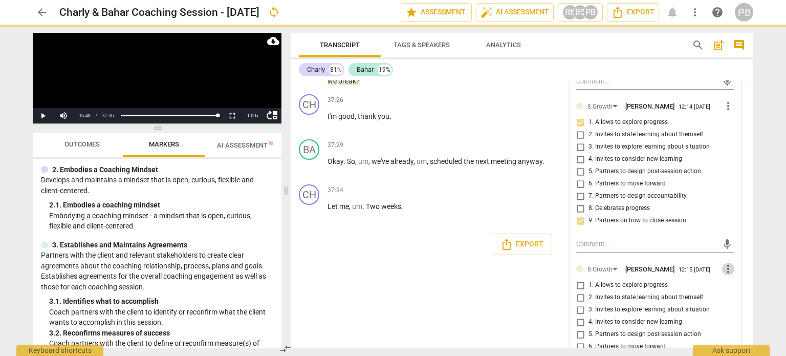
click at [727, 263] on span "more_vert" at bounding box center [728, 269] width 12 height 12
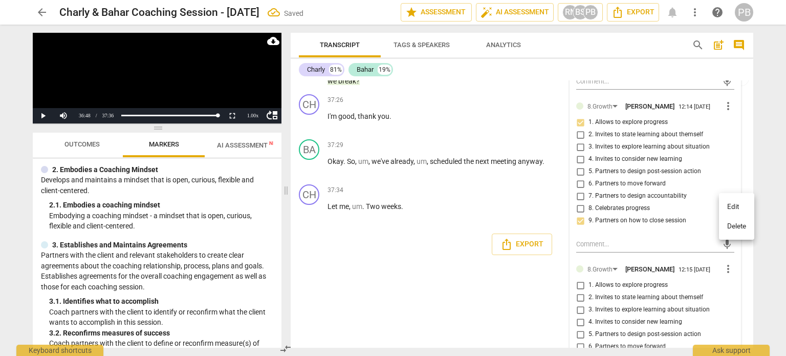
click at [729, 223] on li "Delete" at bounding box center [736, 226] width 35 height 19
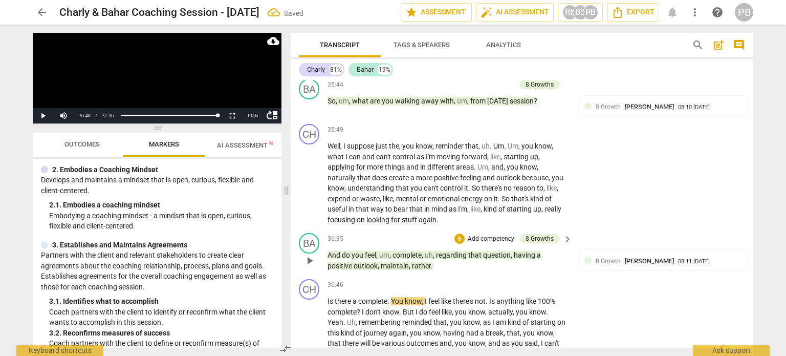
scroll to position [6968, 0]
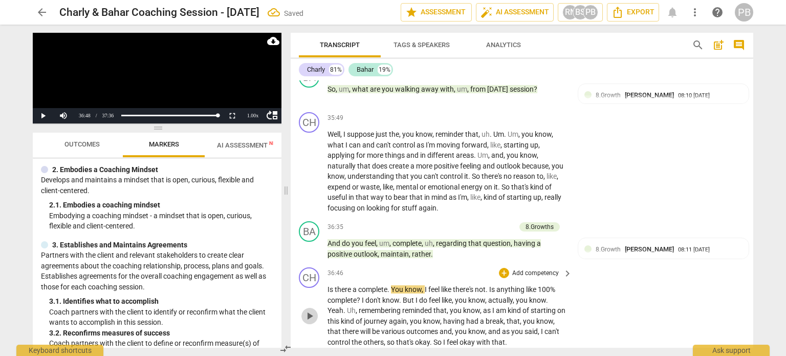
click at [313, 310] on span "play_arrow" at bounding box center [310, 316] width 12 height 12
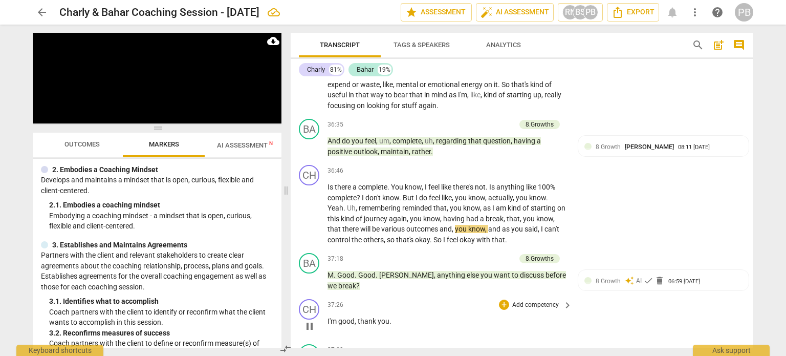
scroll to position [7121, 0]
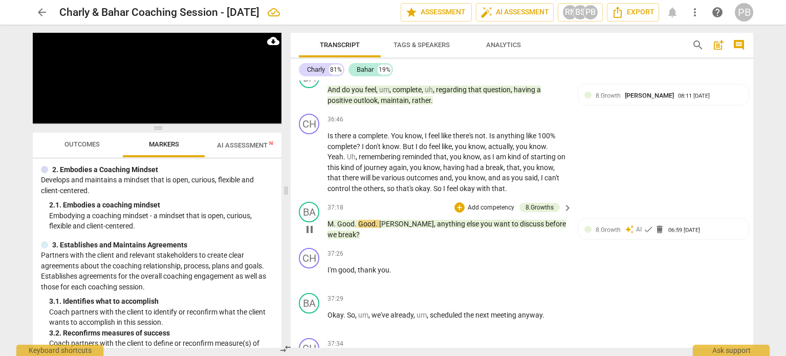
click at [484, 203] on p "Add competency" at bounding box center [491, 207] width 49 height 9
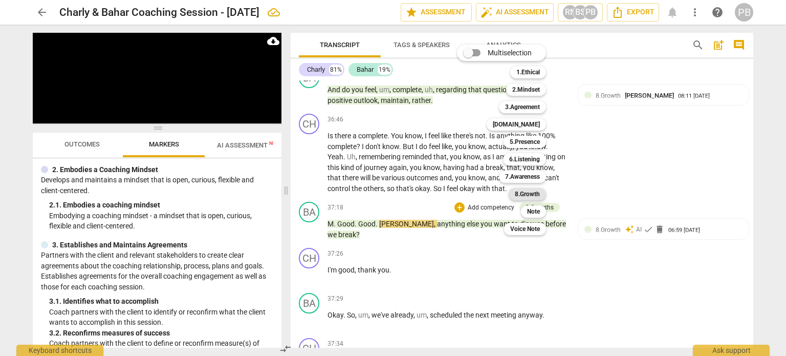
click at [516, 195] on b "8.Growth" at bounding box center [527, 194] width 25 height 12
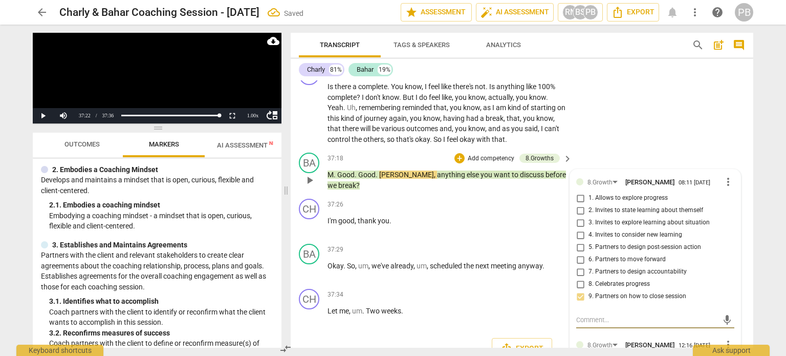
scroll to position [7259, 0]
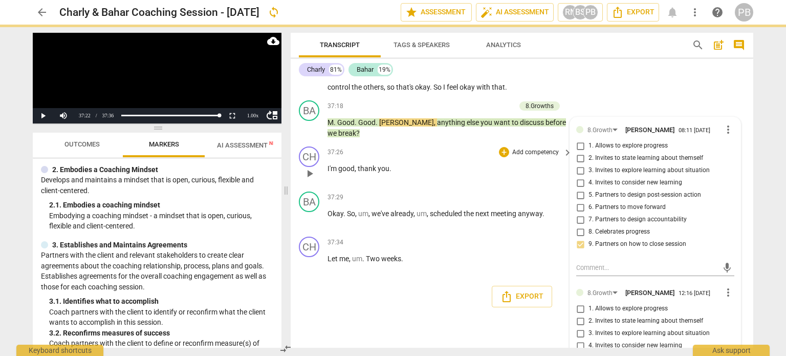
scroll to position [7156, 0]
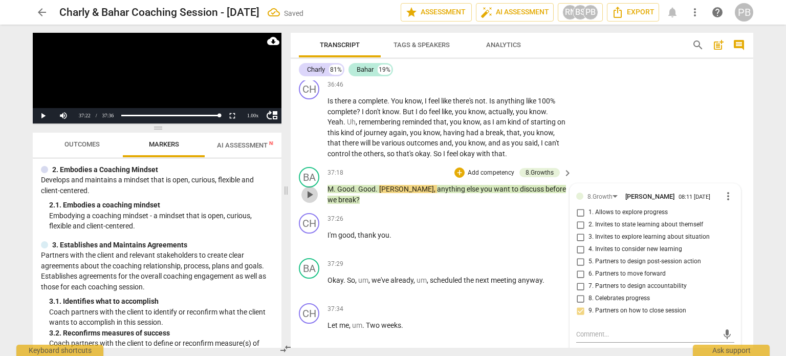
click at [315, 188] on span "play_arrow" at bounding box center [310, 194] width 12 height 12
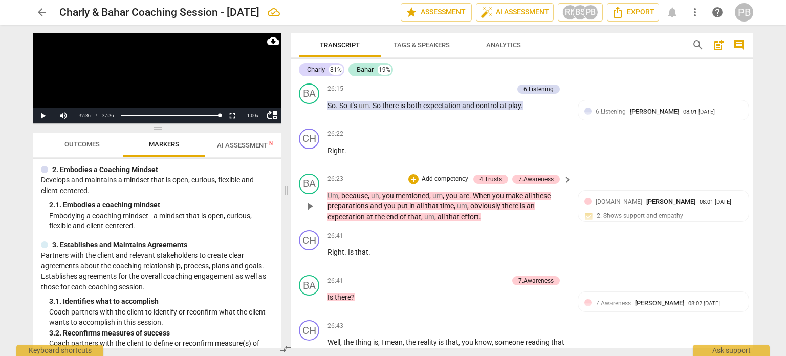
scroll to position [5073, 0]
